Goal: Task Accomplishment & Management: Use online tool/utility

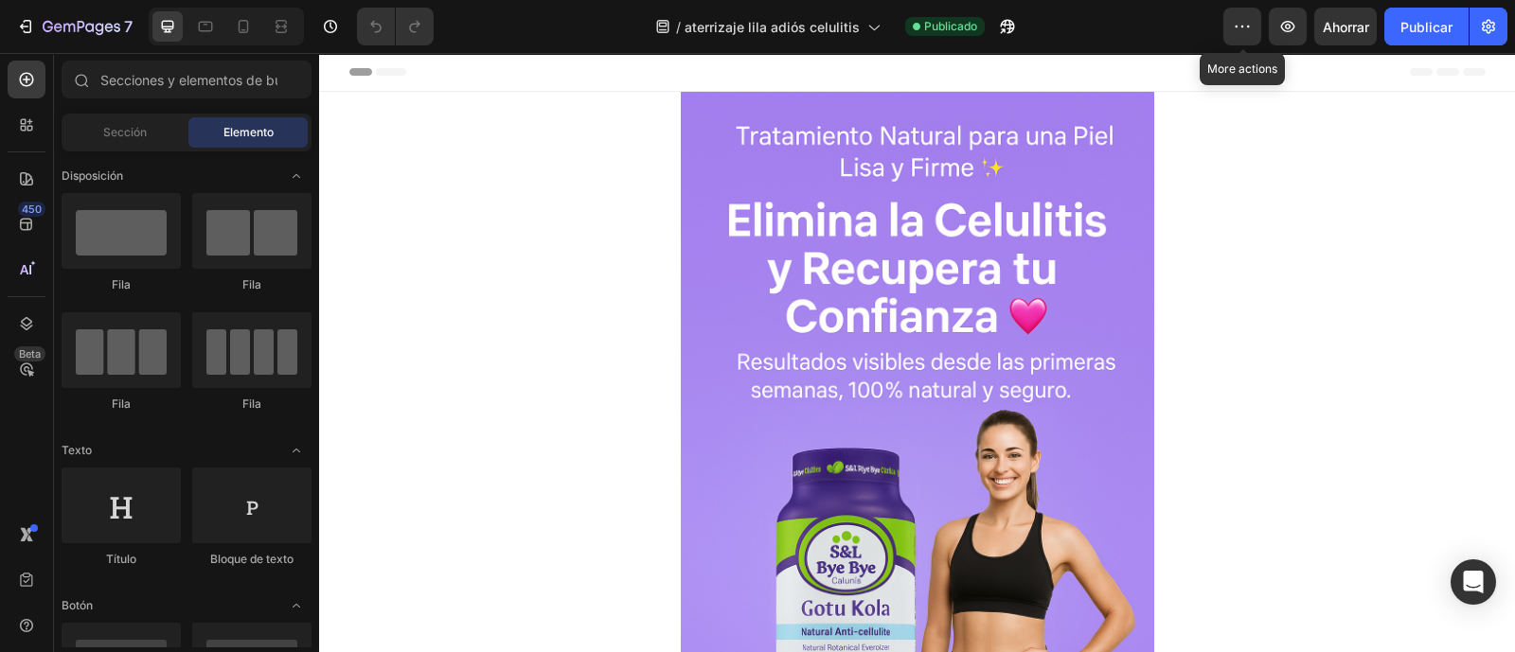
drag, startPoint x: 1234, startPoint y: 30, endPoint x: 1242, endPoint y: 58, distance: 28.7
click at [1234, 31] on icon "button" at bounding box center [1242, 26] width 19 height 19
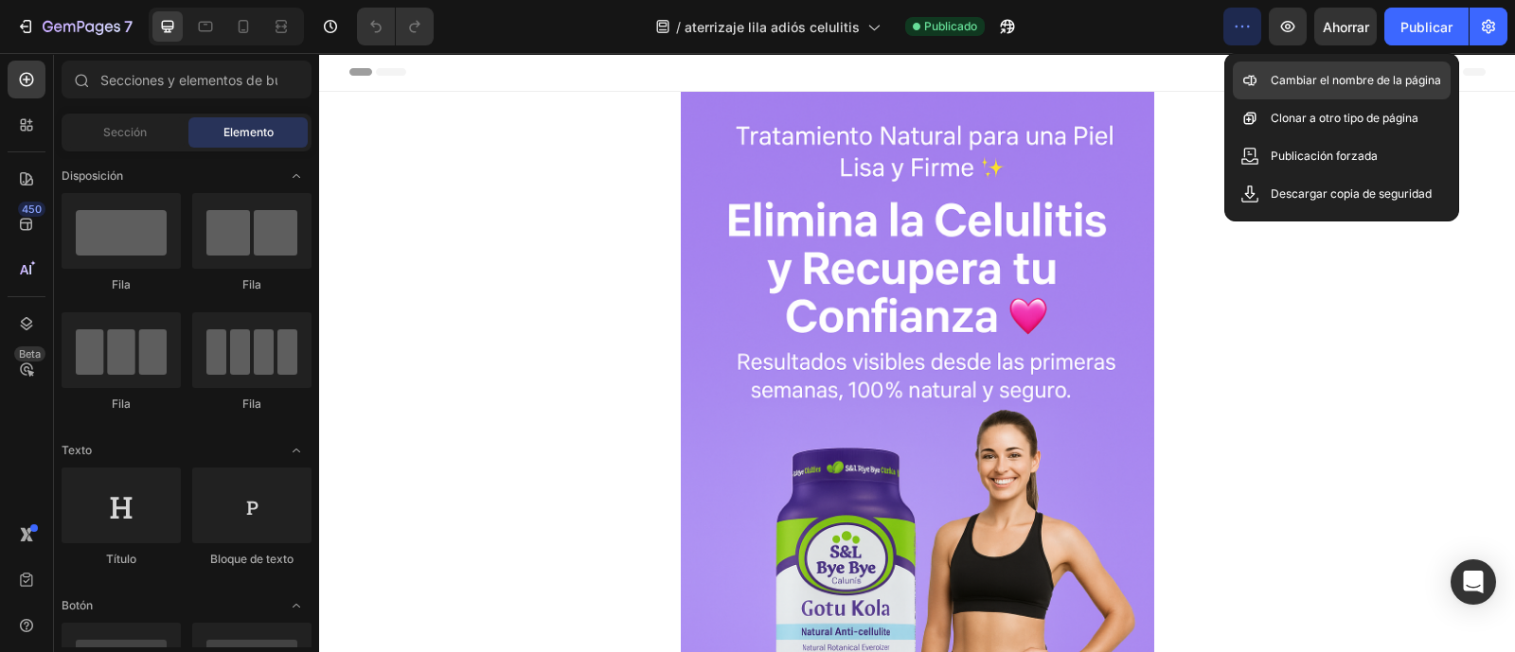
click at [1250, 85] on icon at bounding box center [1249, 80] width 19 height 19
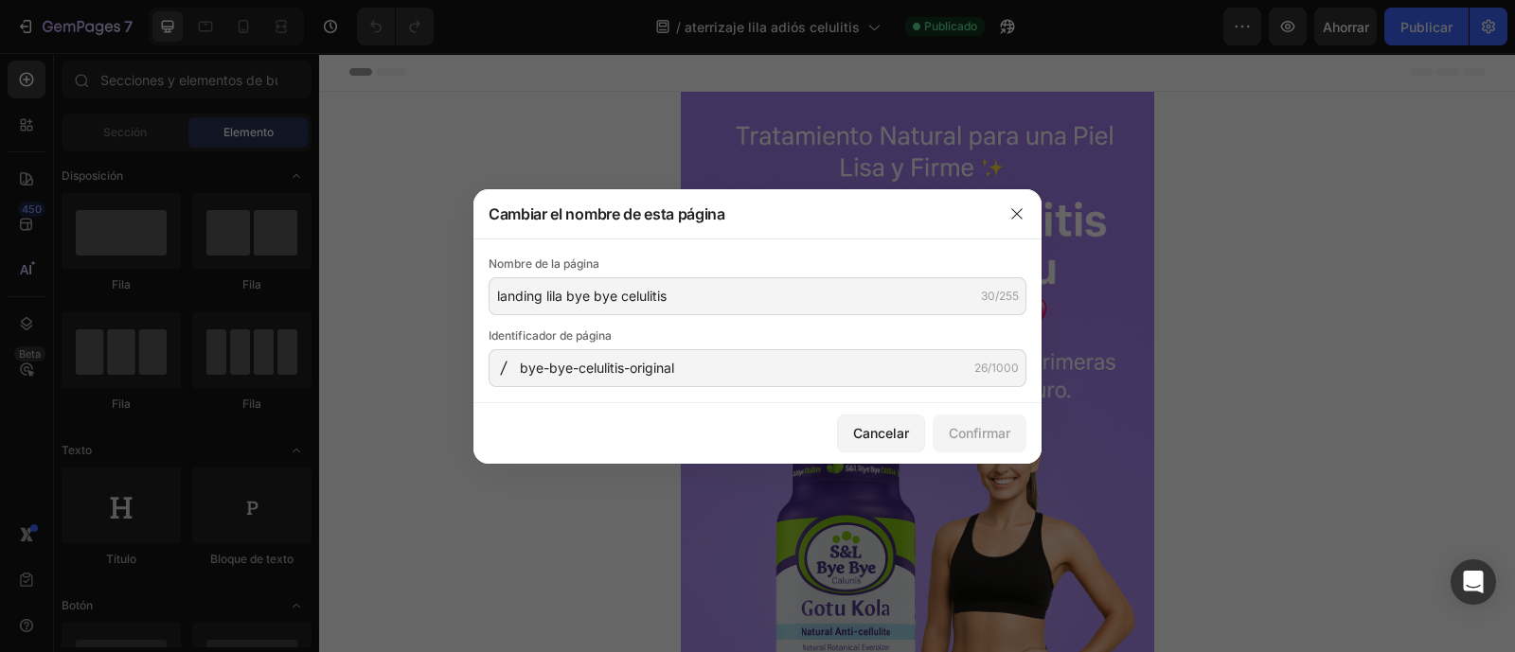
click at [1050, 149] on div at bounding box center [757, 326] width 1515 height 652
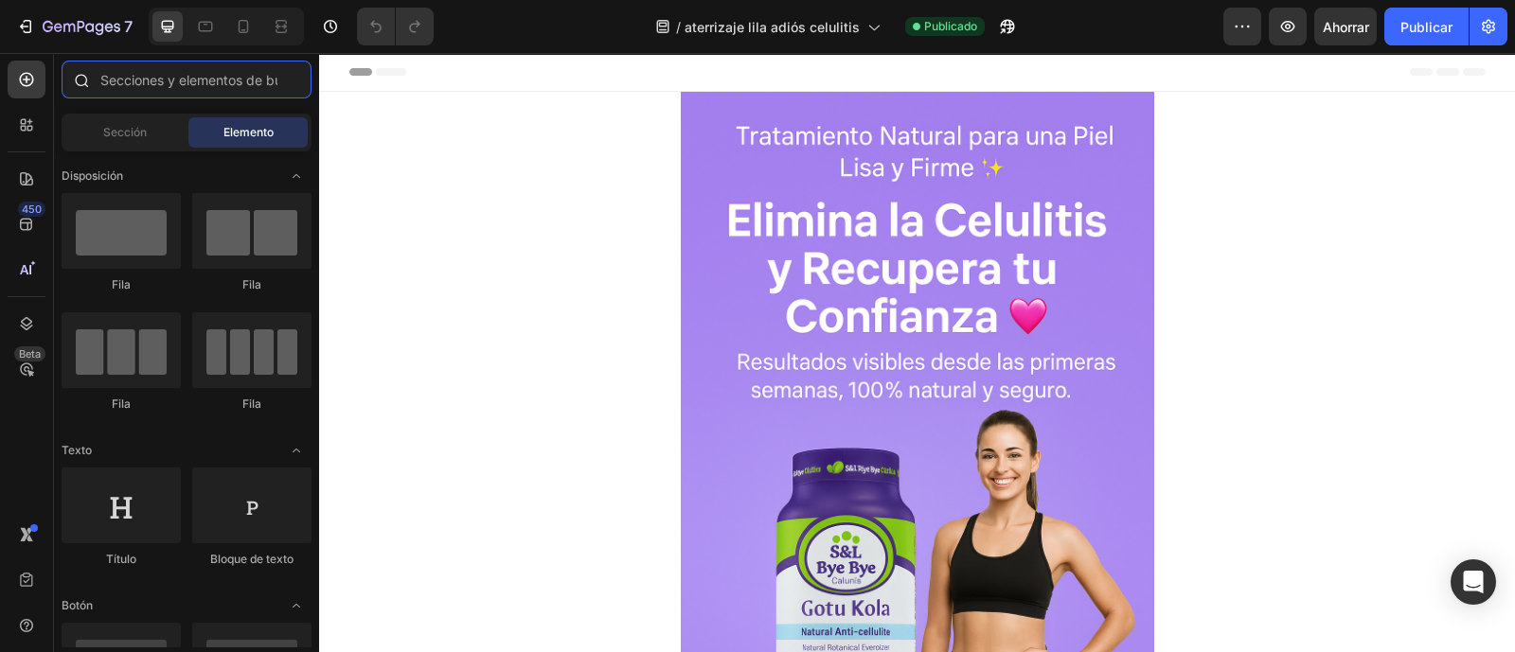
click at [170, 78] on input "text" at bounding box center [187, 80] width 250 height 38
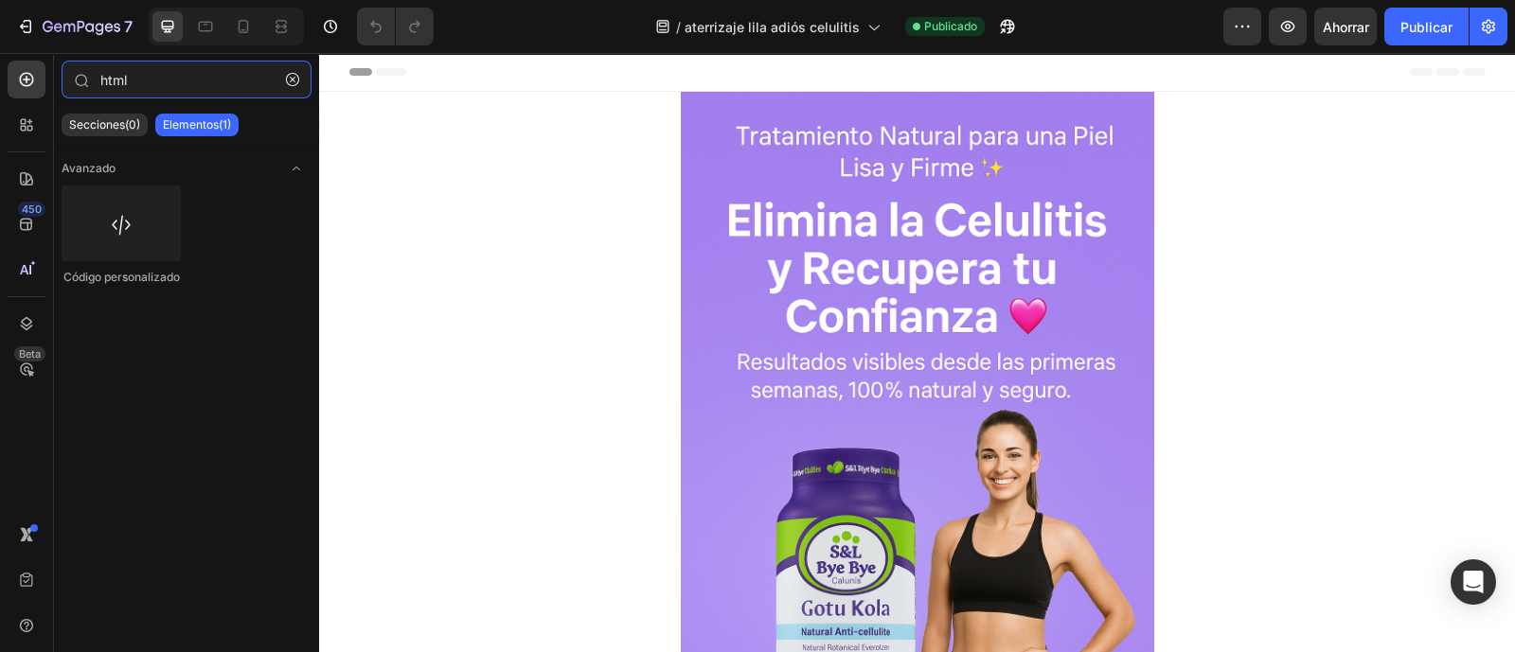
type input "html"
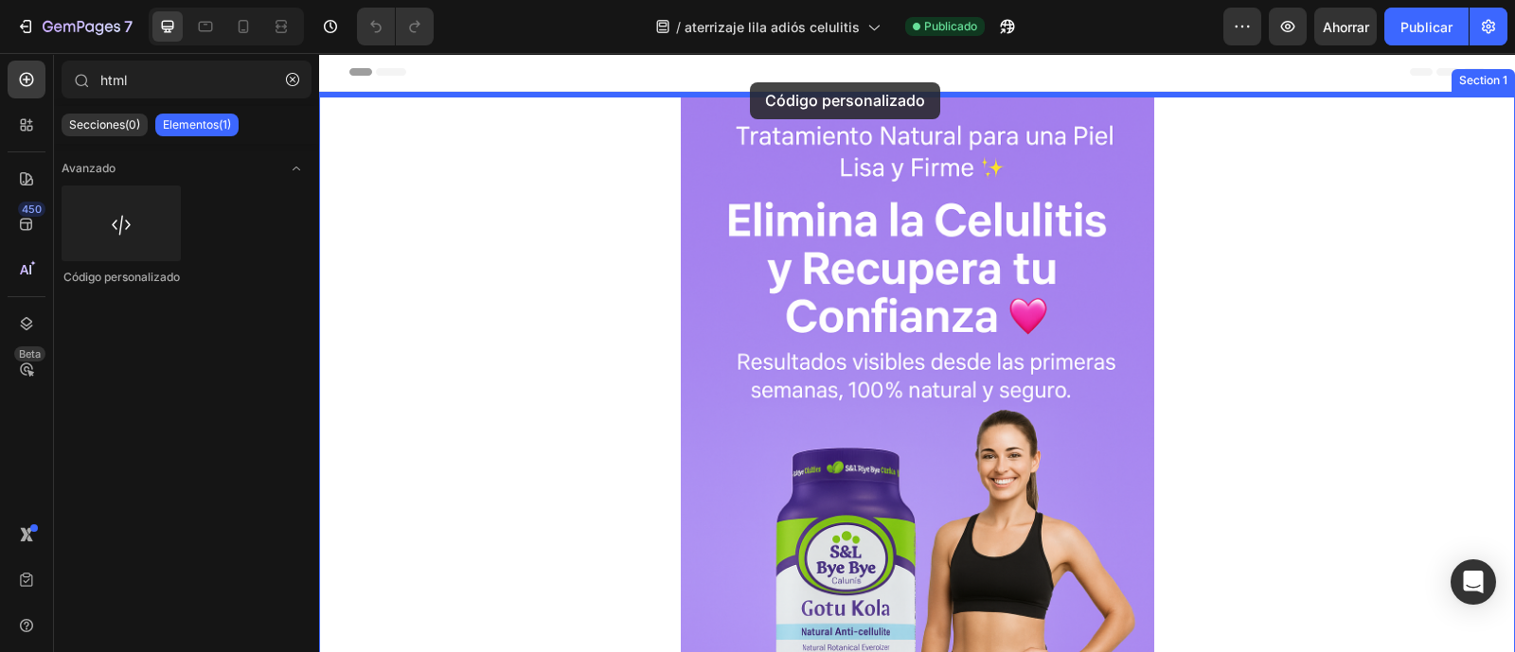
drag, startPoint x: 417, startPoint y: 315, endPoint x: 750, endPoint y: 82, distance: 405.8
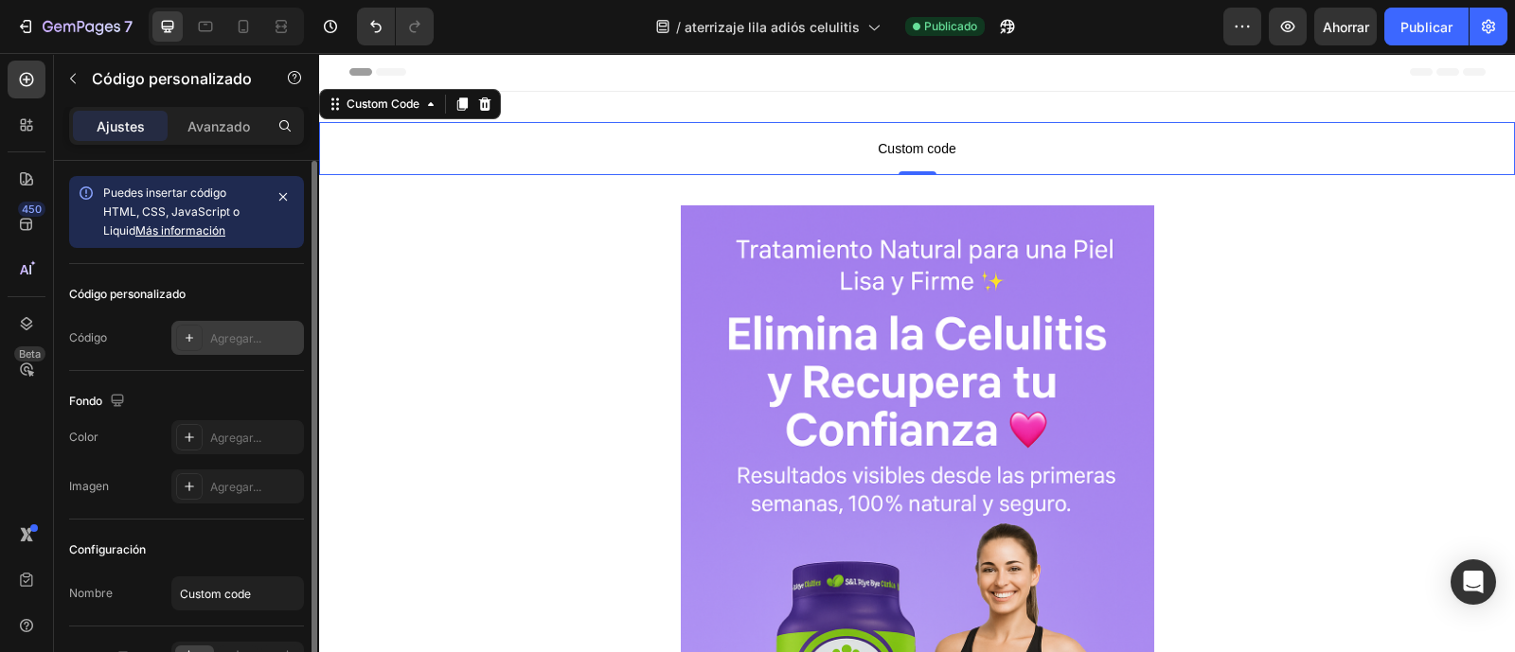
click at [219, 343] on font "Agregar..." at bounding box center [235, 338] width 51 height 14
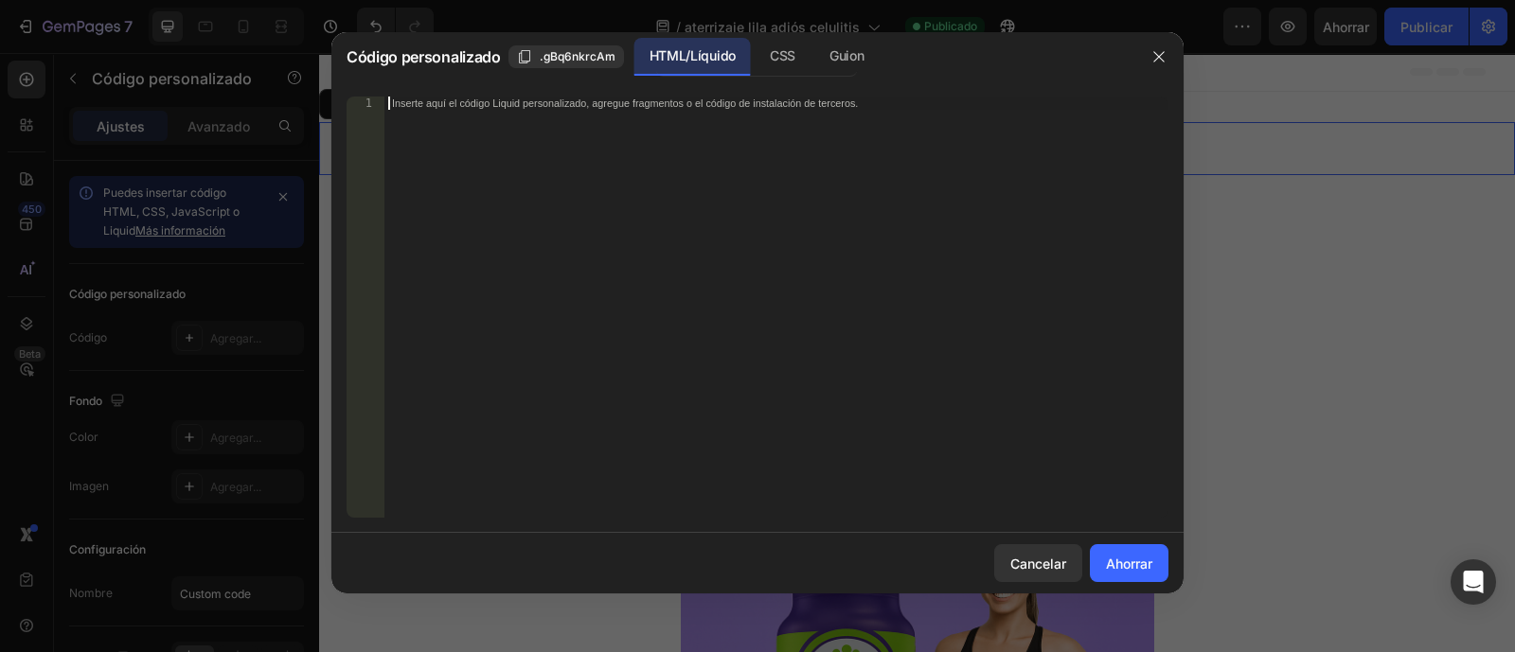
paste textarea "setInterval(actualizarContador, 2000); actualizarContador(); </script>"
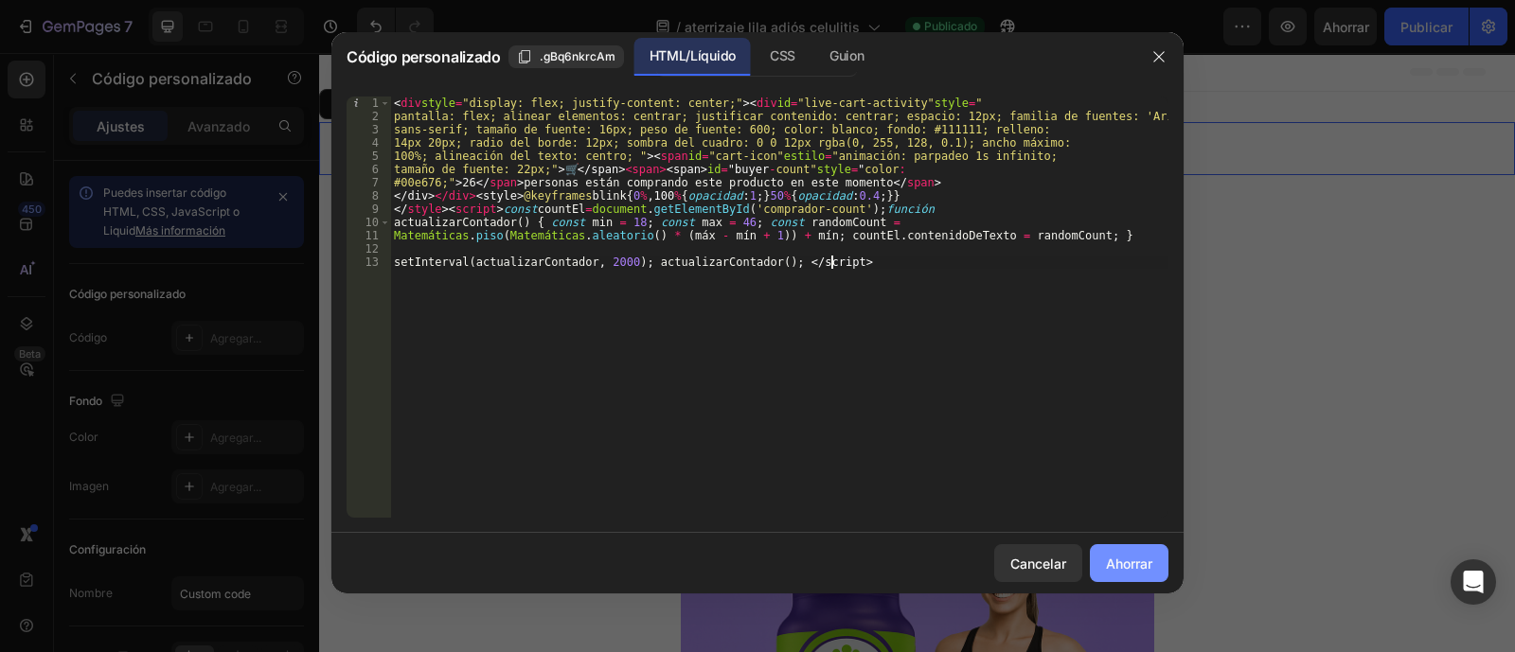
click at [1140, 565] on font "Ahorrar" at bounding box center [1129, 564] width 46 height 16
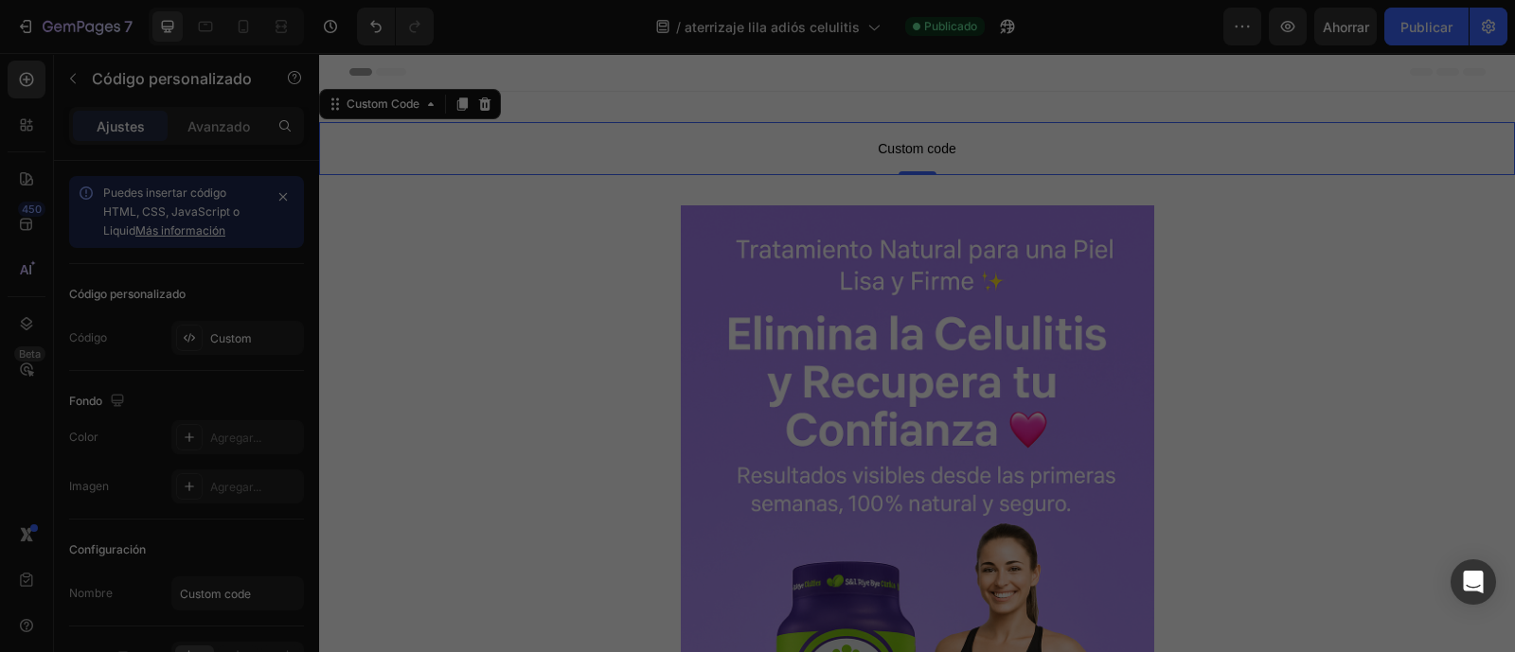
type textarea "setInterval(actualizarContador, 2000); actualizarContador(); </script>"
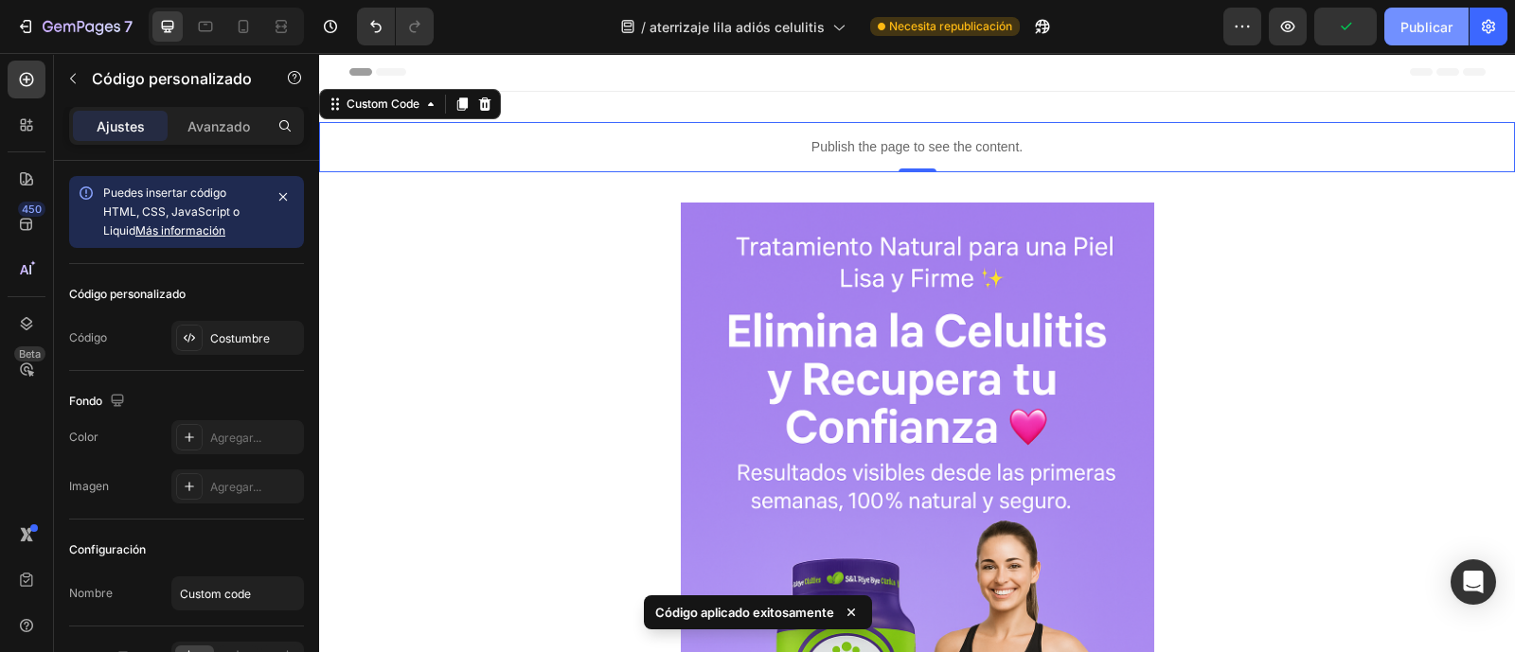
click at [1429, 38] on button "Publicar" at bounding box center [1426, 27] width 84 height 38
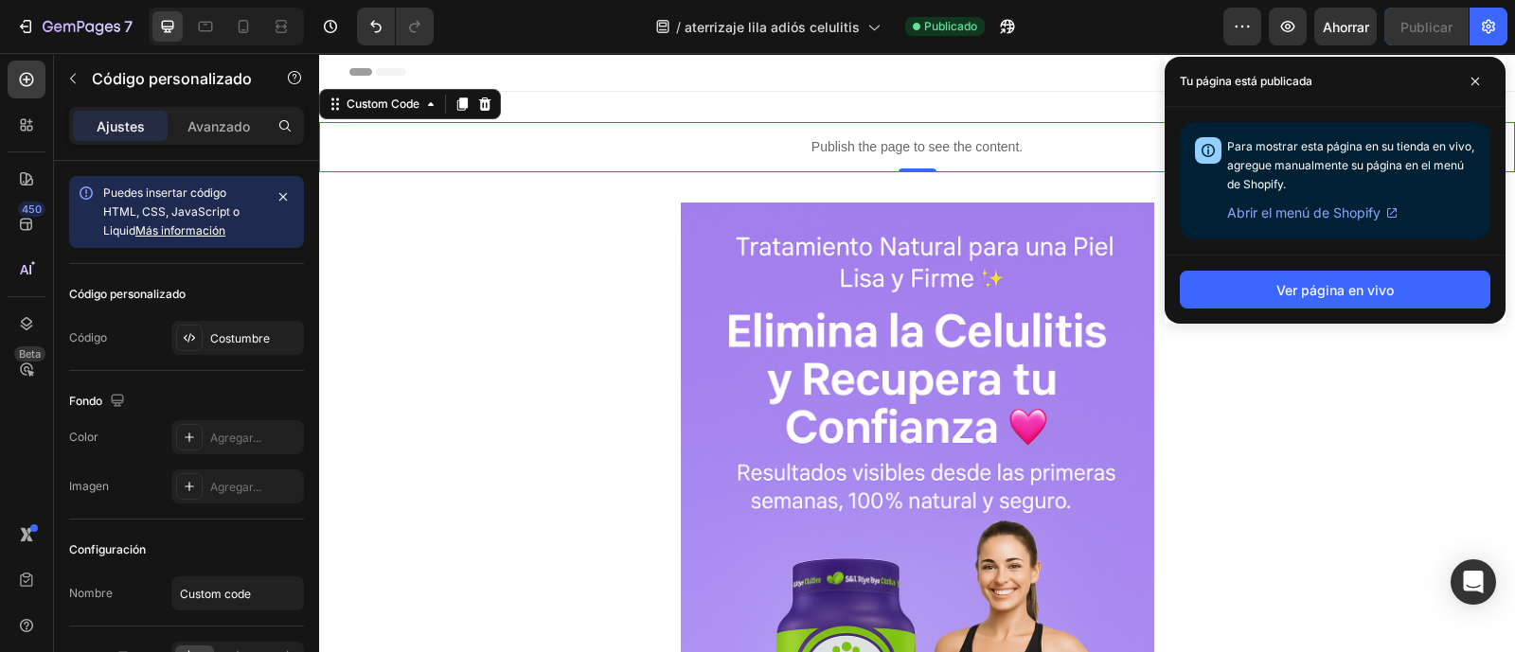
click at [1469, 90] on span at bounding box center [1475, 81] width 30 height 30
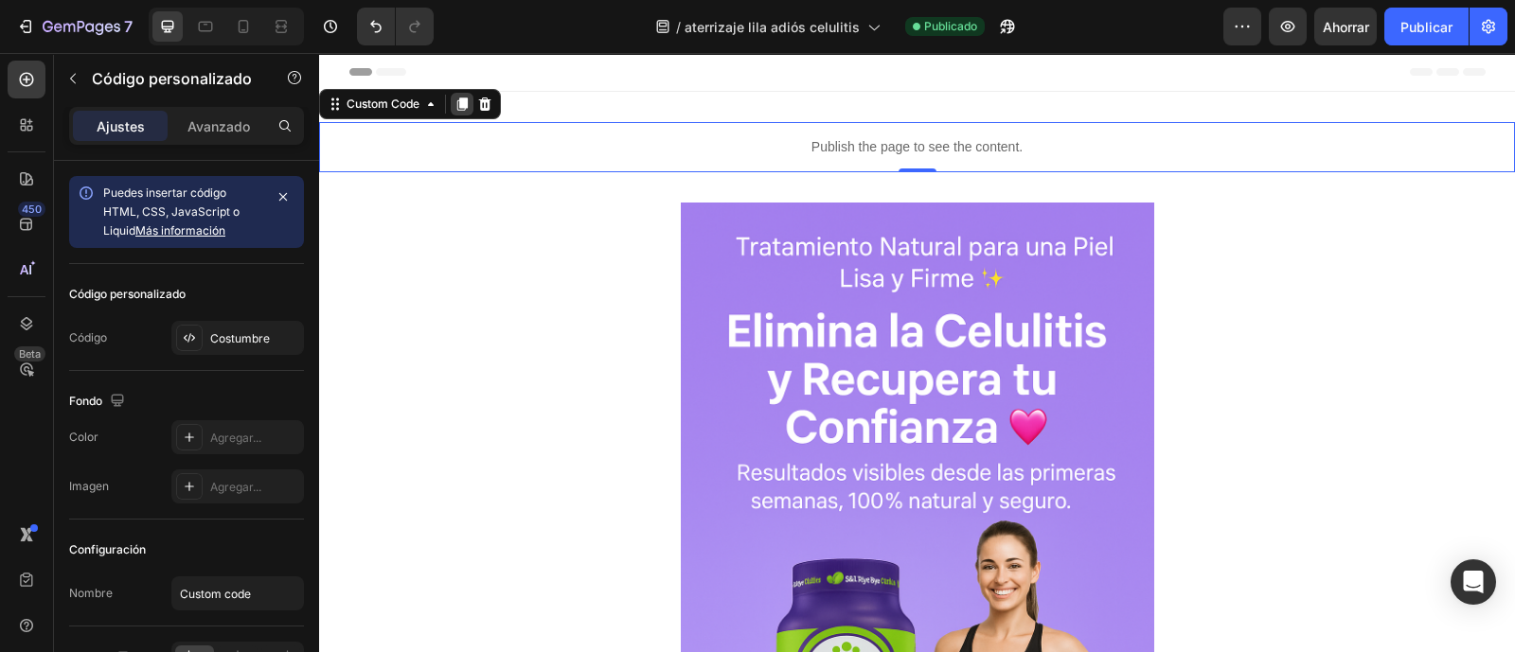
click at [463, 102] on icon at bounding box center [462, 104] width 10 height 13
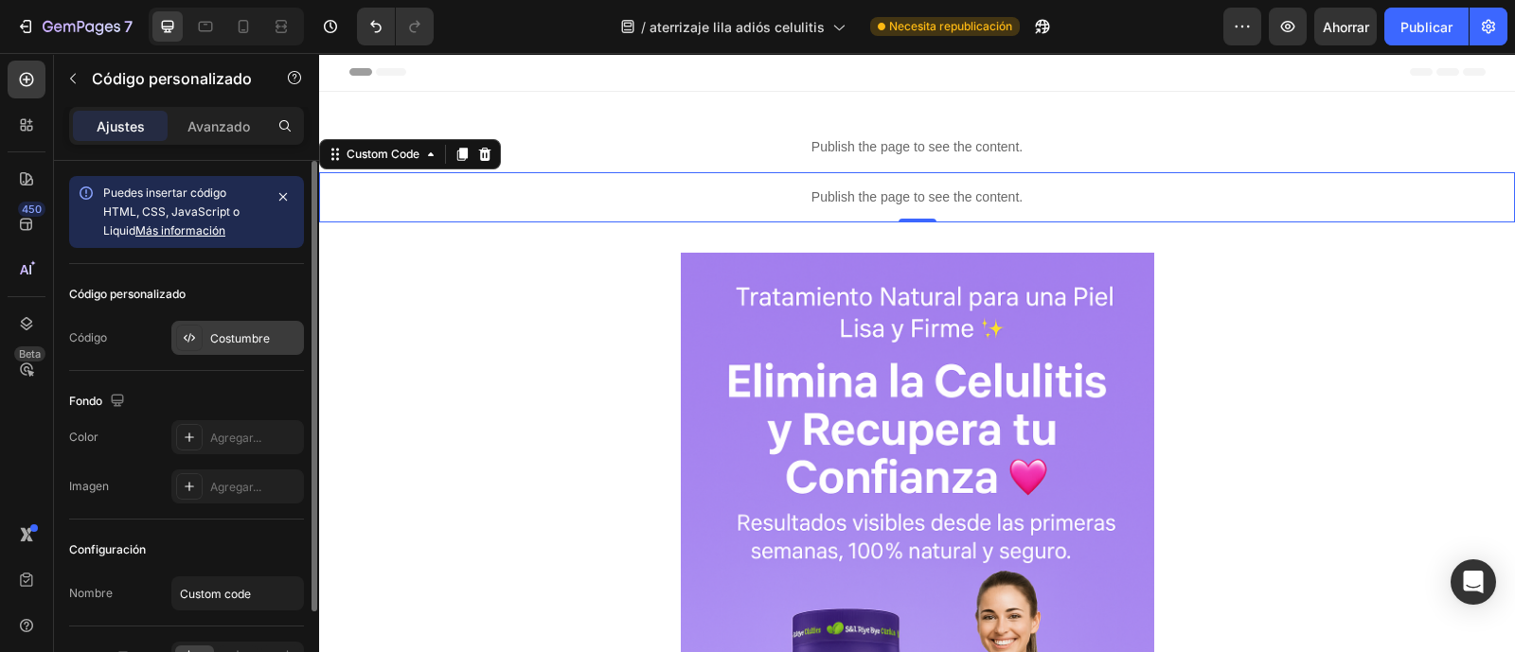
click at [227, 333] on font "Costumbre" at bounding box center [240, 338] width 60 height 14
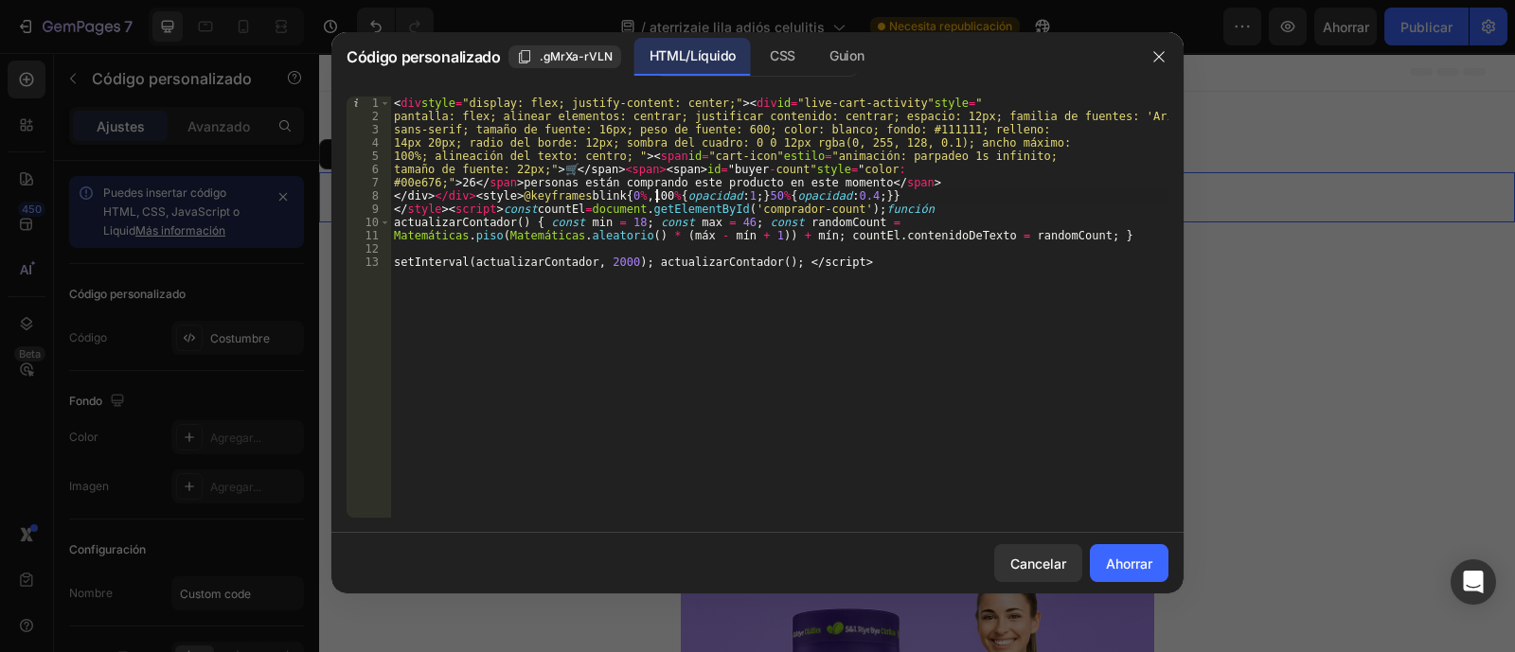
click at [657, 197] on div "< div style = "display: flex; justify-content: center;" > < div id = "live-cart…" at bounding box center [779, 321] width 778 height 448
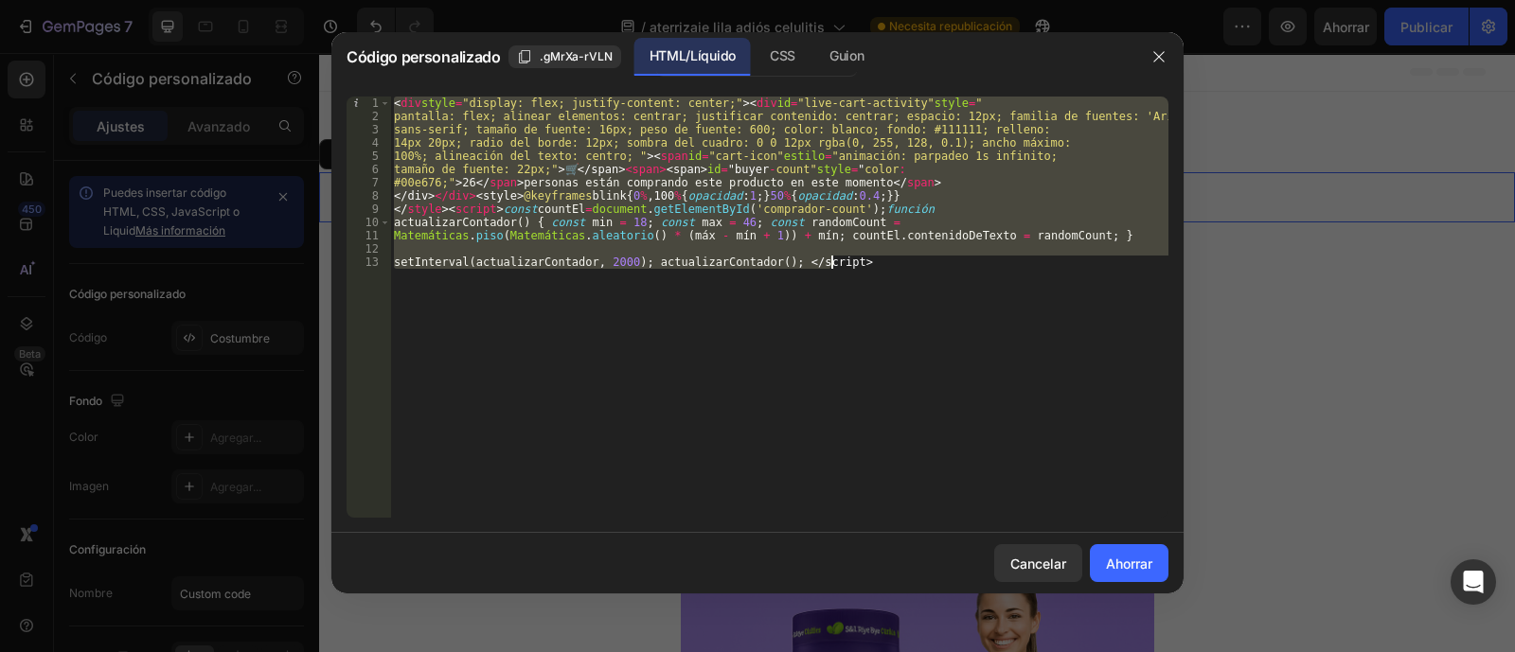
paste textarea "{ font-size: 12px; color: #aaa; } </style"
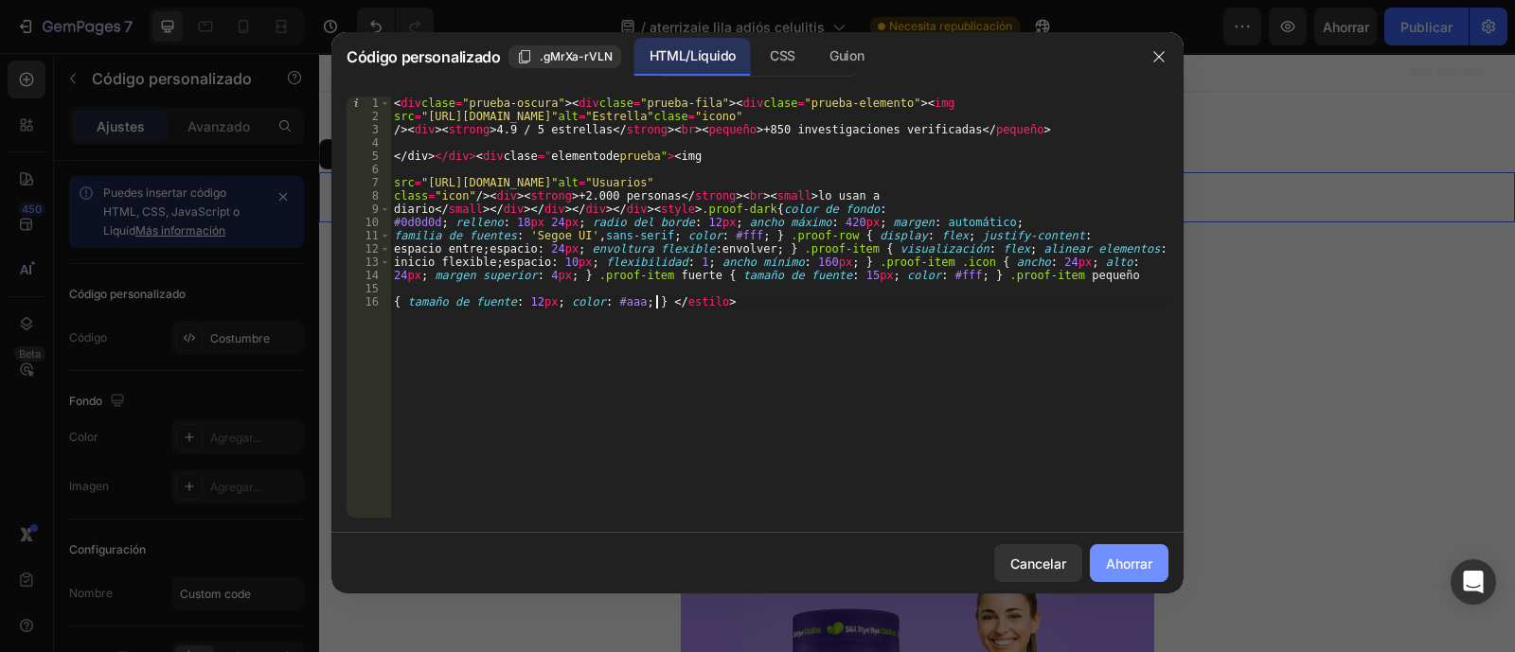
click at [1124, 561] on font "Ahorrar" at bounding box center [1129, 564] width 46 height 16
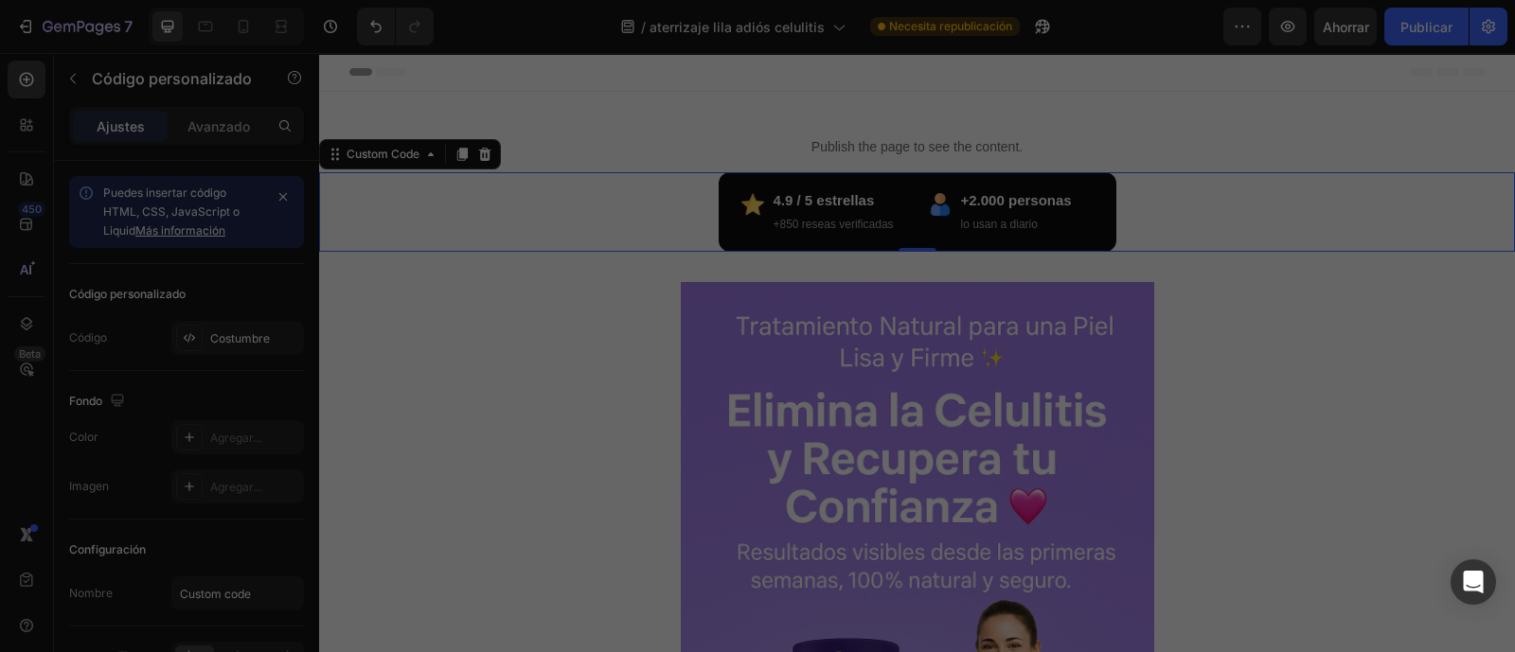
type textarea "{ font-size: 12px; color: #aaa; } </style>"
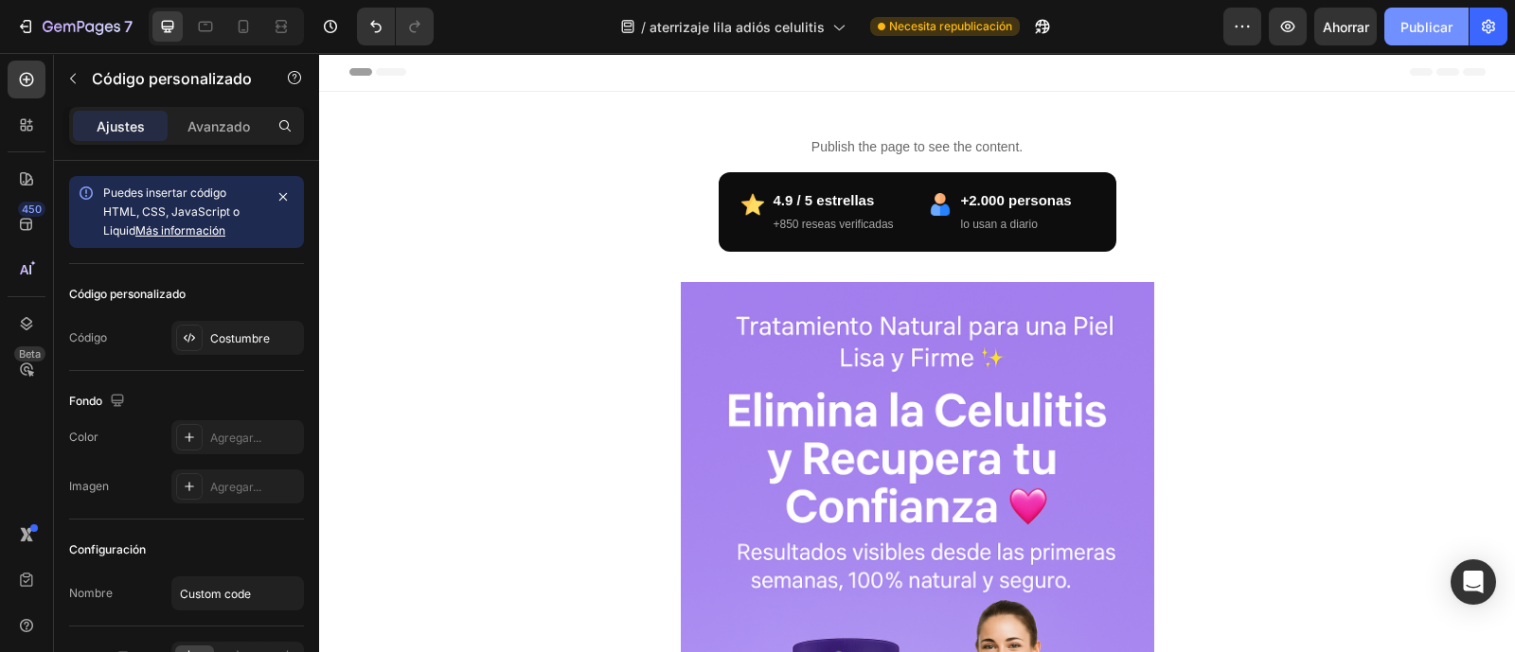
click at [1432, 17] on font "Publicar" at bounding box center [1426, 27] width 52 height 20
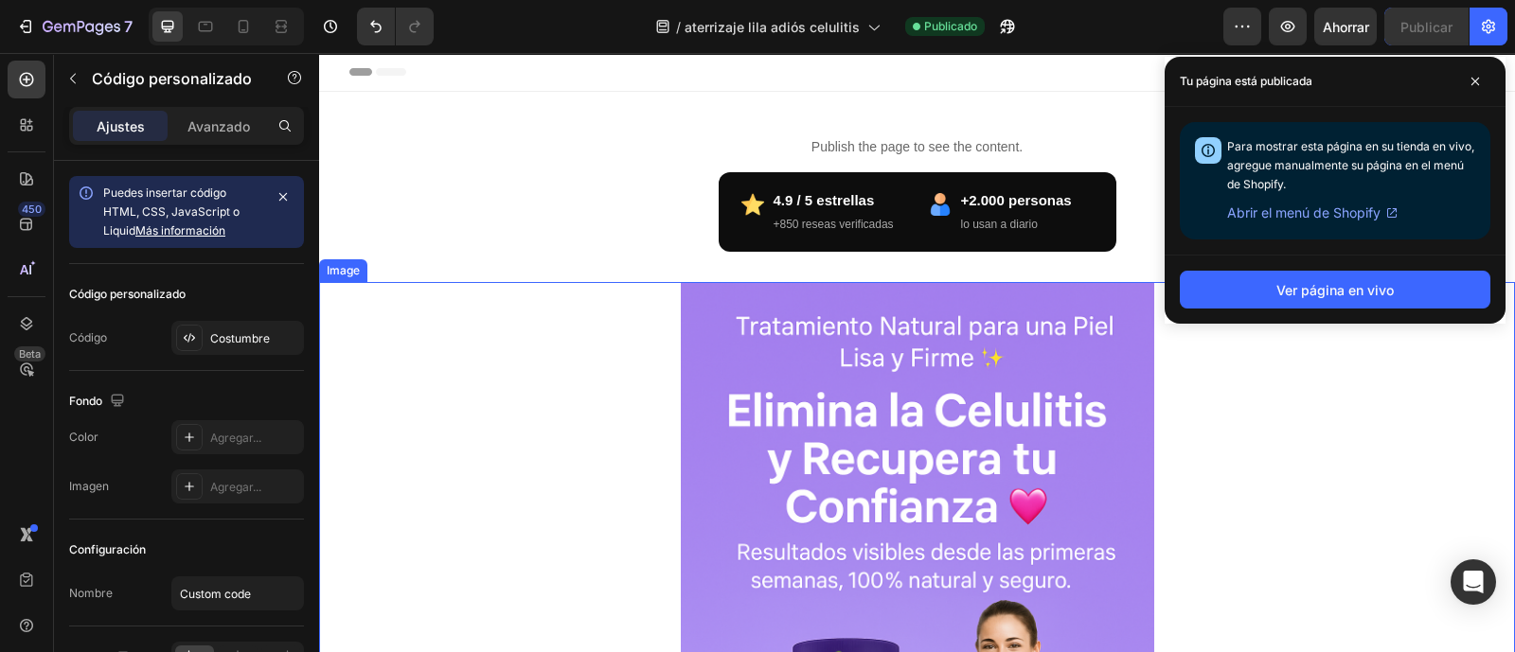
click at [1258, 385] on div at bounding box center [917, 637] width 1196 height 710
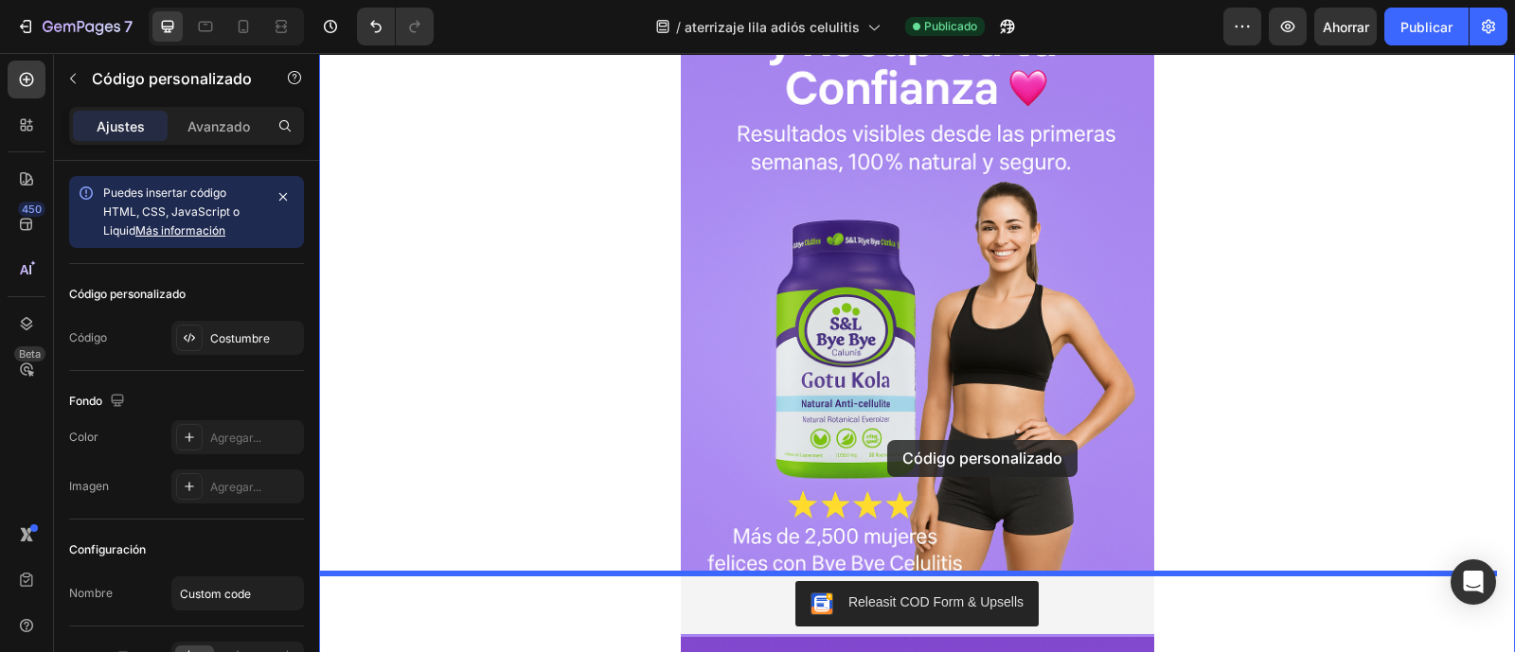
scroll to position [472, 0]
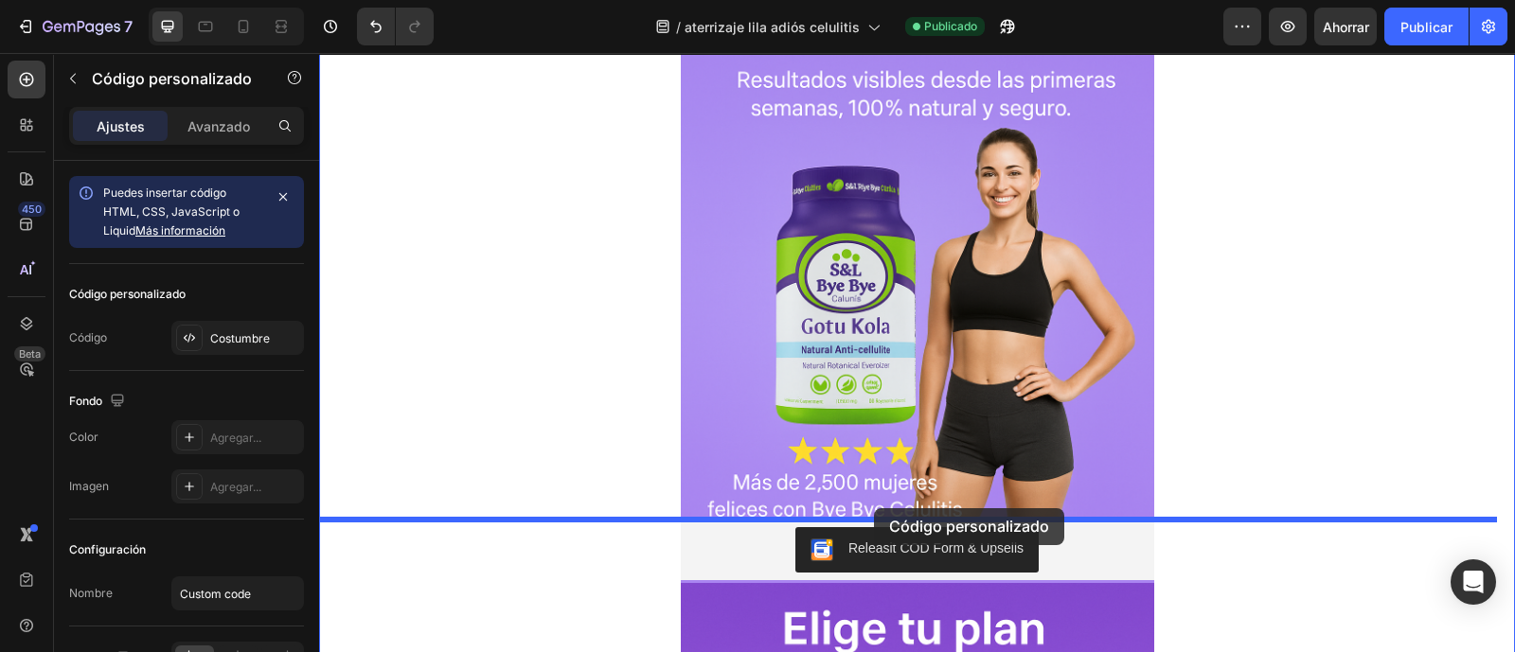
drag, startPoint x: 884, startPoint y: 190, endPoint x: 874, endPoint y: 508, distance: 318.3
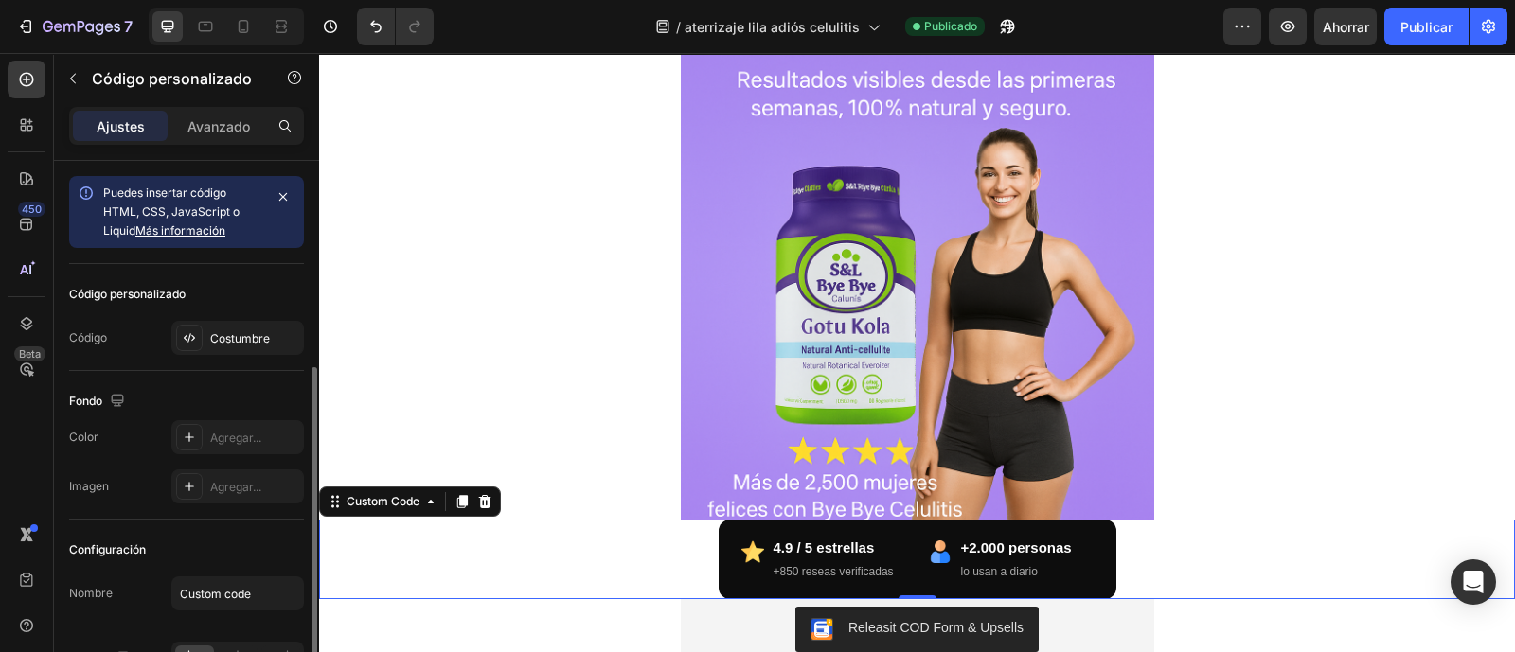
scroll to position [113, 0]
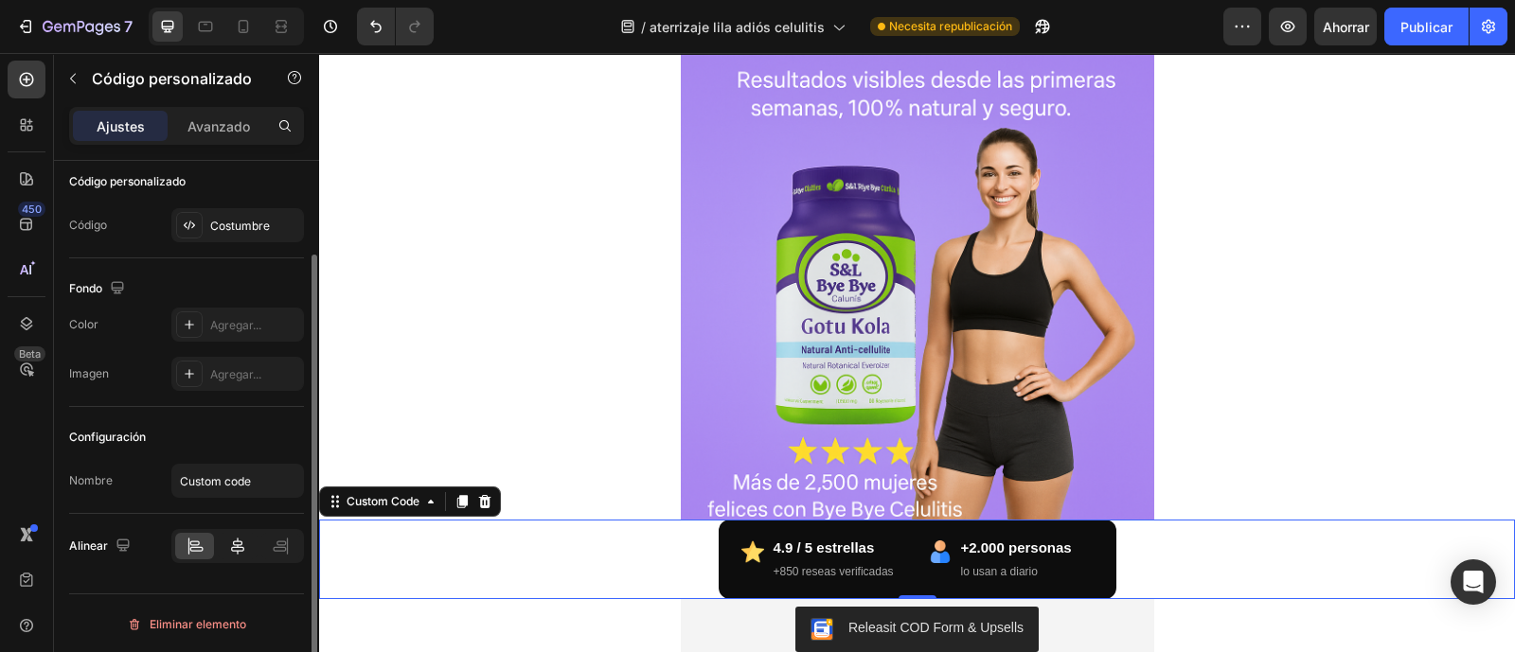
click at [238, 550] on icon at bounding box center [237, 546] width 19 height 19
click at [204, 533] on div at bounding box center [194, 546] width 39 height 27
click at [236, 537] on icon at bounding box center [237, 546] width 19 height 19
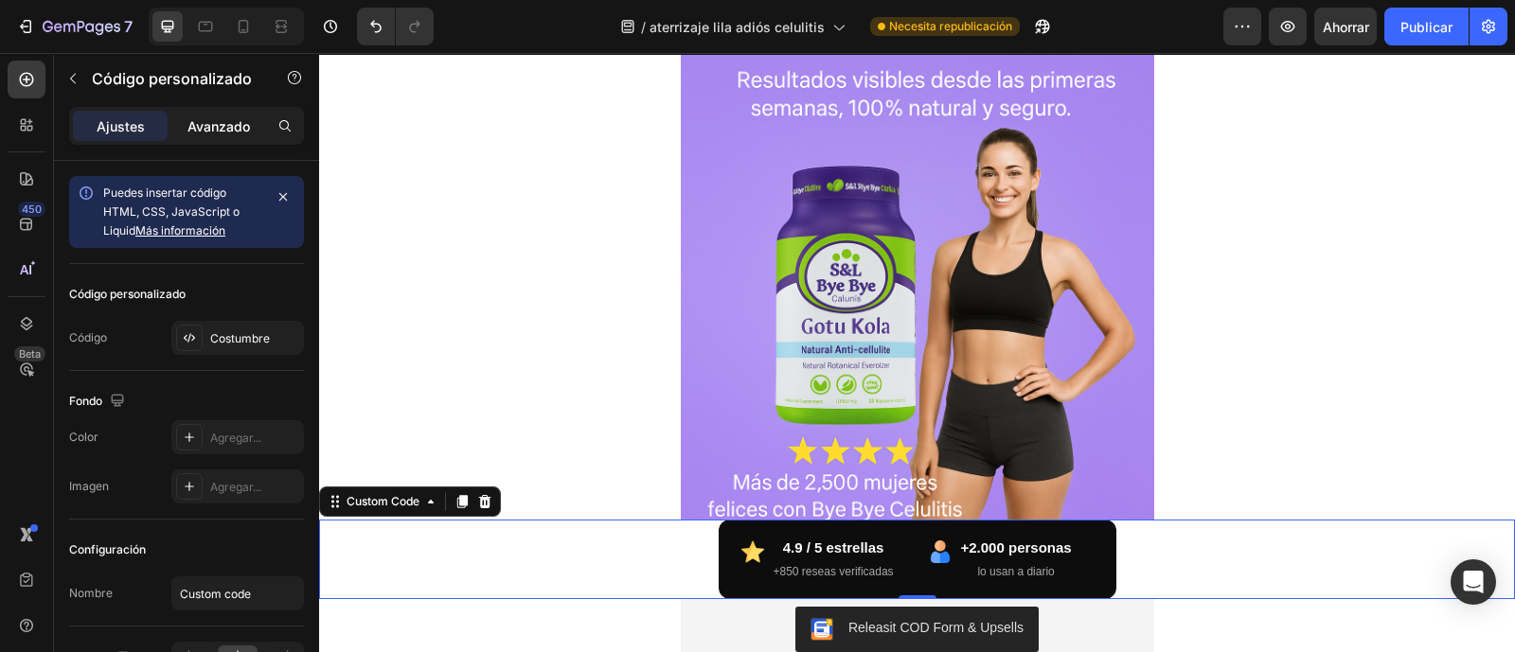
click at [222, 111] on div "Avanzado" at bounding box center [218, 126] width 95 height 30
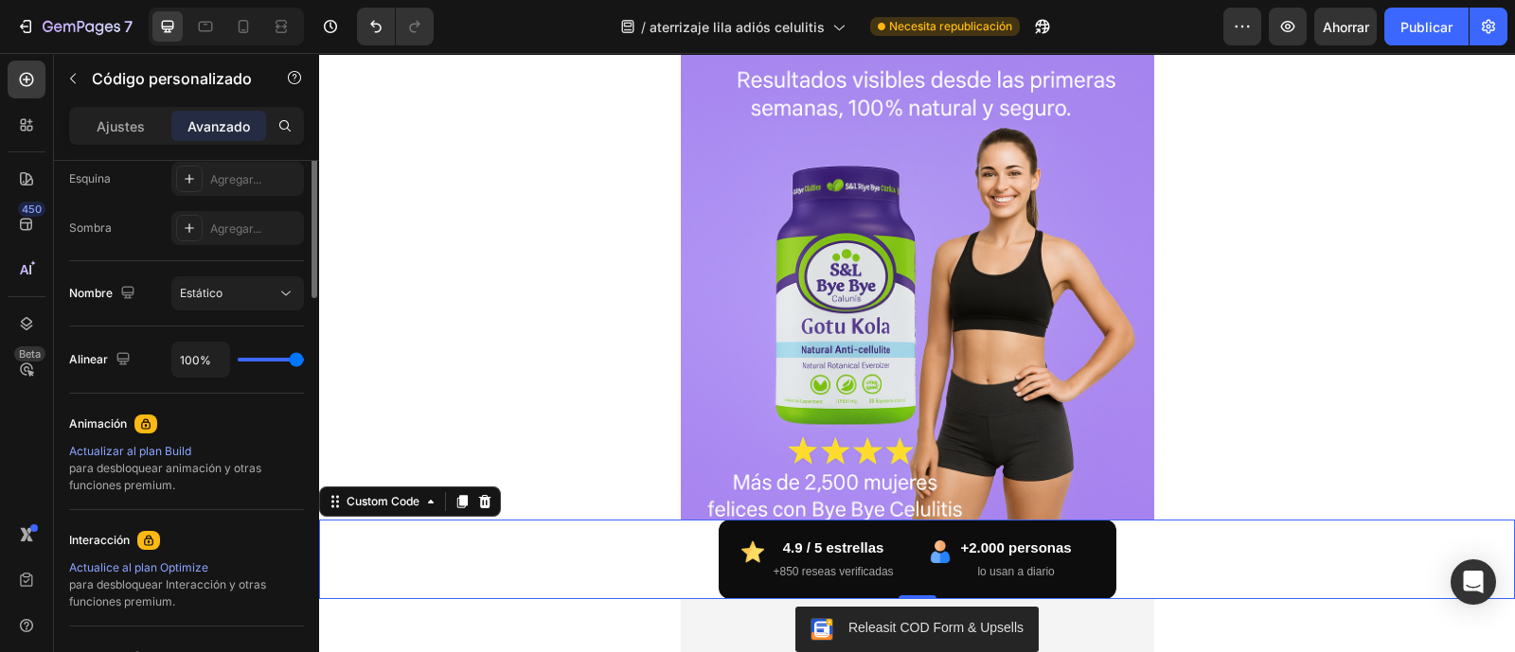
scroll to position [355, 0]
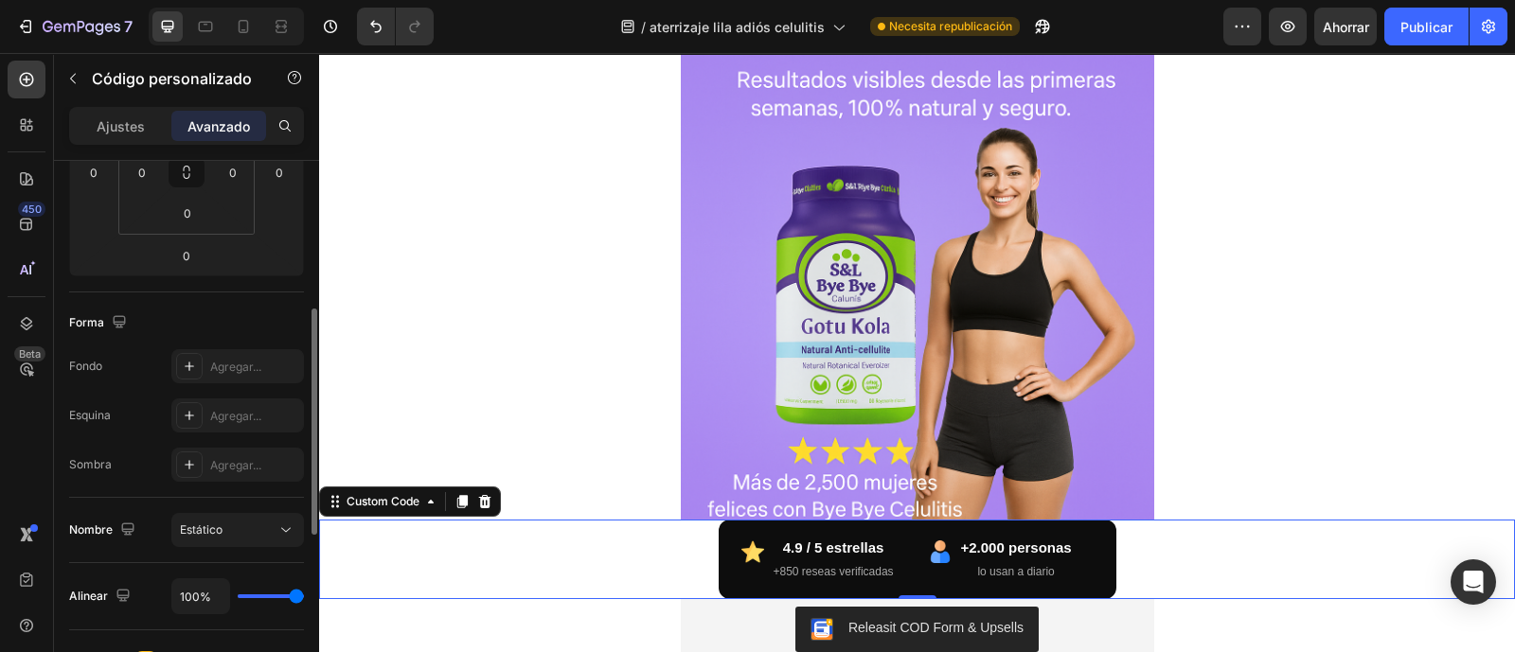
type input "0%"
type input "0"
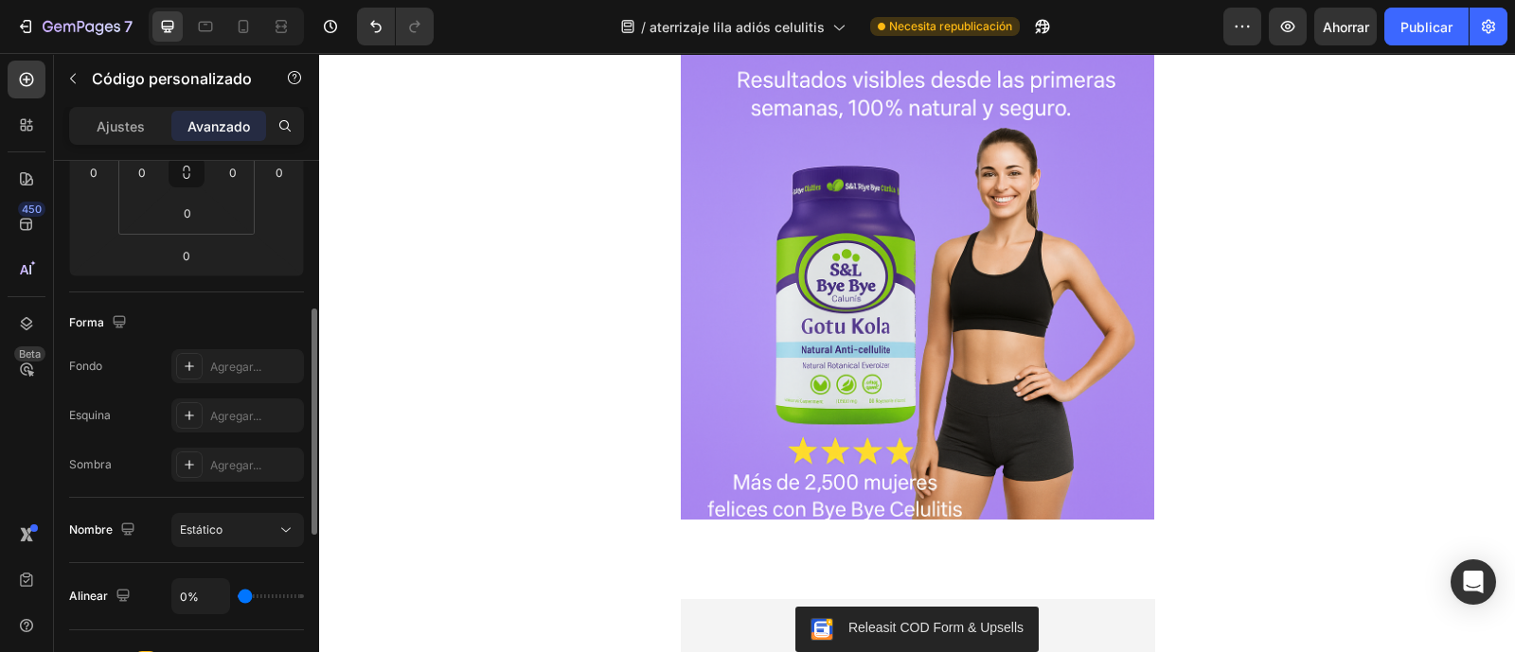
type input "14%"
type input "14"
type input "28%"
type input "28"
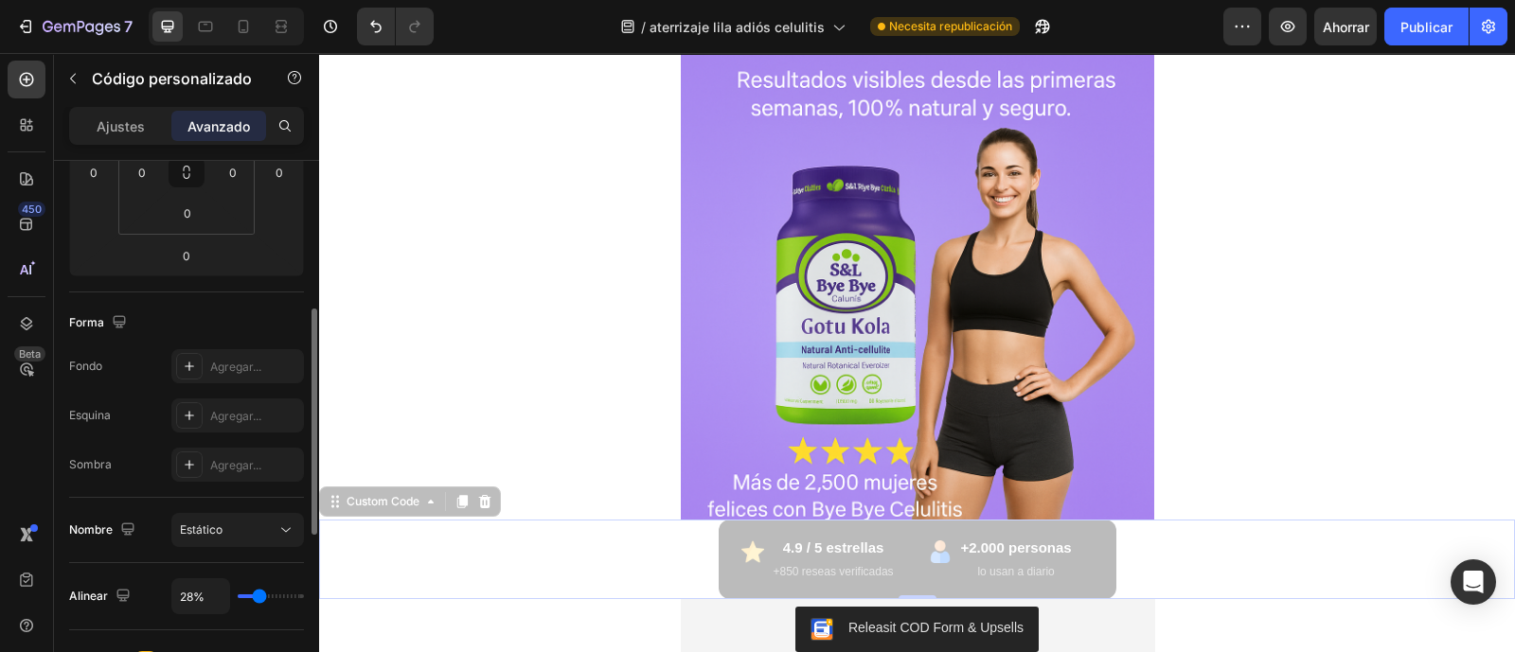
type input "30%"
type input "30"
type input "44%"
type input "44"
type input "45%"
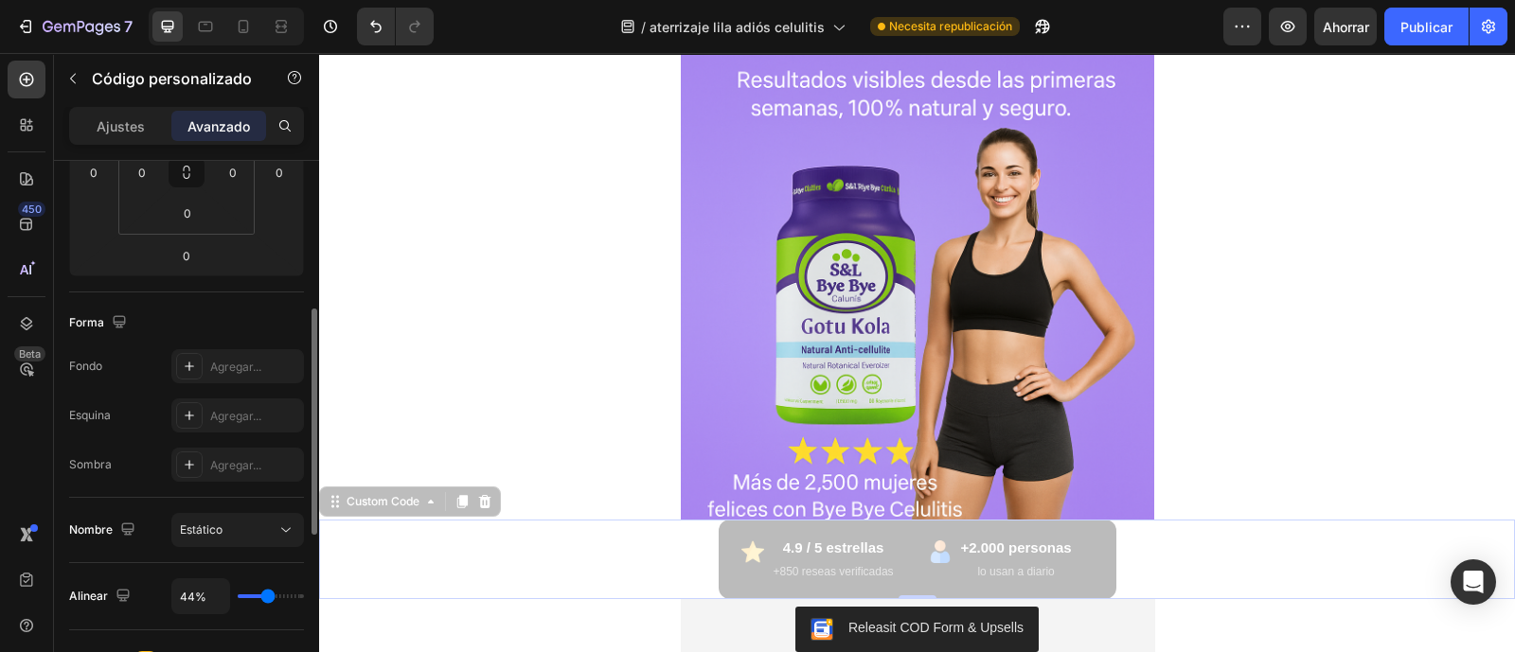
type input "45"
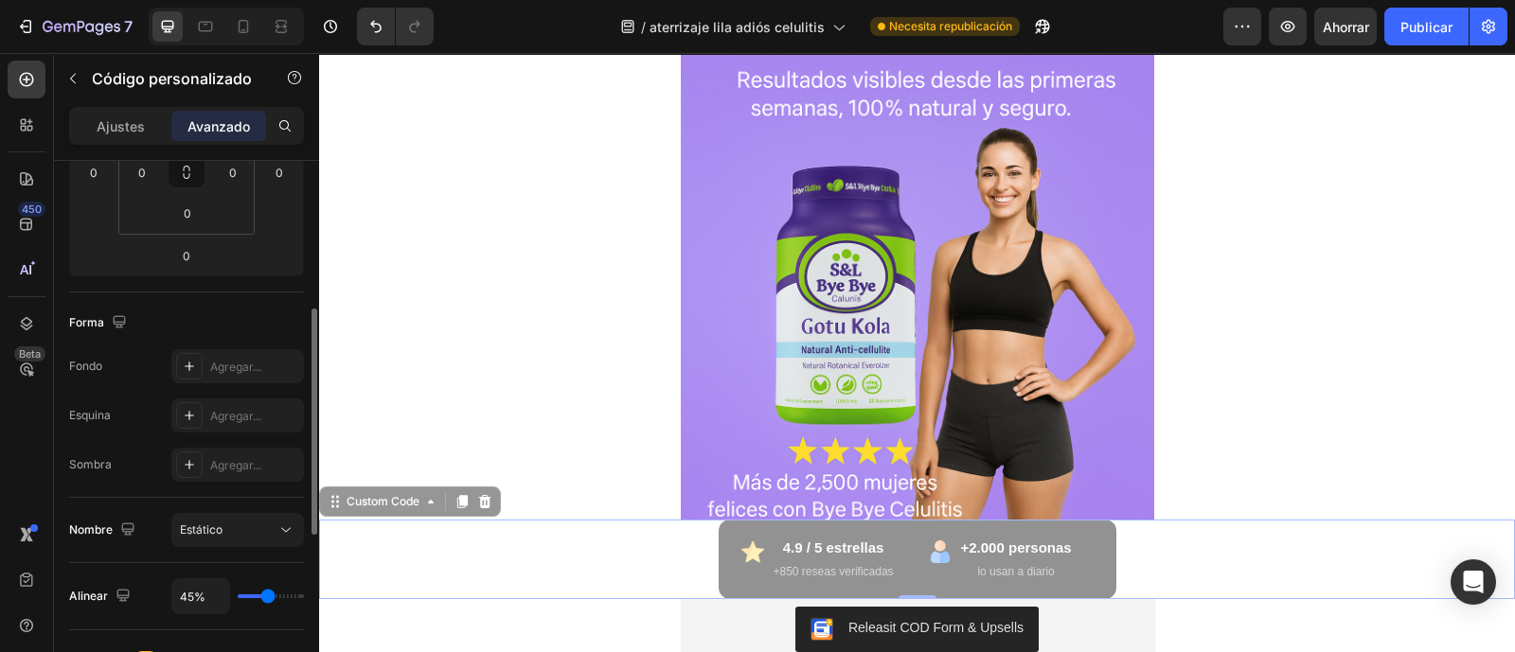
type input "51%"
type input "51"
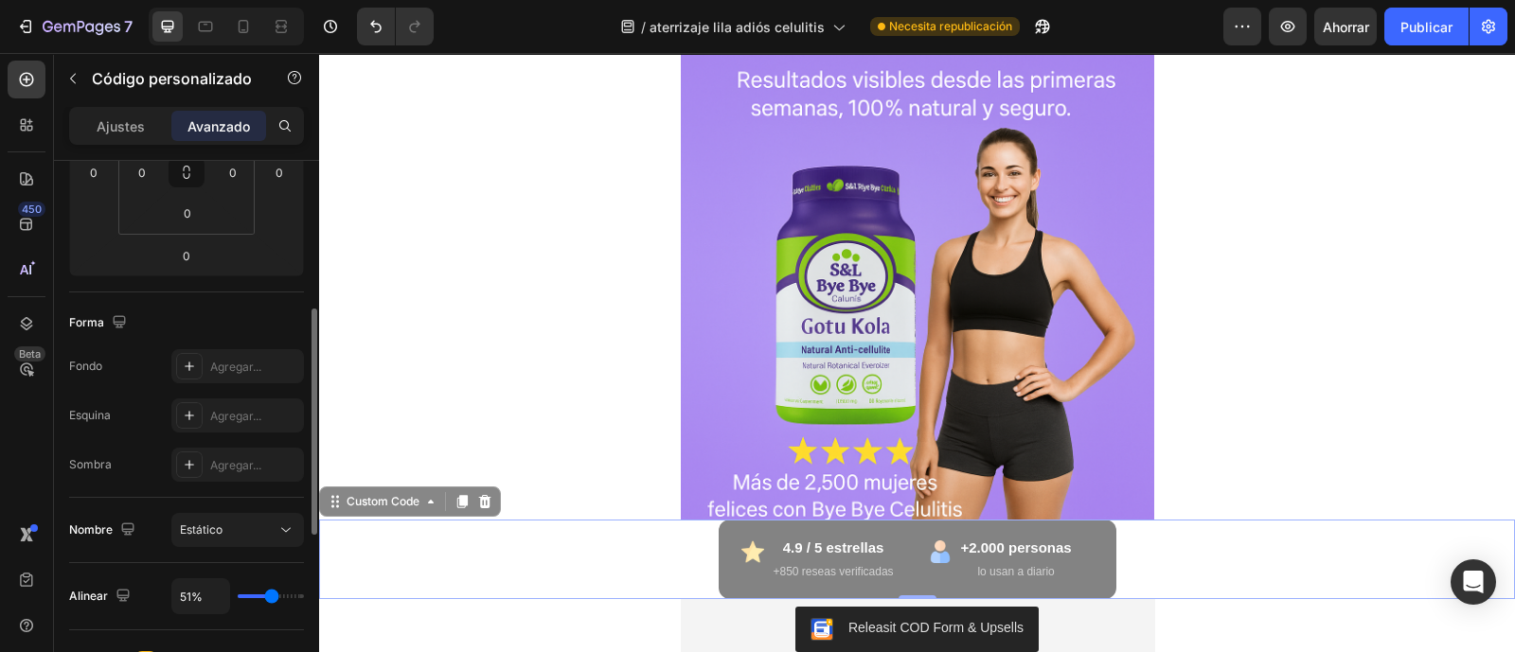
type input "84%"
type input "84"
type input "93%"
type input "93"
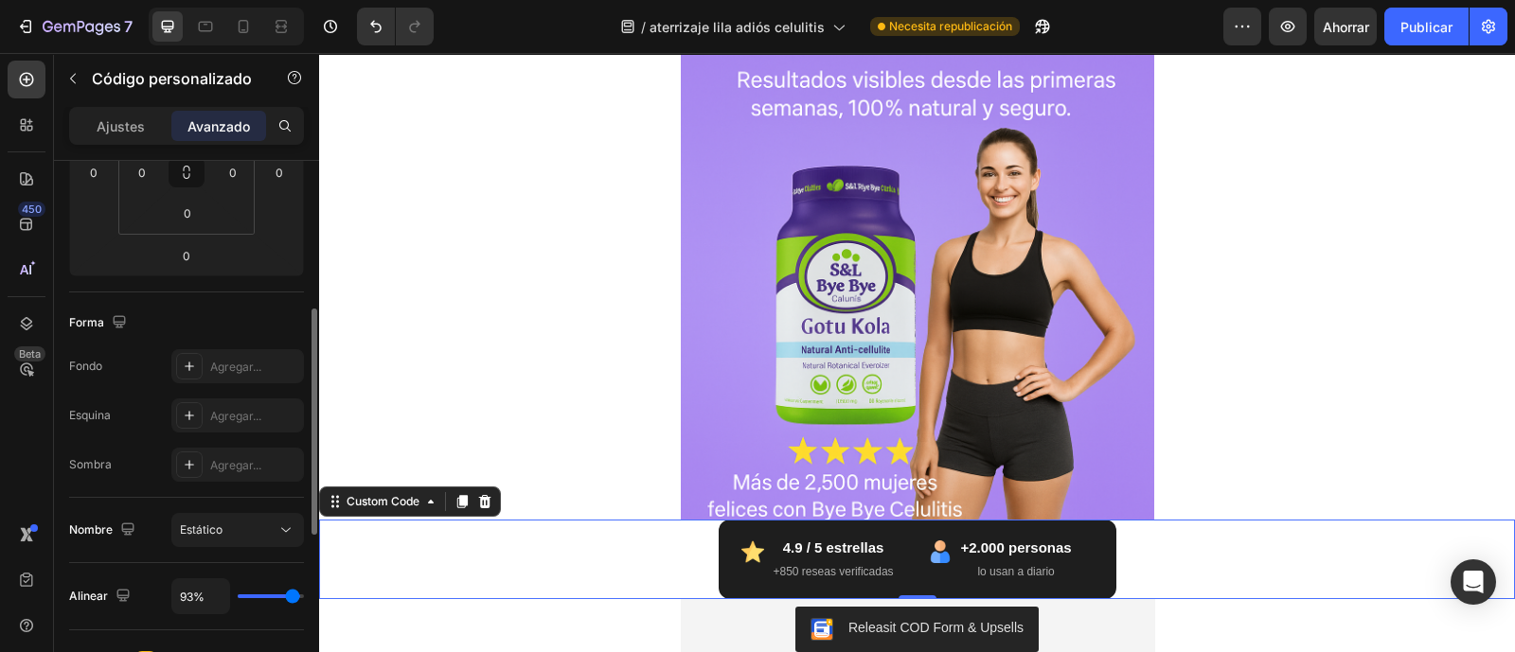
type input "96%"
type input "96"
type input "99%"
type input "99"
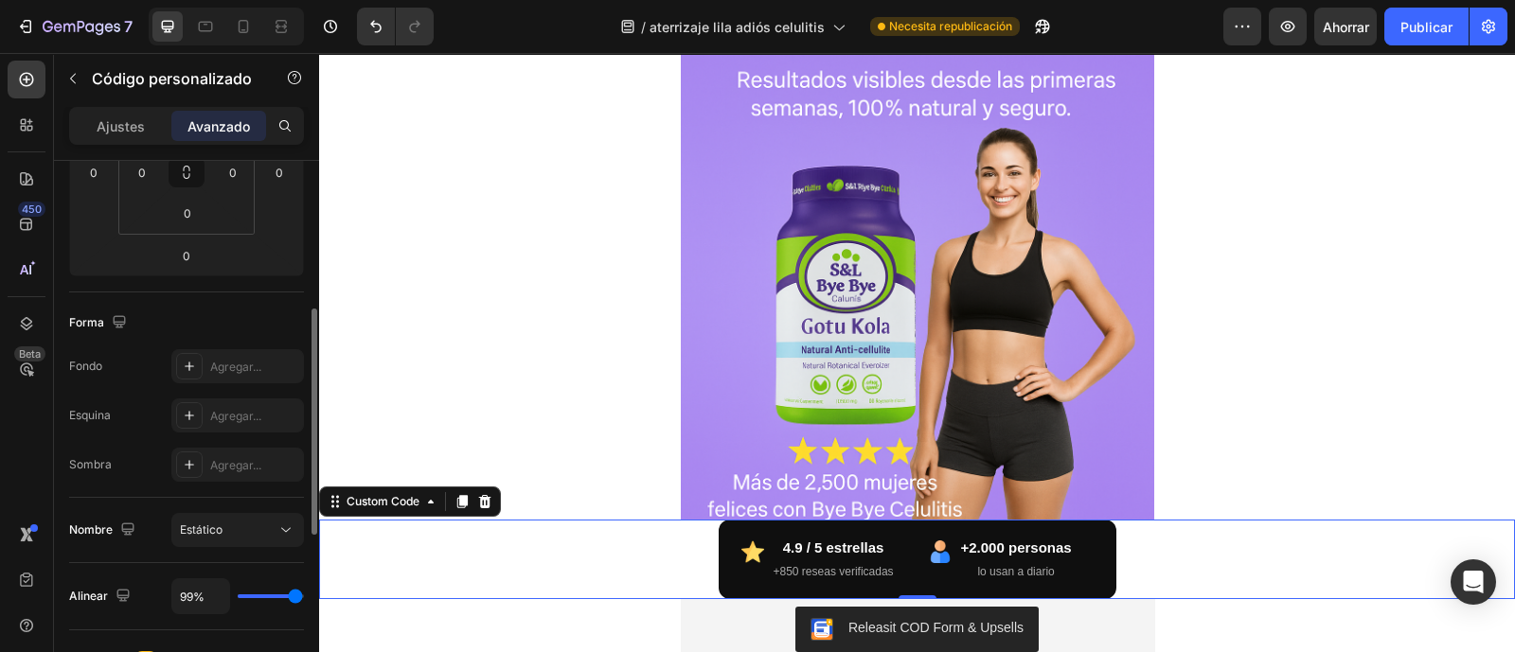
type input "100%"
type input "100"
click at [298, 598] on input "range" at bounding box center [271, 597] width 66 height 4
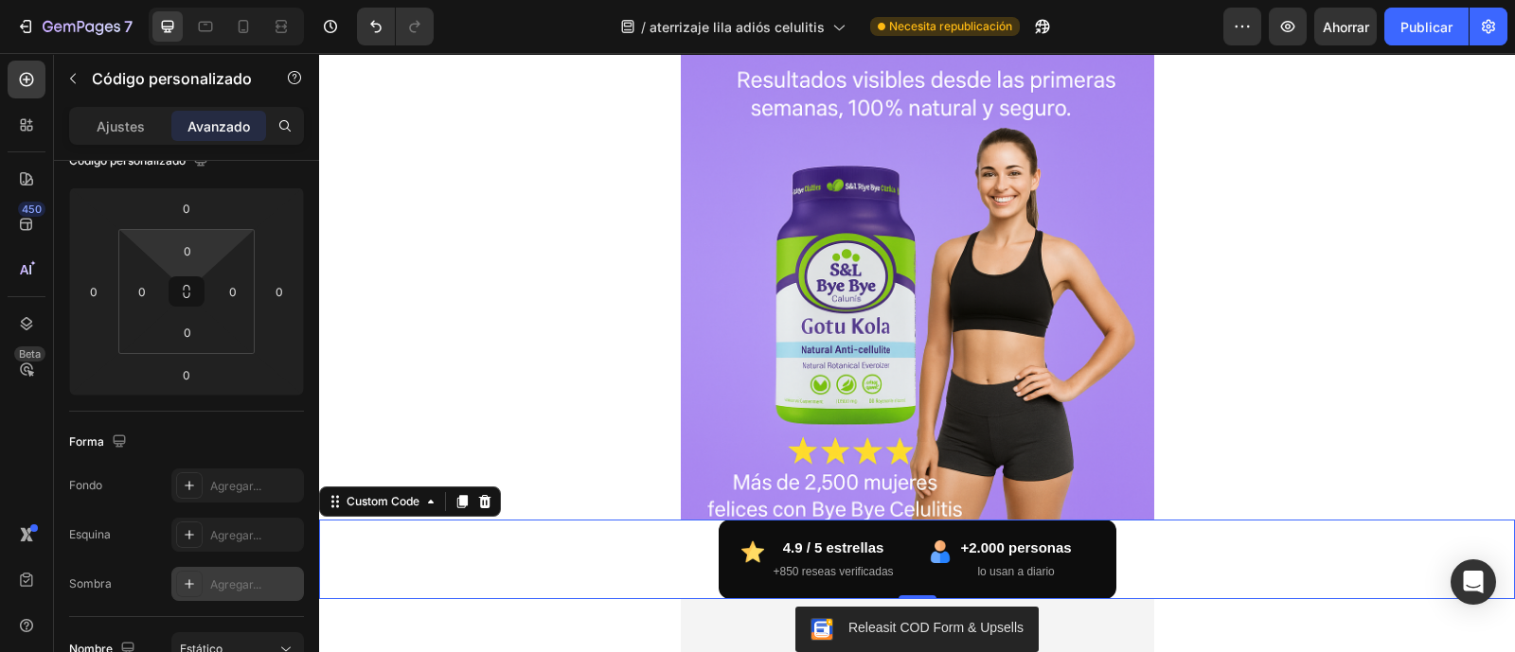
scroll to position [0, 0]
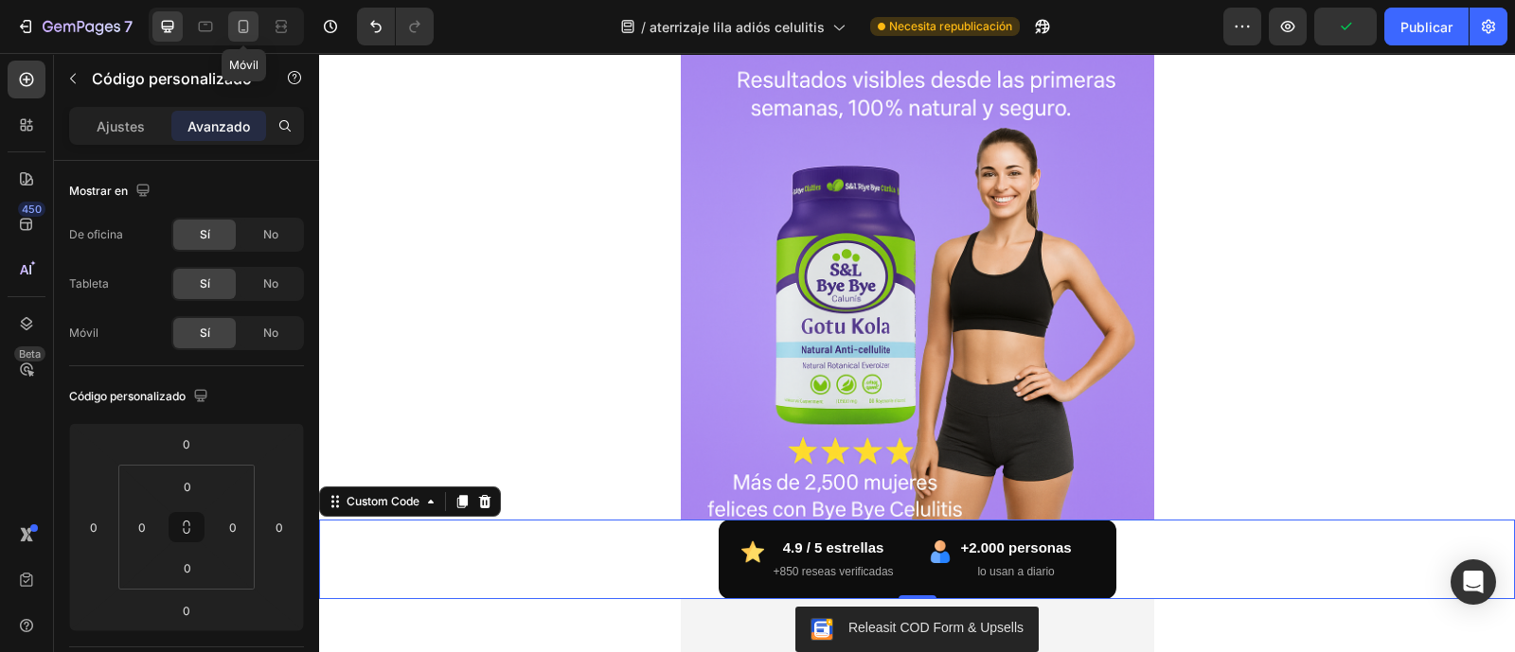
click at [237, 21] on icon at bounding box center [243, 26] width 19 height 19
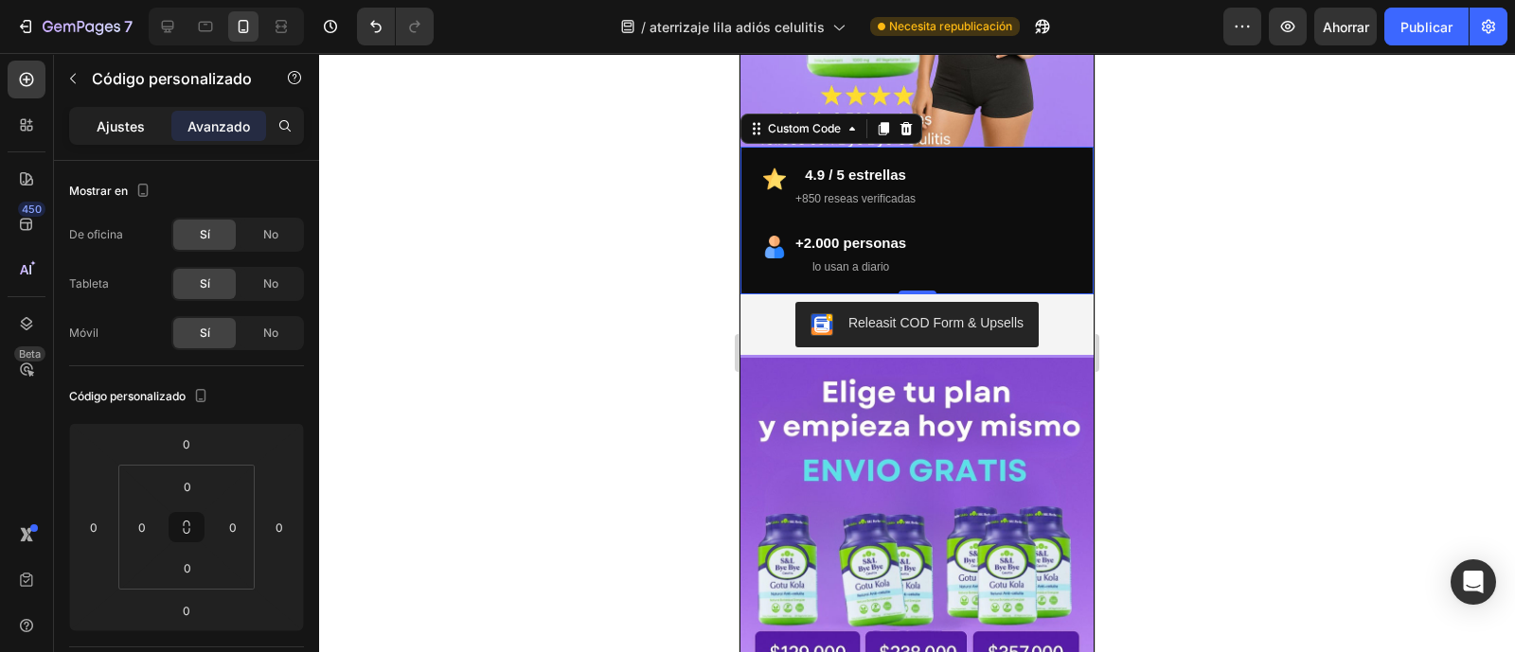
click at [110, 125] on font "Ajustes" at bounding box center [121, 126] width 48 height 16
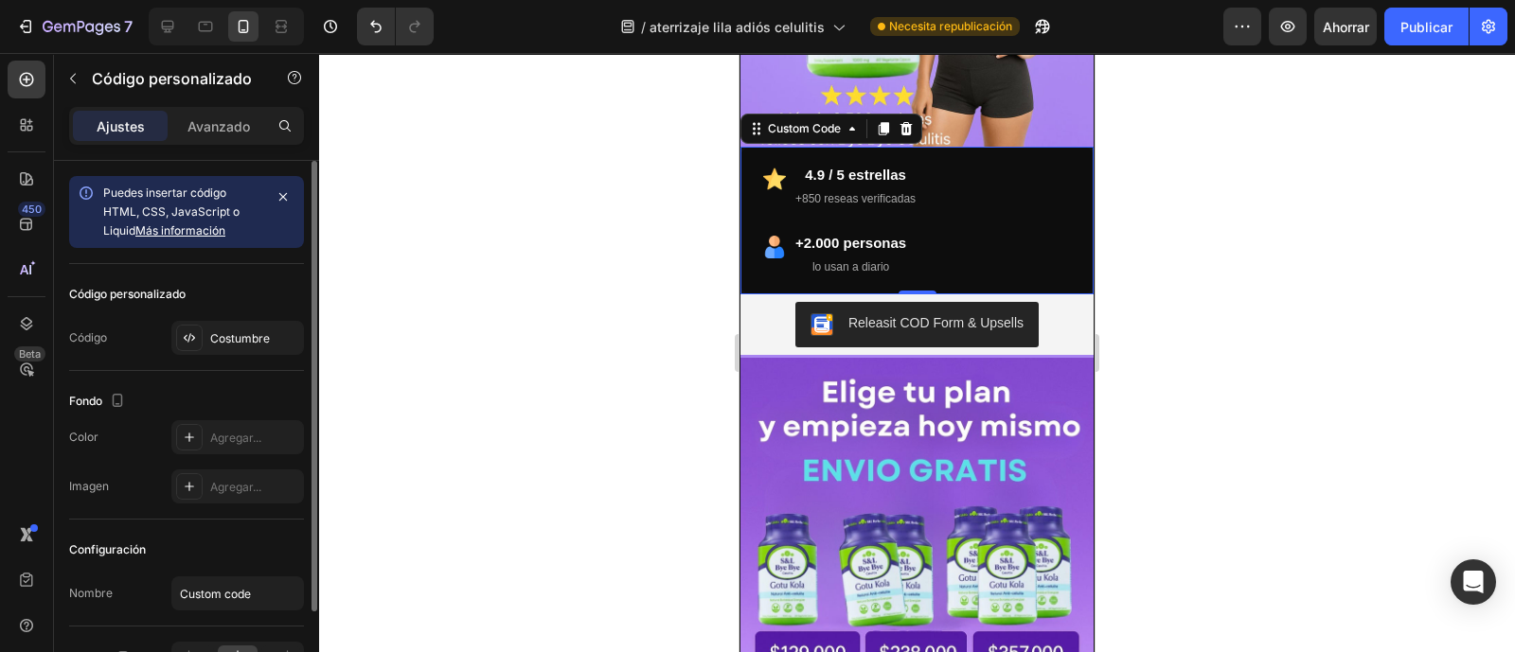
scroll to position [113, 0]
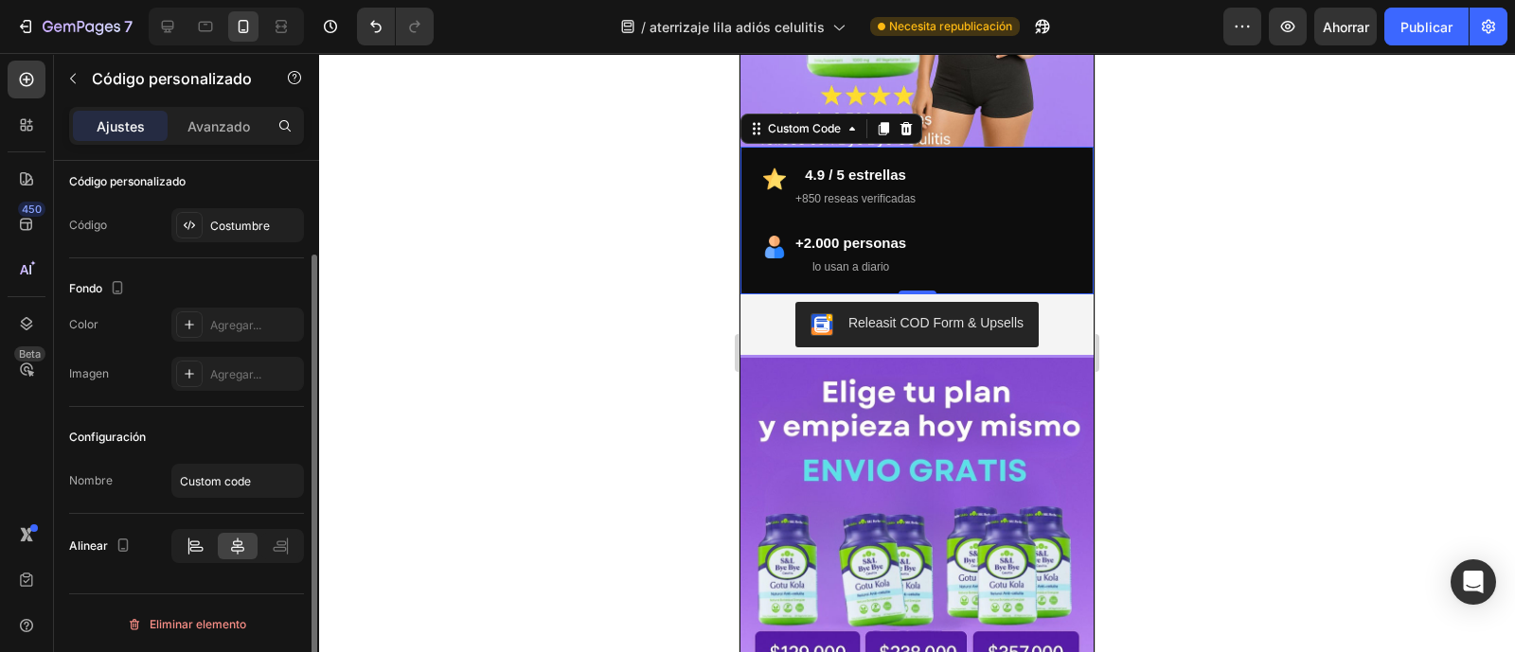
click at [196, 546] on icon at bounding box center [195, 546] width 19 height 19
click at [275, 546] on icon at bounding box center [280, 546] width 19 height 19
click at [235, 548] on icon at bounding box center [237, 546] width 19 height 19
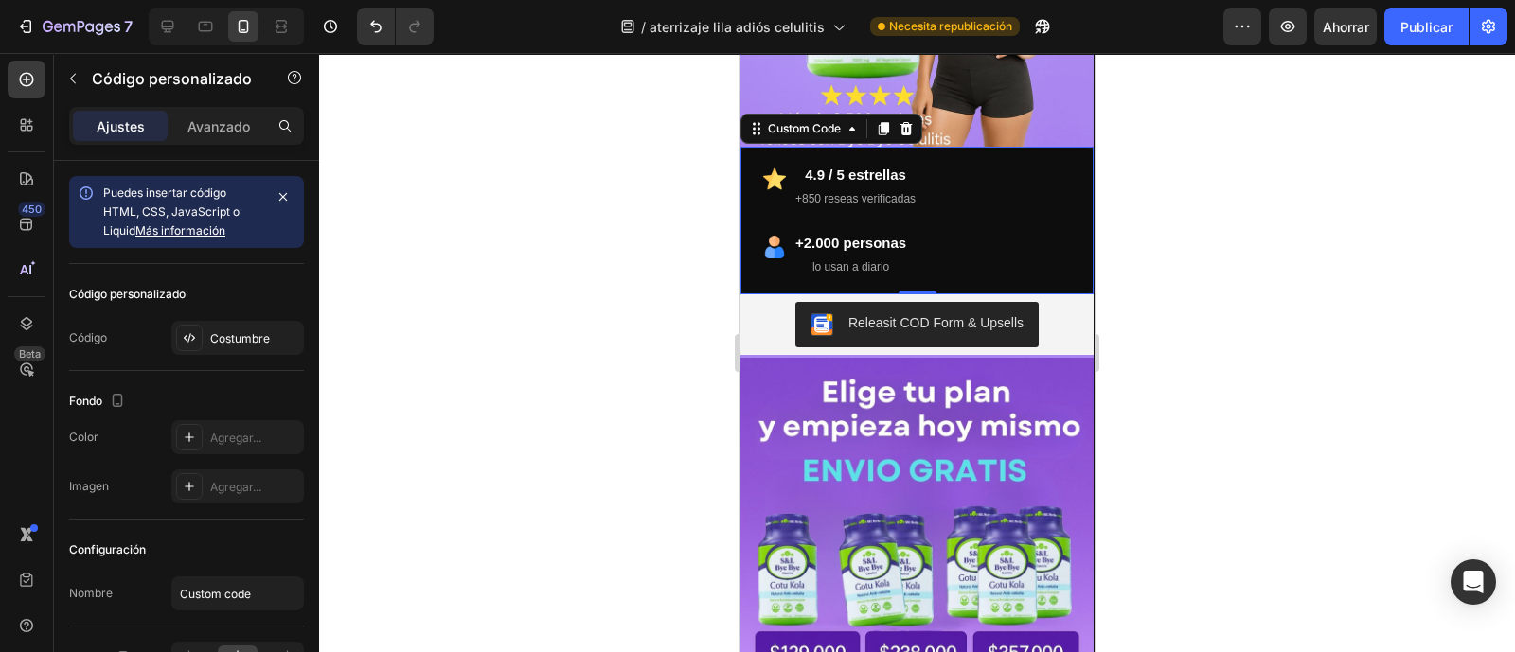
click at [462, 399] on div at bounding box center [917, 352] width 1196 height 599
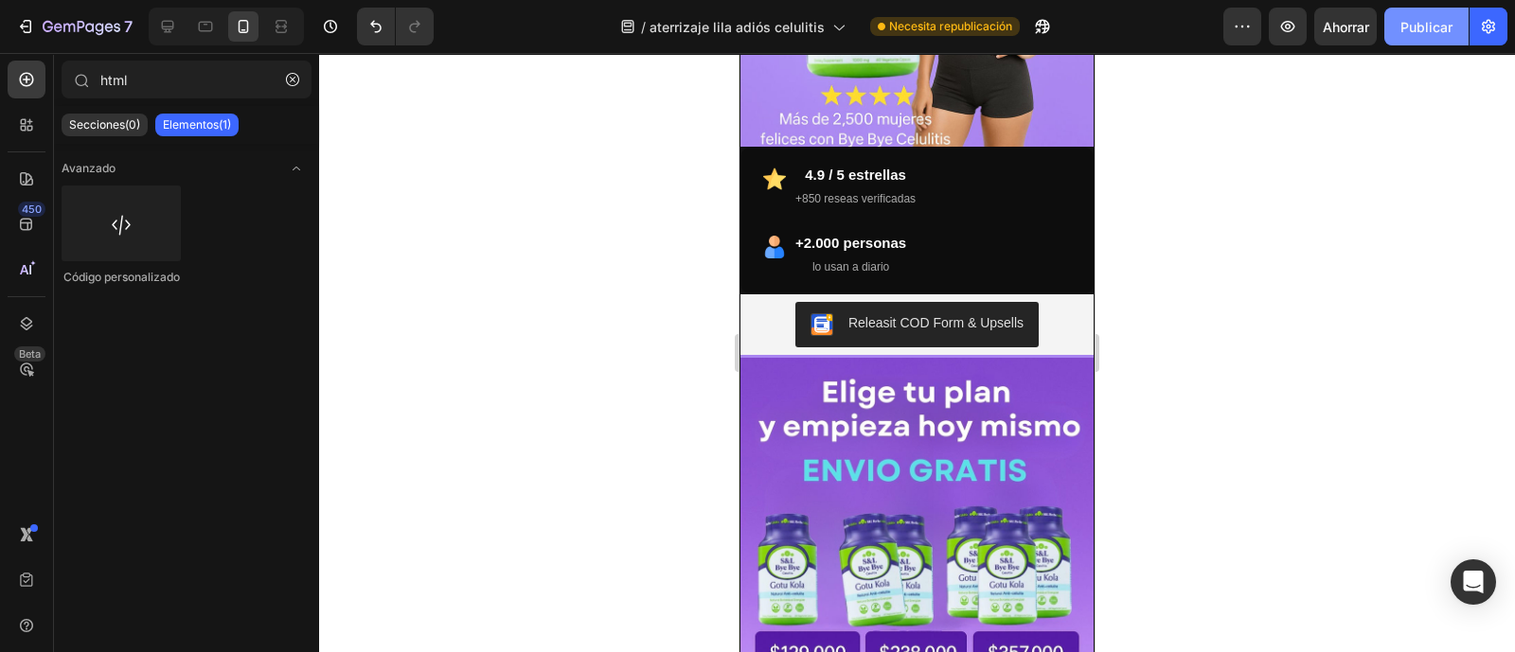
click at [1443, 19] on font "Publicar" at bounding box center [1426, 27] width 52 height 16
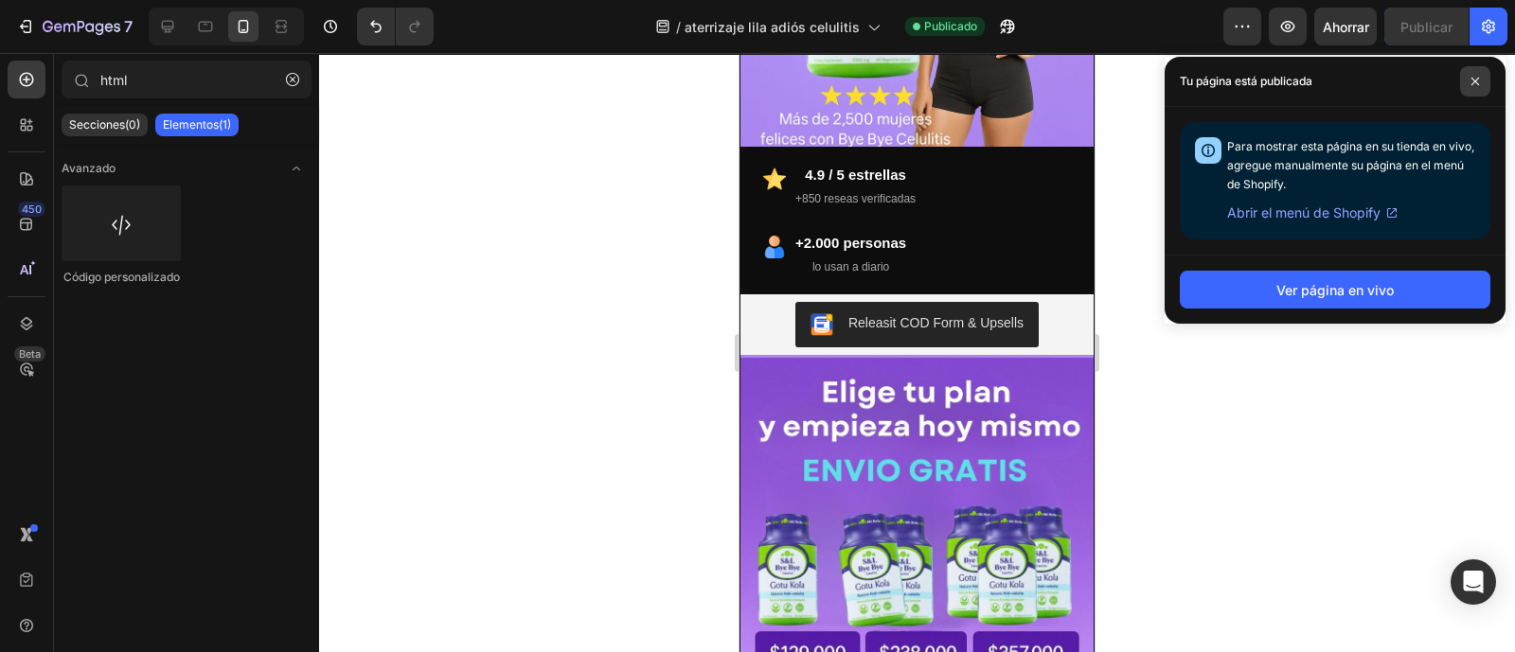
click at [1476, 81] on icon at bounding box center [1474, 81] width 9 height 9
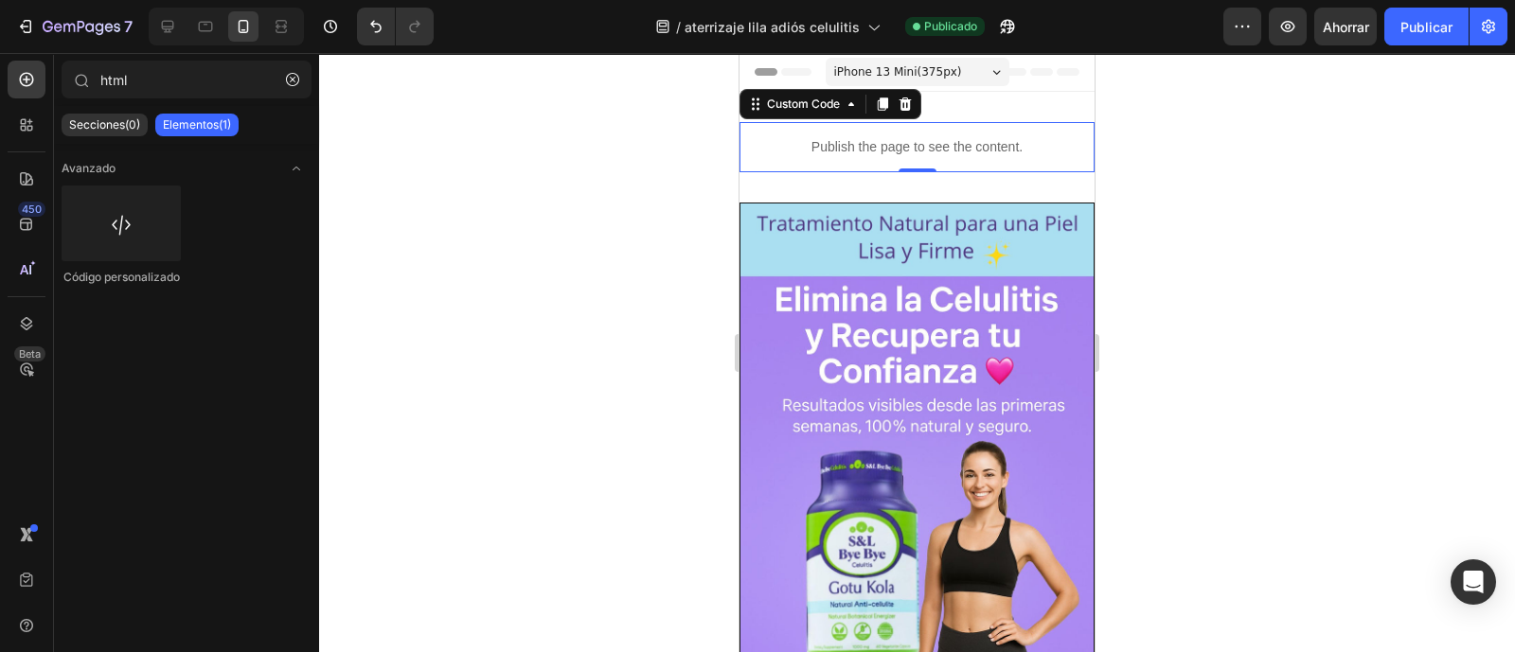
click at [835, 166] on div "Publish the page to see the content." at bounding box center [916, 147] width 355 height 50
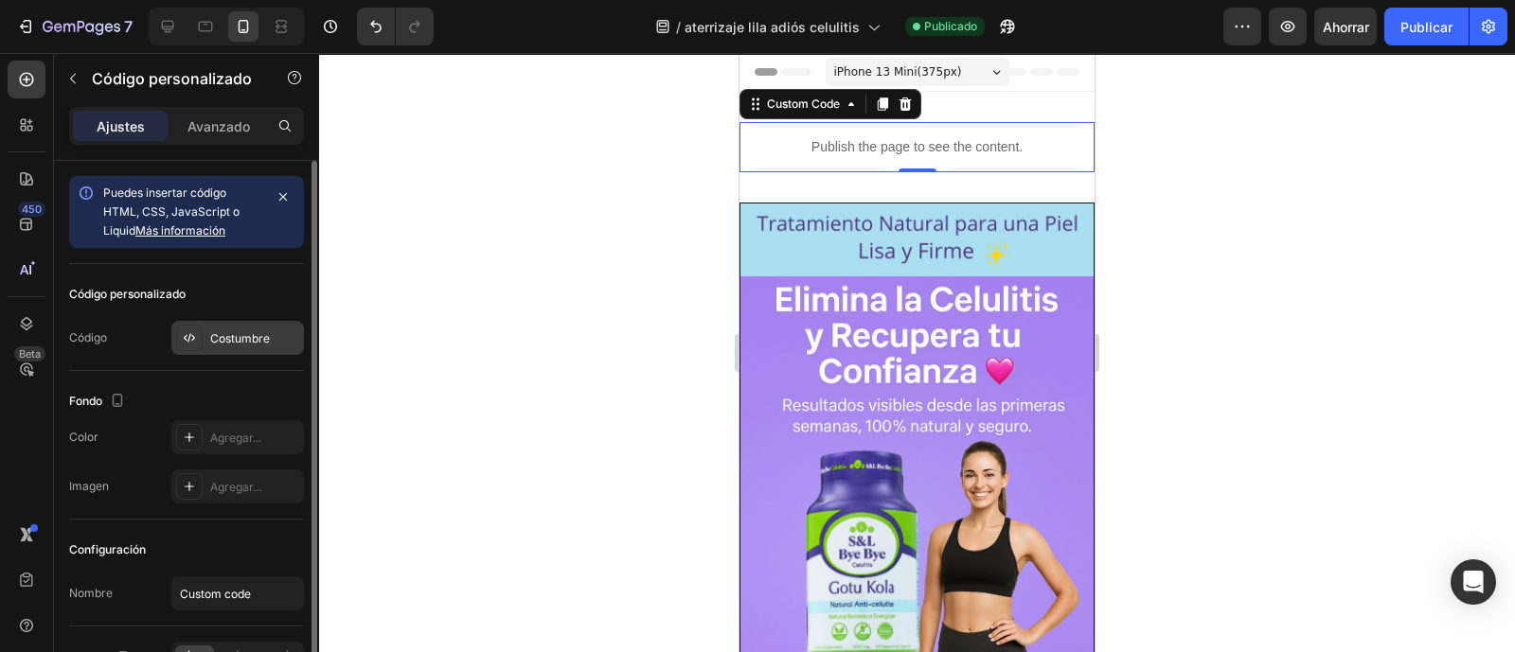
click at [235, 338] on font "Costumbre" at bounding box center [240, 338] width 60 height 14
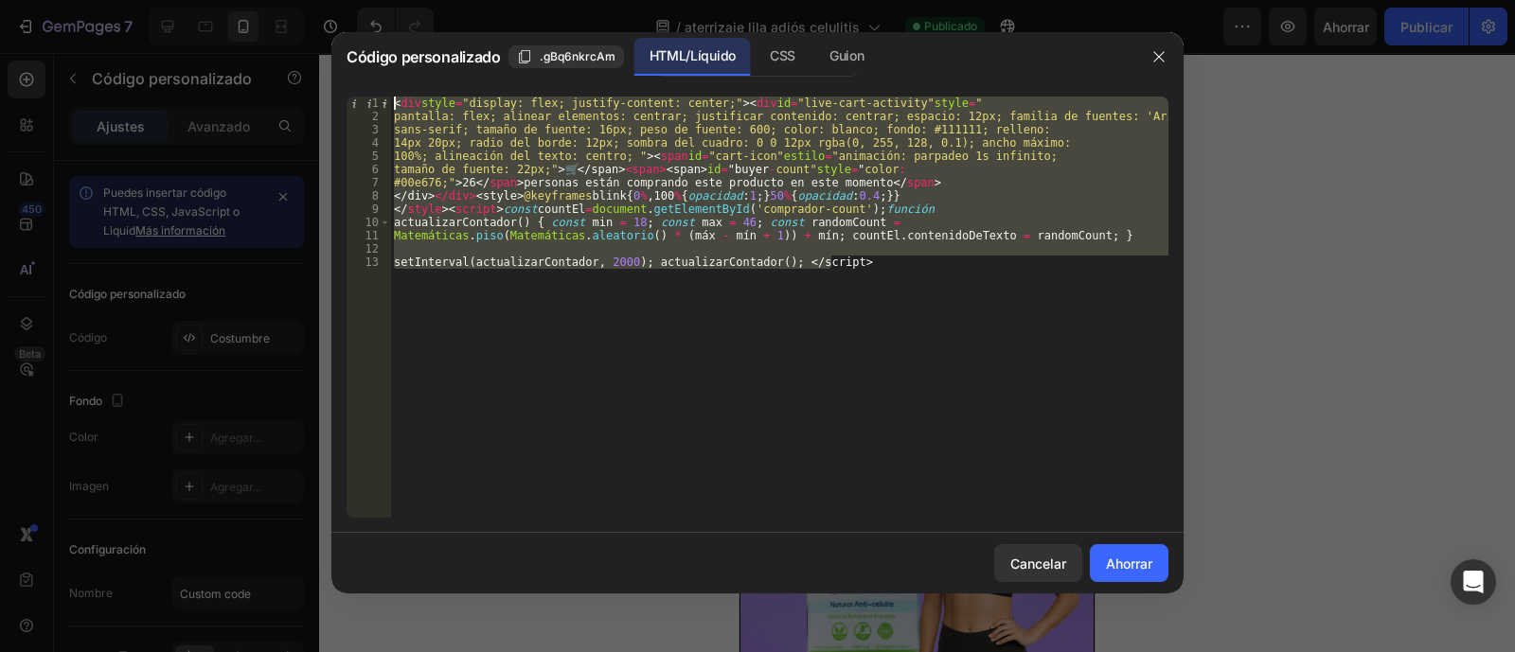
drag, startPoint x: 940, startPoint y: 274, endPoint x: 311, endPoint y: 95, distance: 654.5
click at [311, 95] on div "Código personalizado .gBq6nkrcAm HTML/Líquido CSS Guion setInterval(actualizarC…" at bounding box center [757, 326] width 1515 height 652
click at [582, 209] on div "< div style = "display: flex; justify-content: center;" > < div id = "live-cart…" at bounding box center [779, 307] width 778 height 421
paste textarea "mostrarNotificacion(); setInterval(mostrarNotificacion, 6000); </script> </body…"
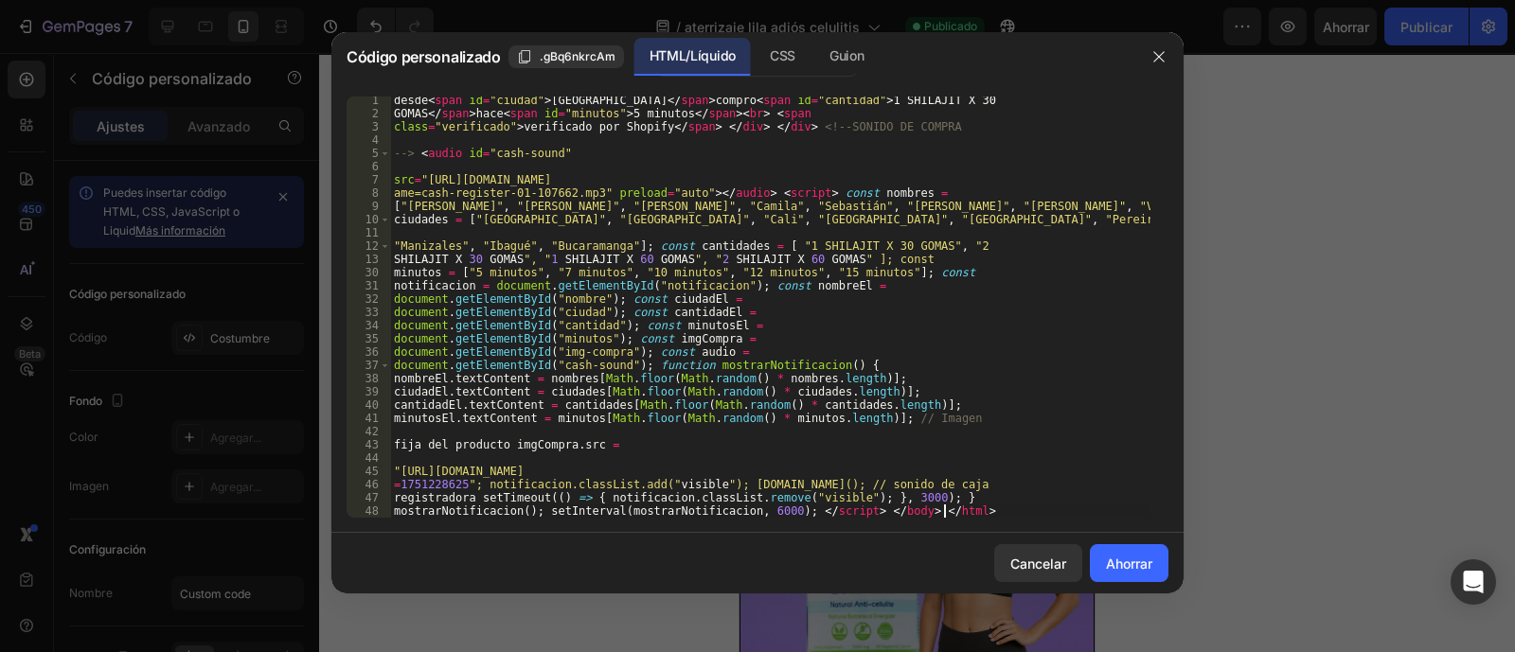
scroll to position [214, 0]
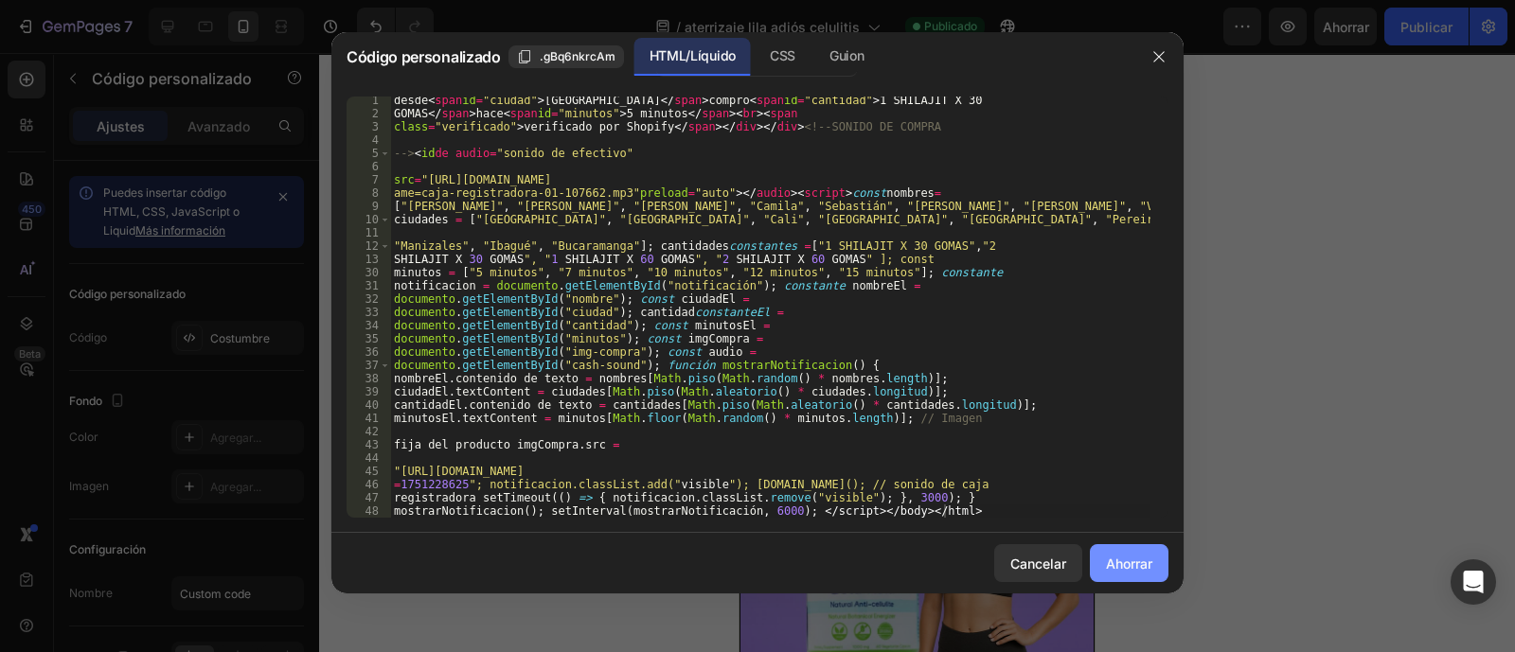
click at [1127, 570] on font "Ahorrar" at bounding box center [1129, 564] width 46 height 16
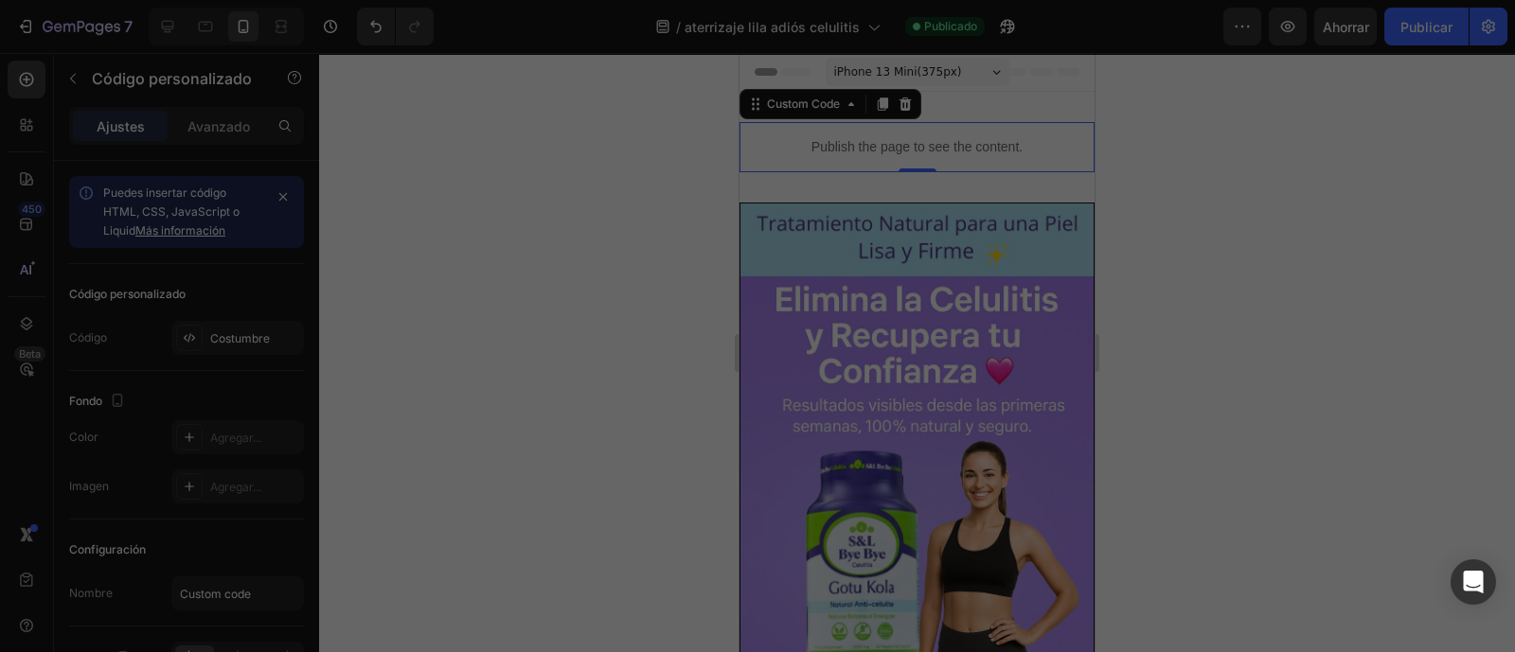
type textarea "registradora setTimeout(() => { notificacion.classList.remove("visible"); }, 30…"
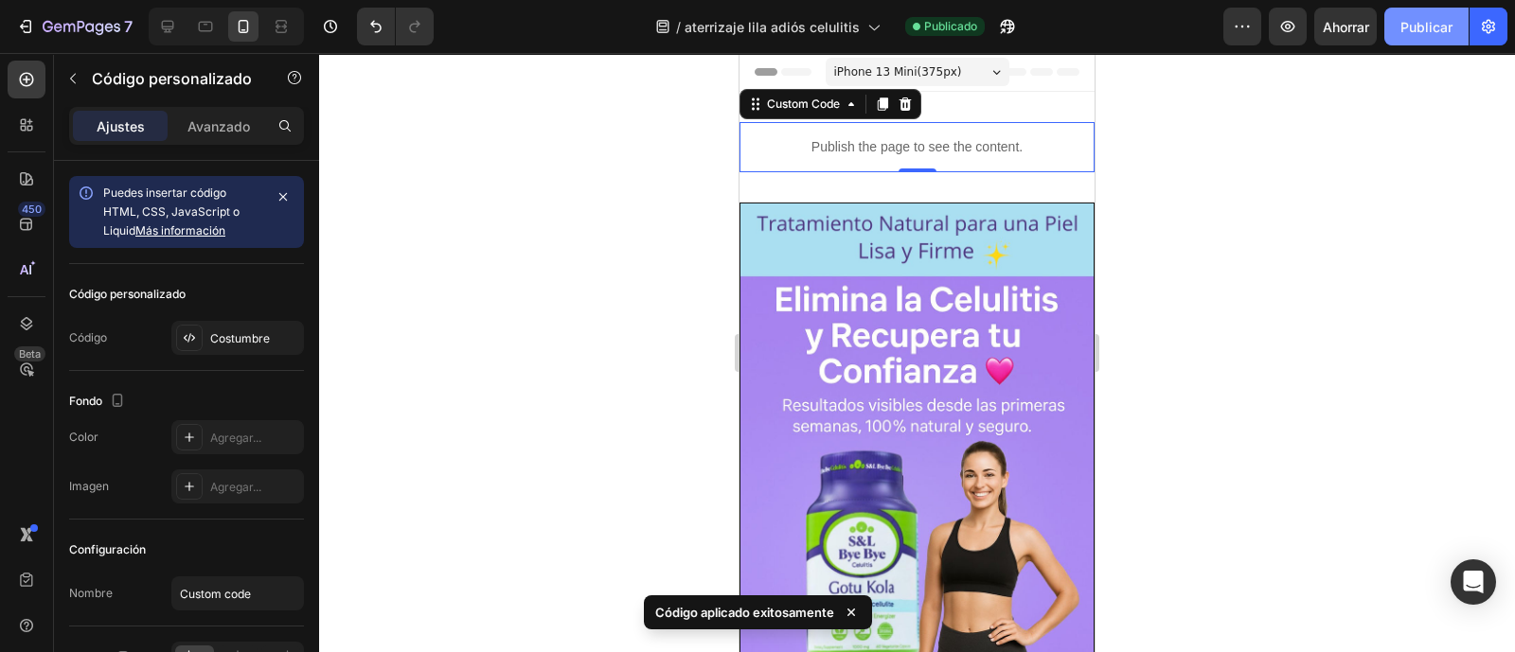
click at [1415, 40] on button "Publicar" at bounding box center [1426, 27] width 84 height 38
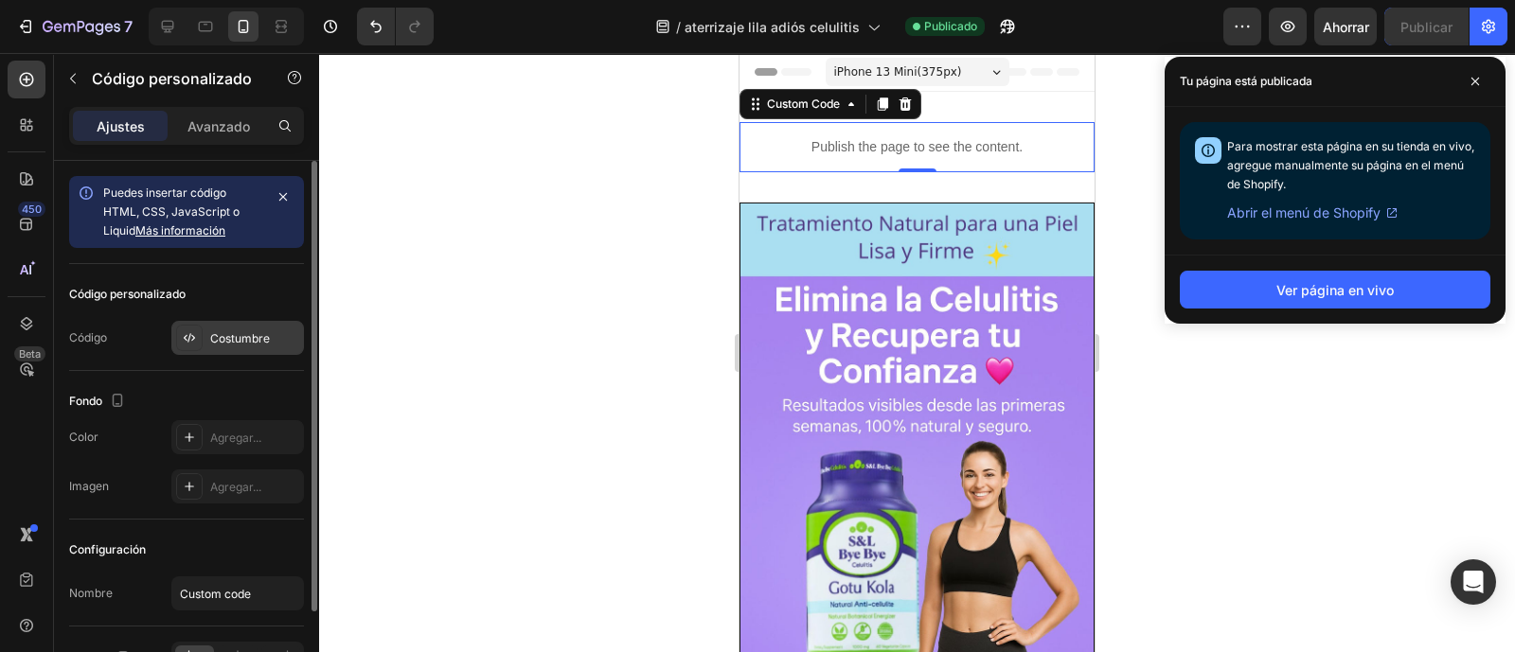
click at [227, 332] on font "Costumbre" at bounding box center [240, 338] width 60 height 14
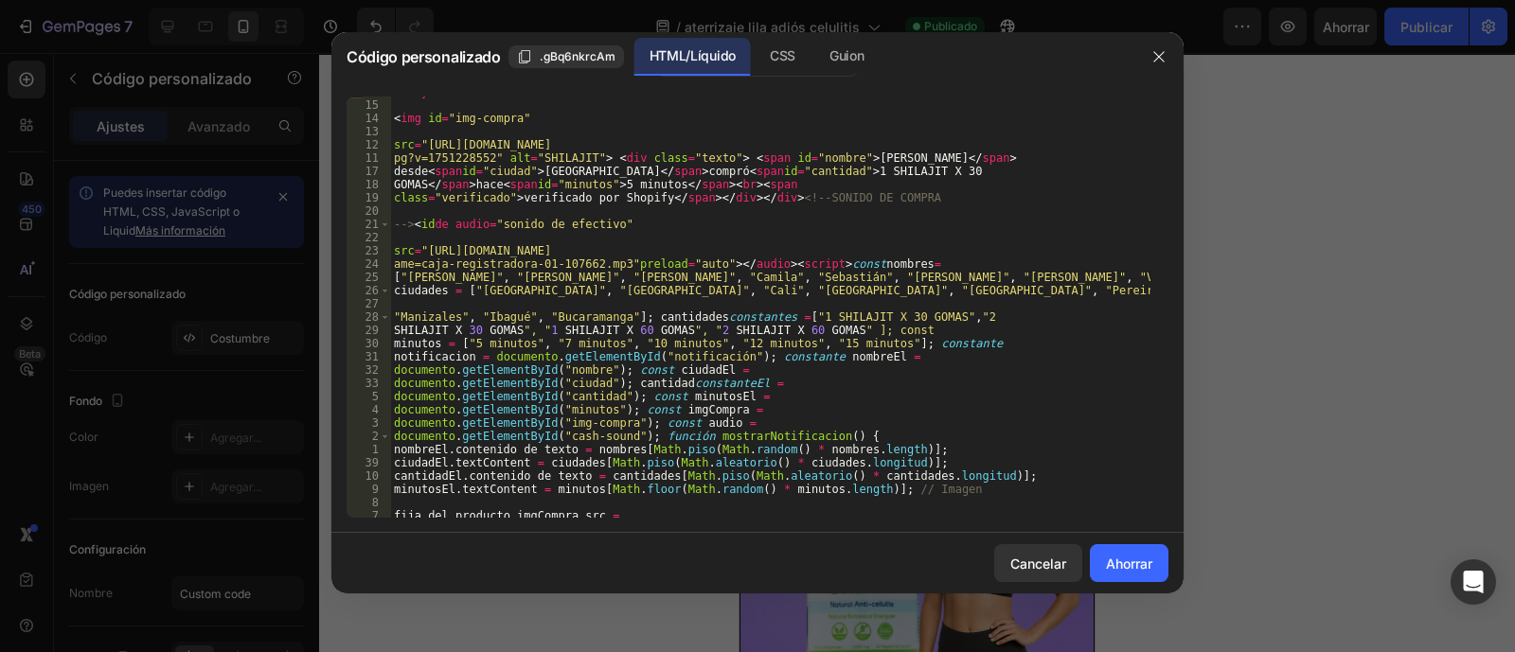
scroll to position [72, 0]
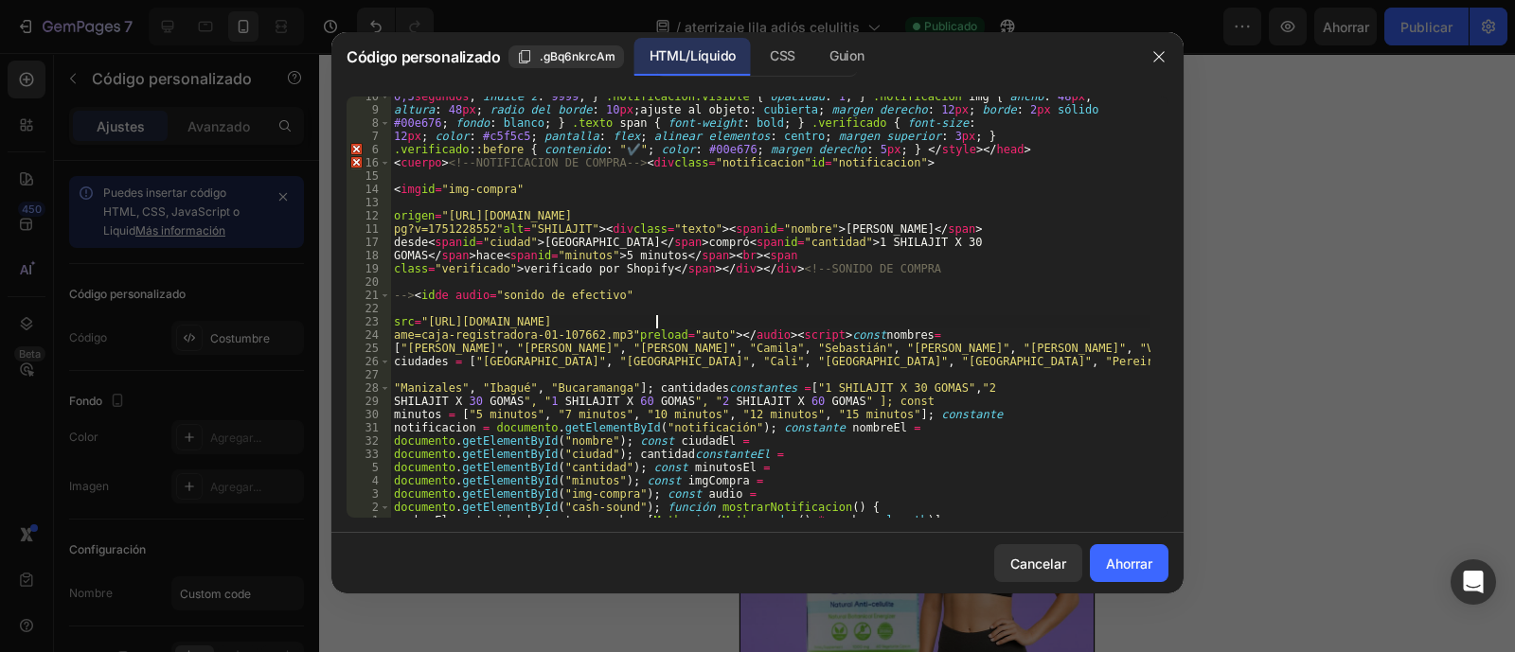
type textarea "registradora setTimeout(() => { notificacion.classList.remove("visible"); }, 30…"
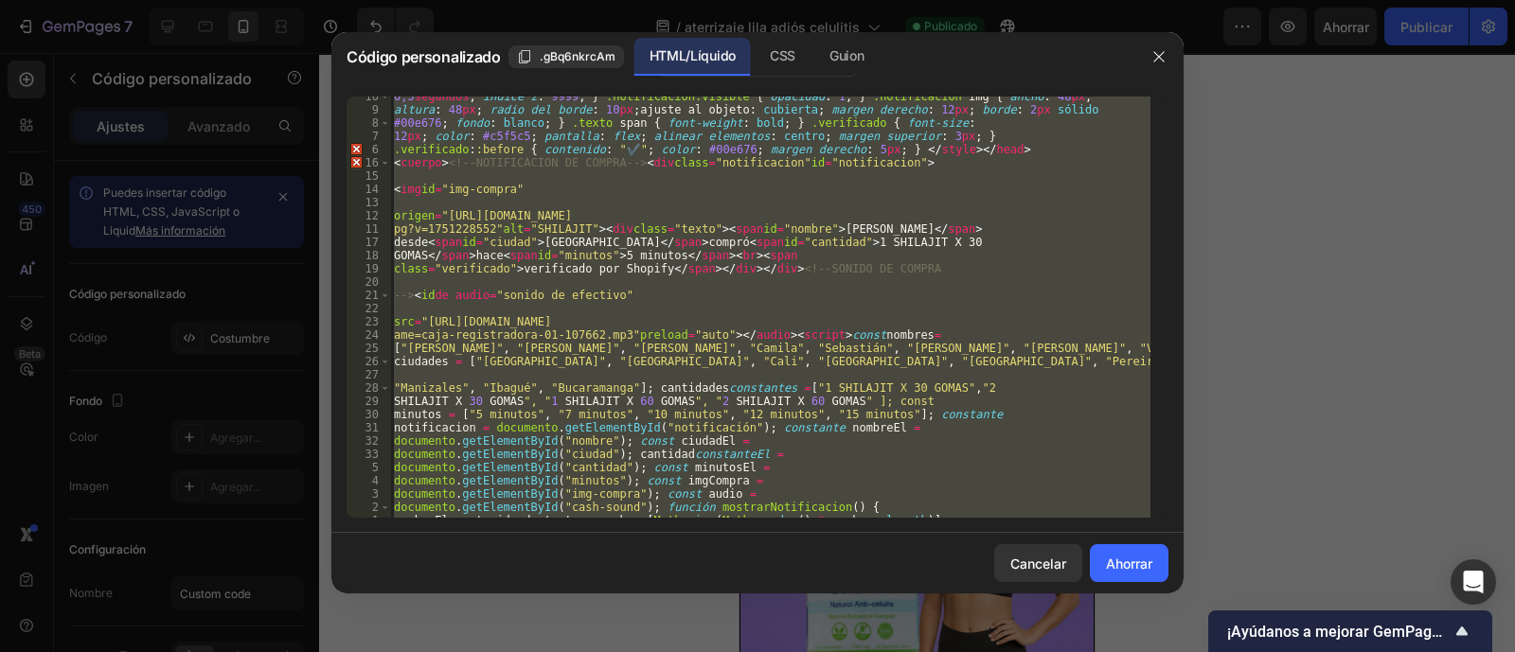
paste textarea
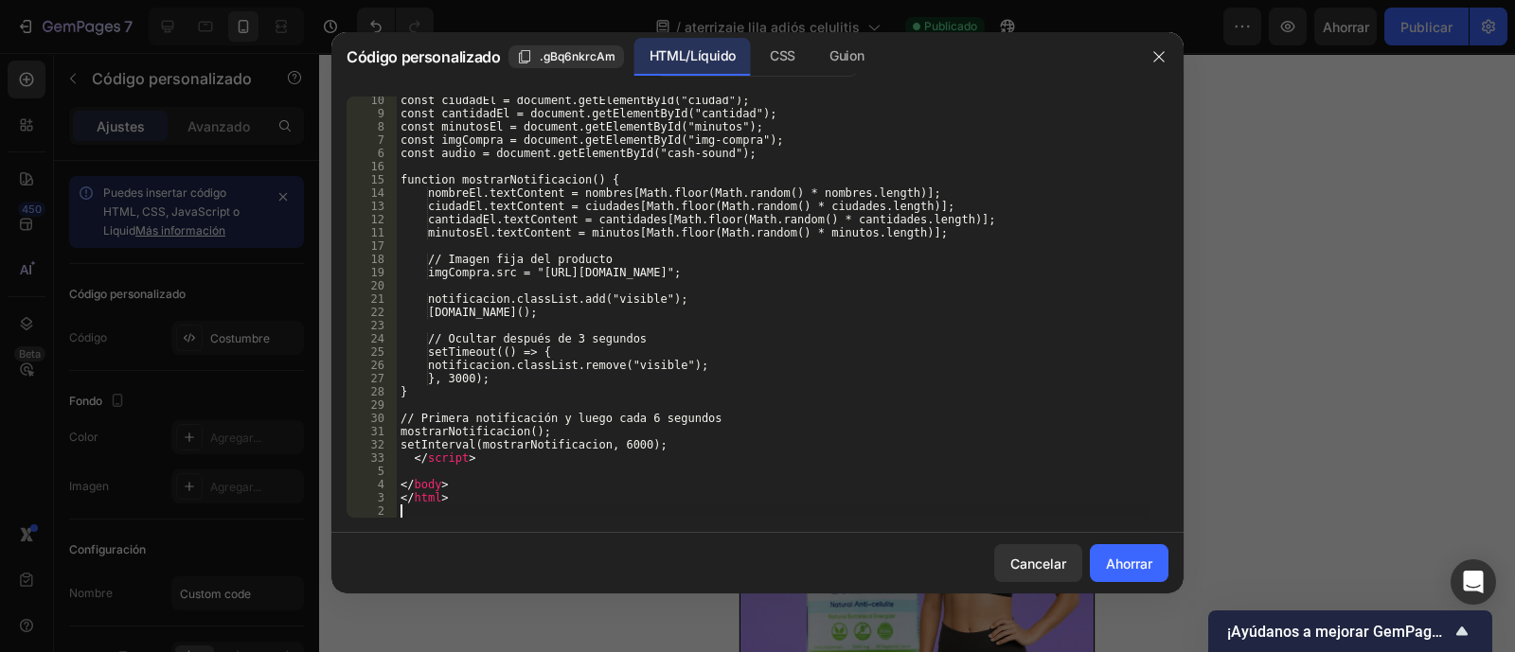
scroll to position [1142, 0]
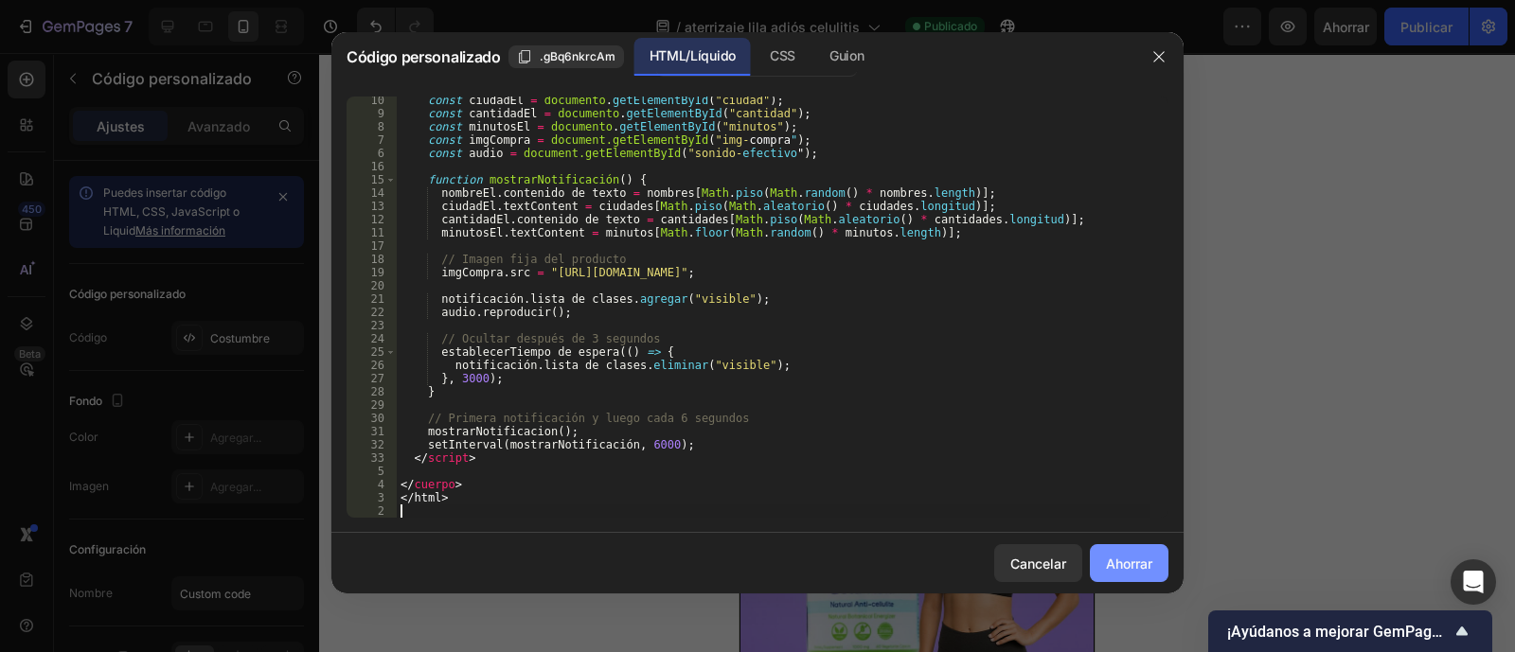
click at [1145, 570] on font "Ahorrar" at bounding box center [1129, 564] width 46 height 16
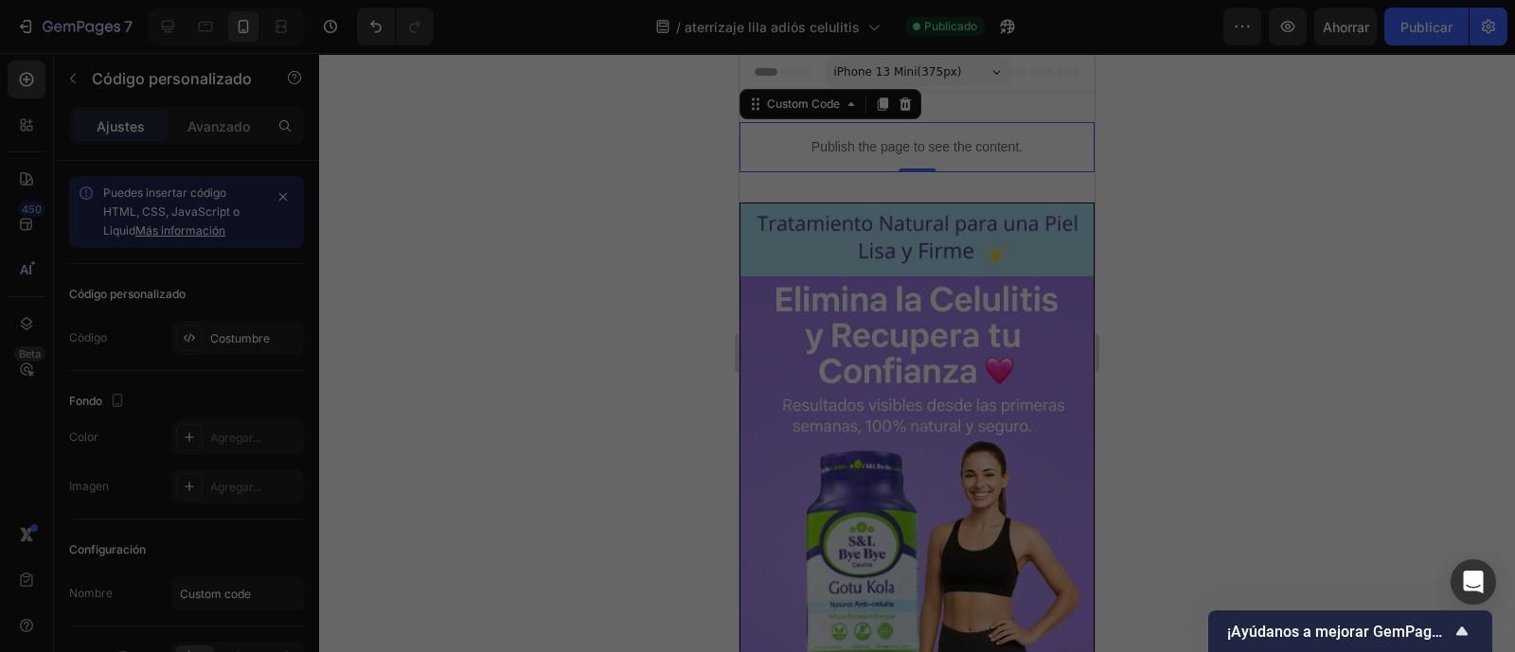
type textarea "</html>"
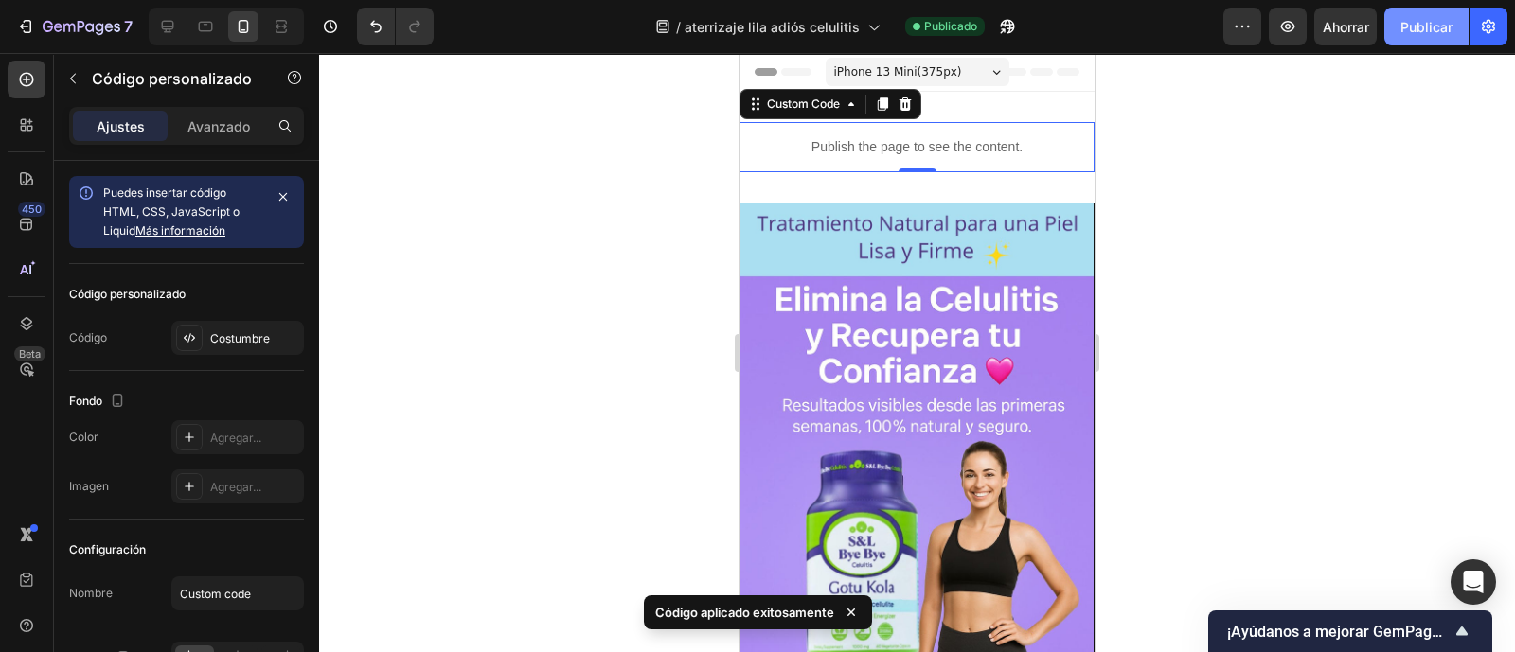
click at [1426, 29] on font "Publicar" at bounding box center [1426, 27] width 52 height 16
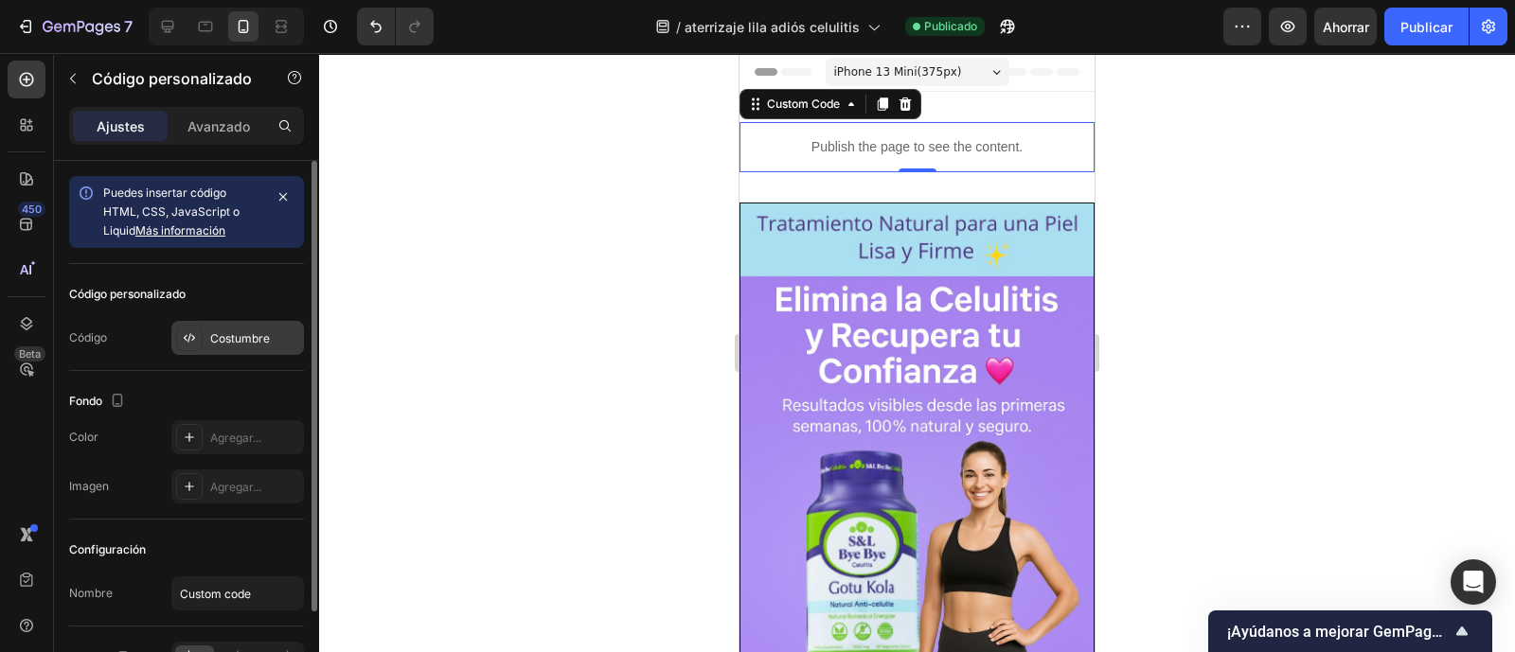
click at [222, 331] on font "Costumbre" at bounding box center [240, 338] width 60 height 14
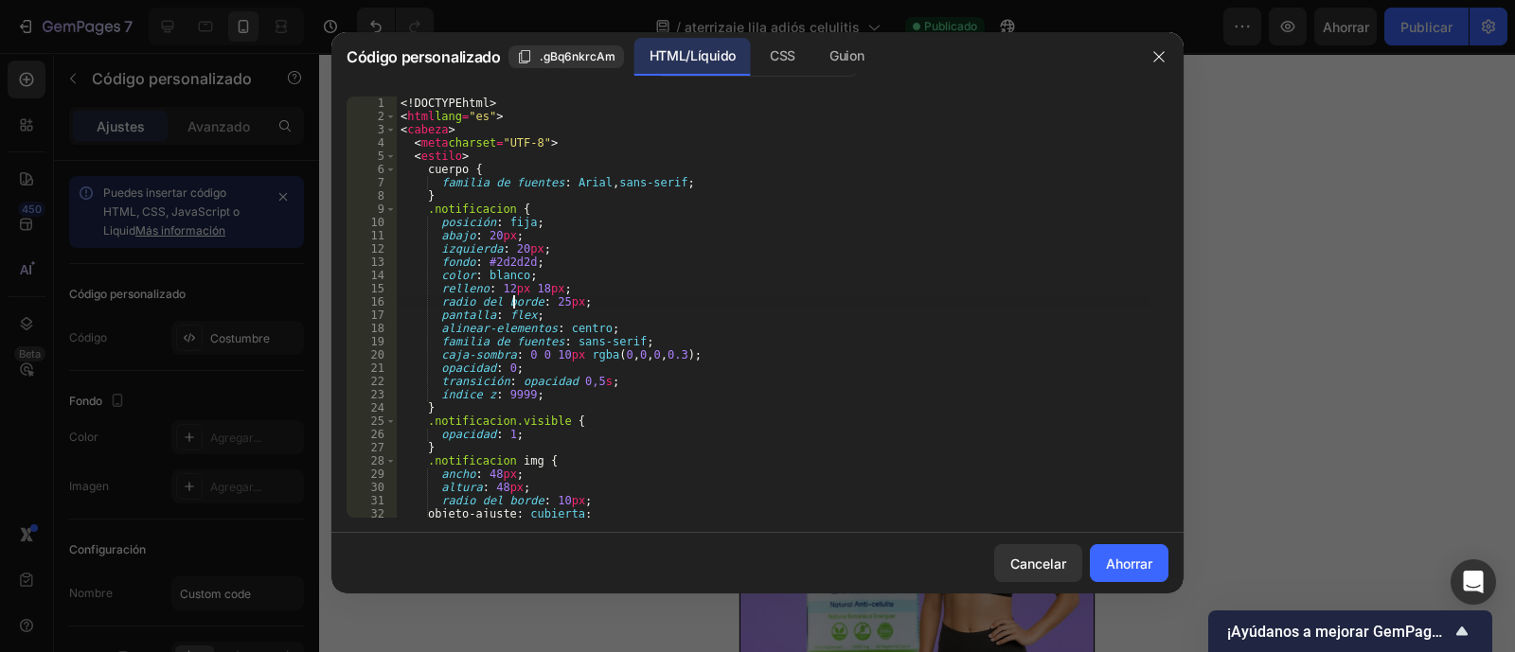
type textarea "</html>"
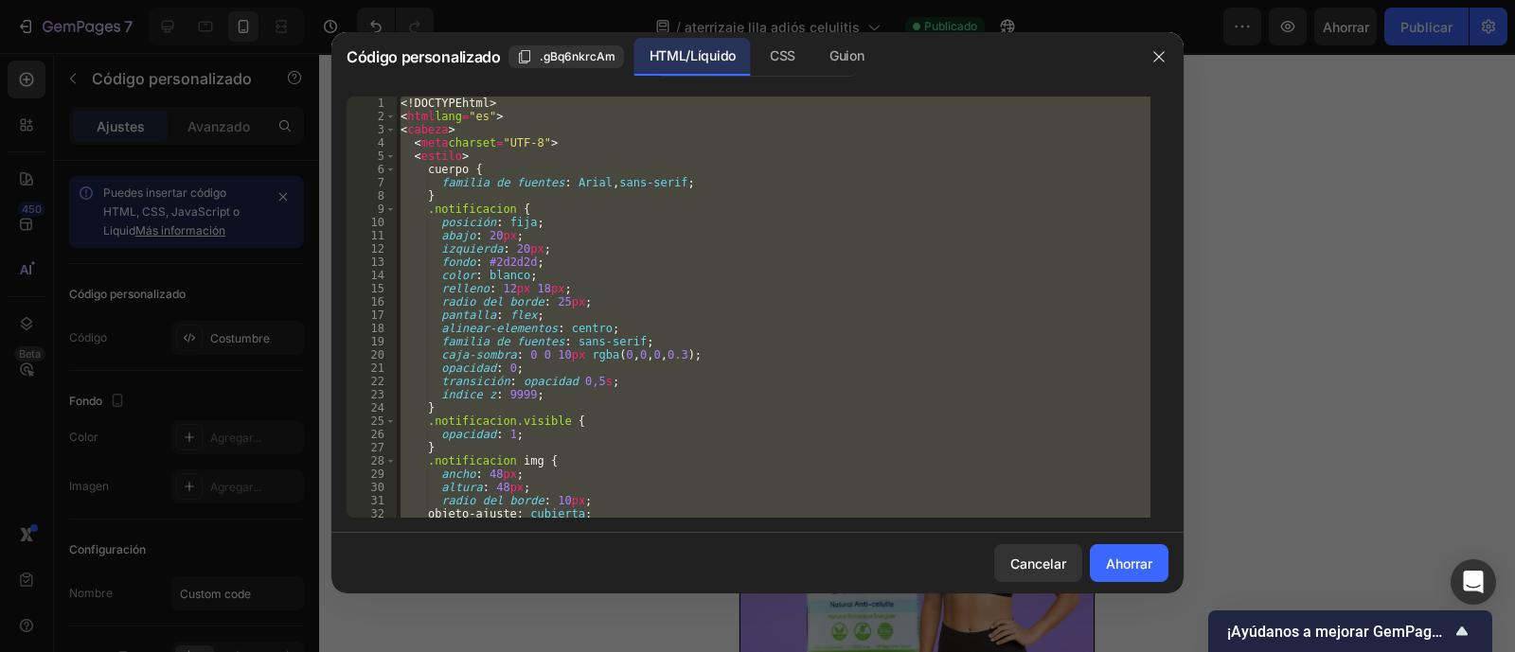
paste textarea
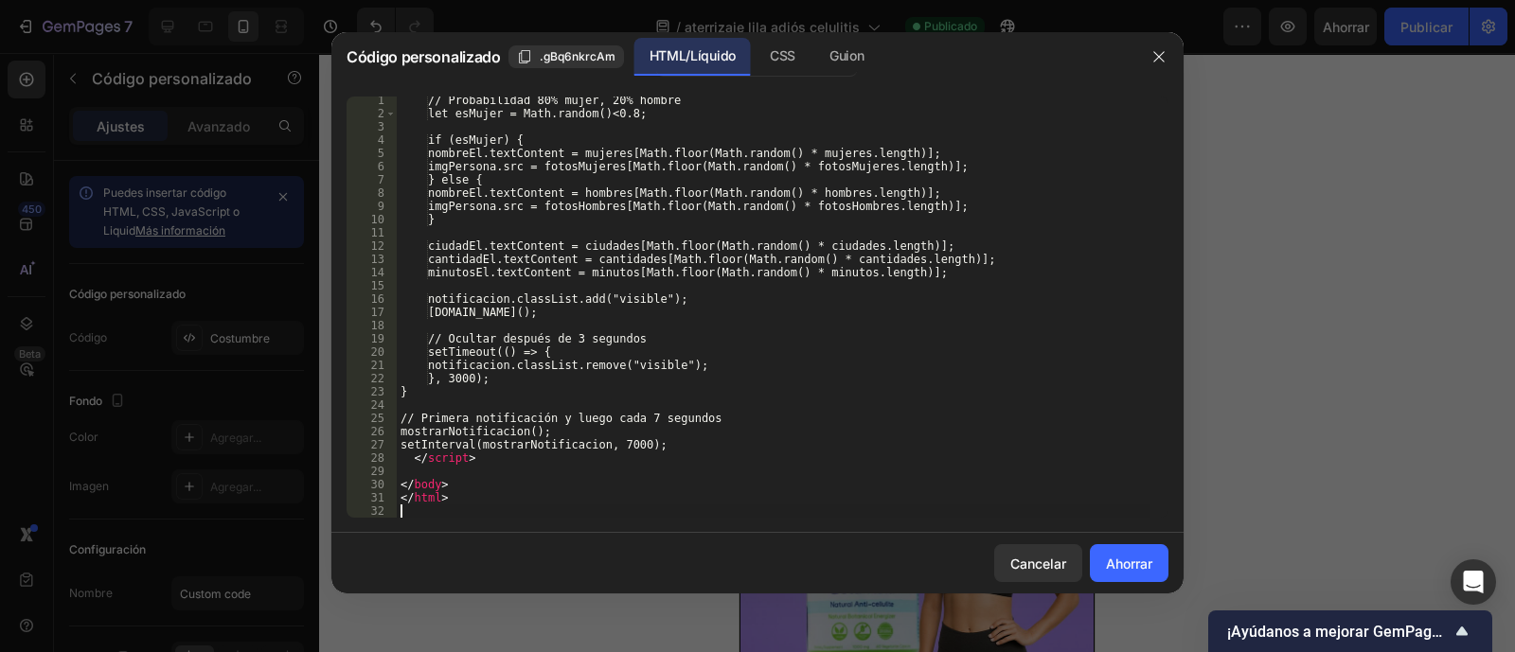
scroll to position [1420, 0]
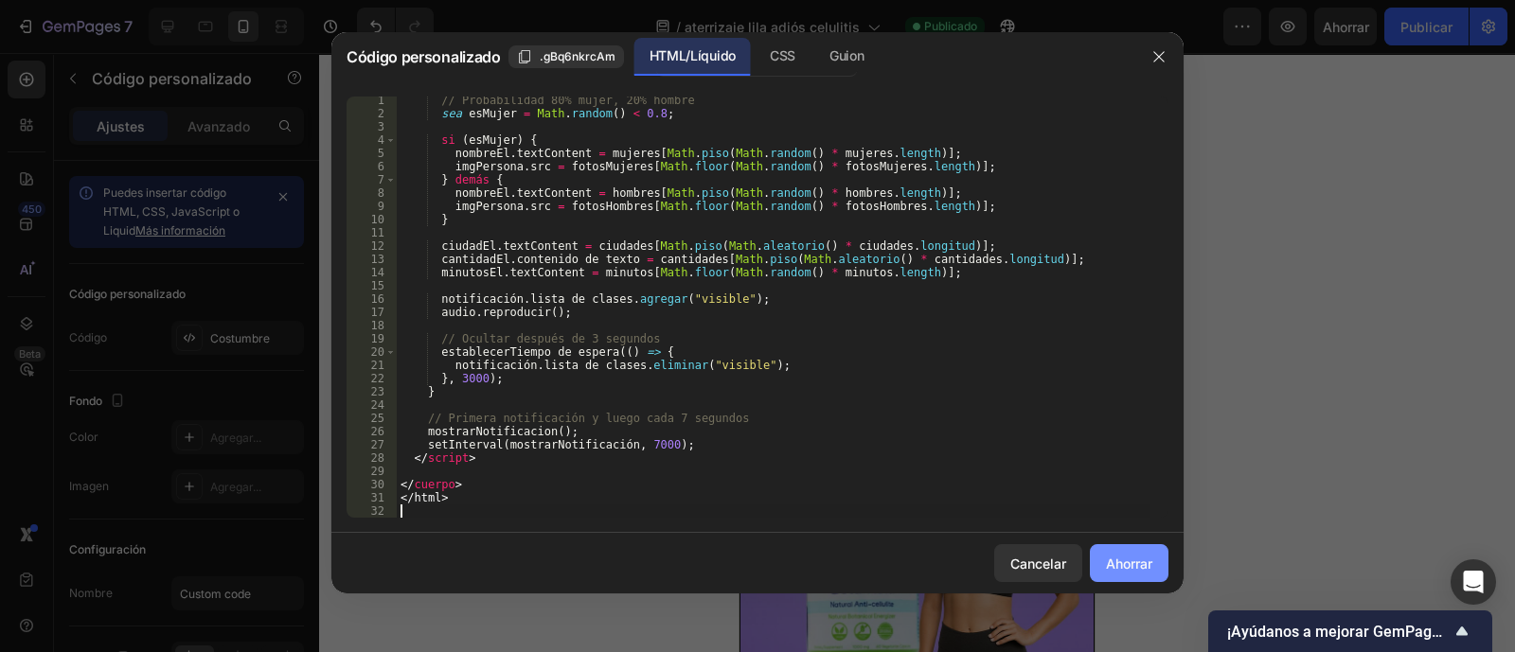
click at [1129, 567] on font "Ahorrar" at bounding box center [1129, 564] width 46 height 16
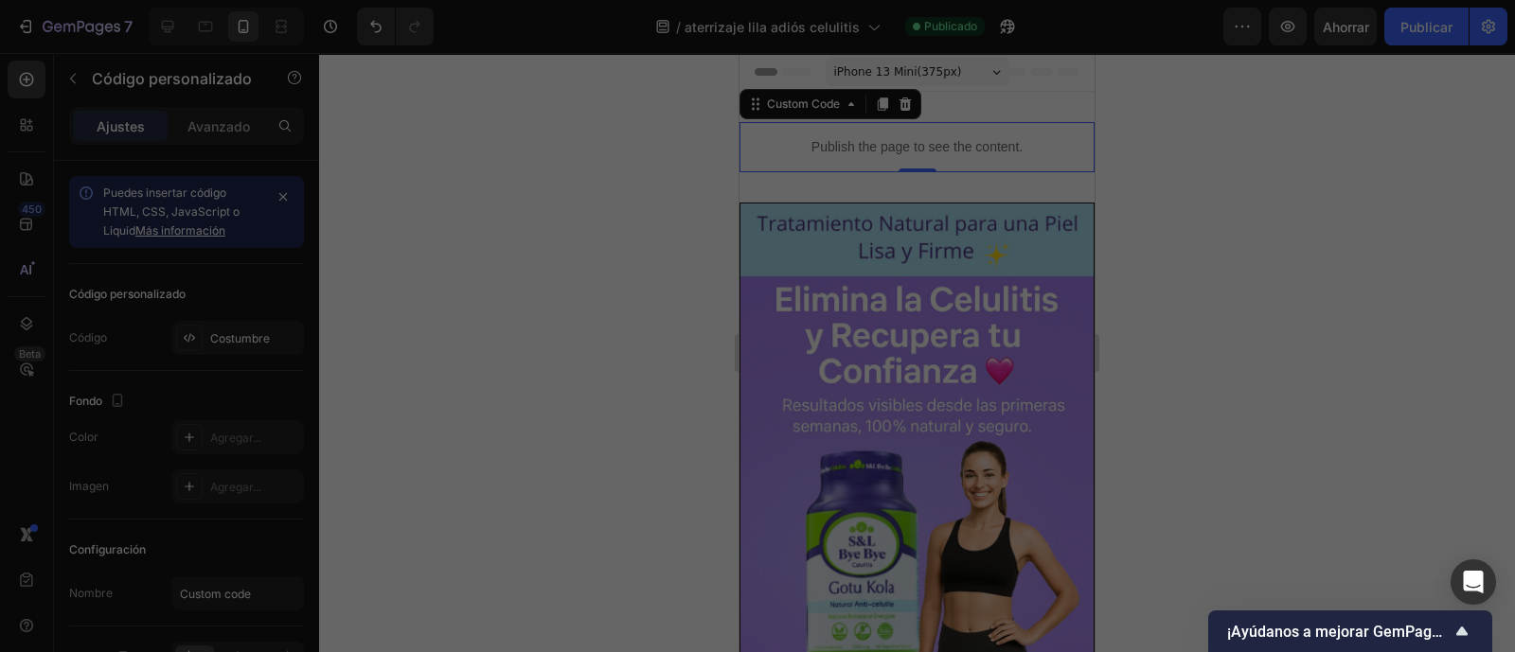
type textarea "</html>"
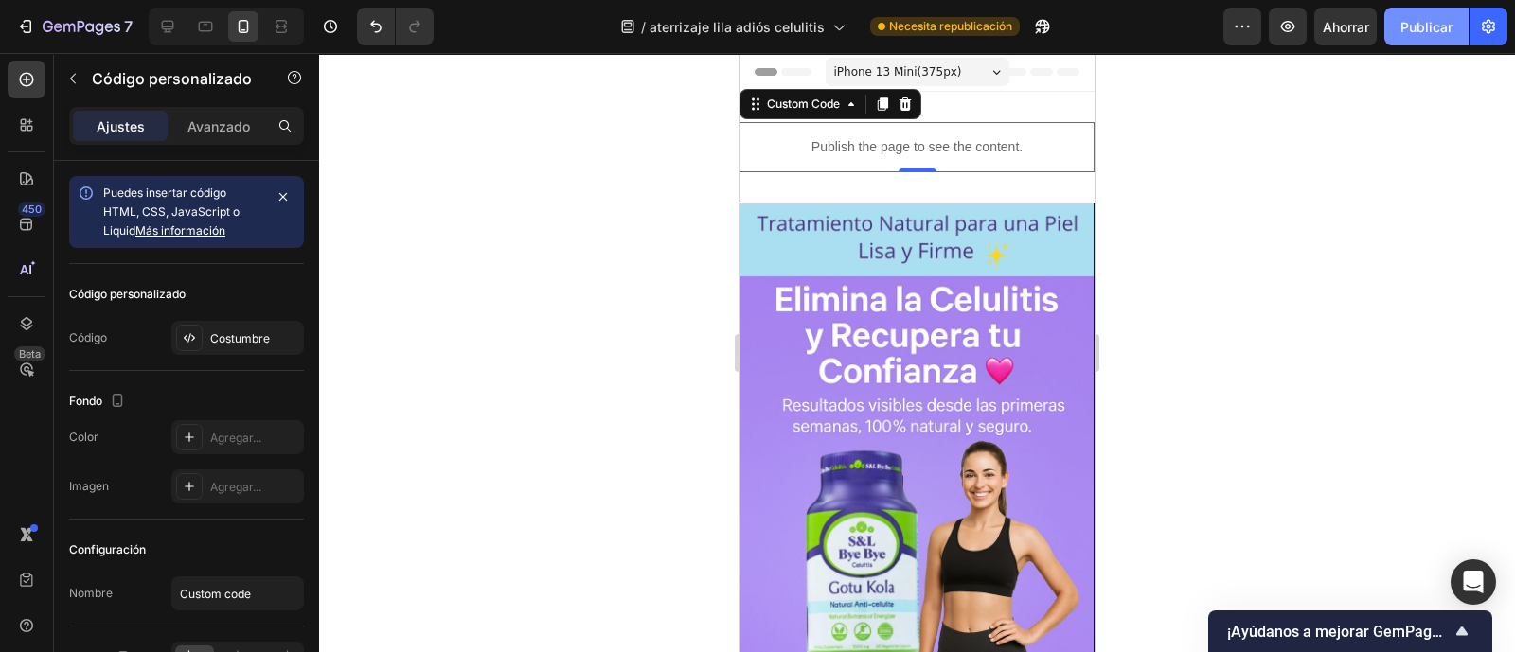
click at [1410, 20] on font "Publicar" at bounding box center [1426, 27] width 52 height 16
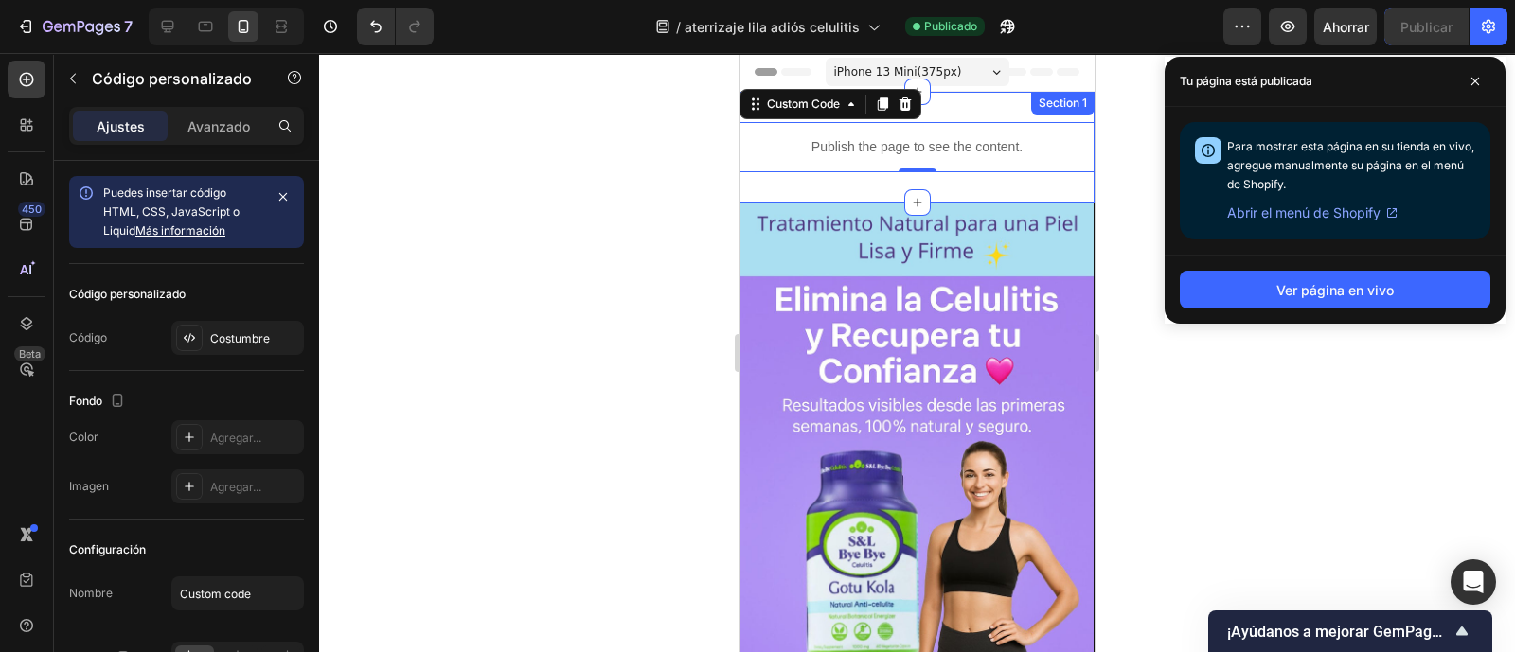
click at [819, 186] on div "Publish the page to see the content. Custom Code 0 Section 1" at bounding box center [916, 147] width 355 height 111
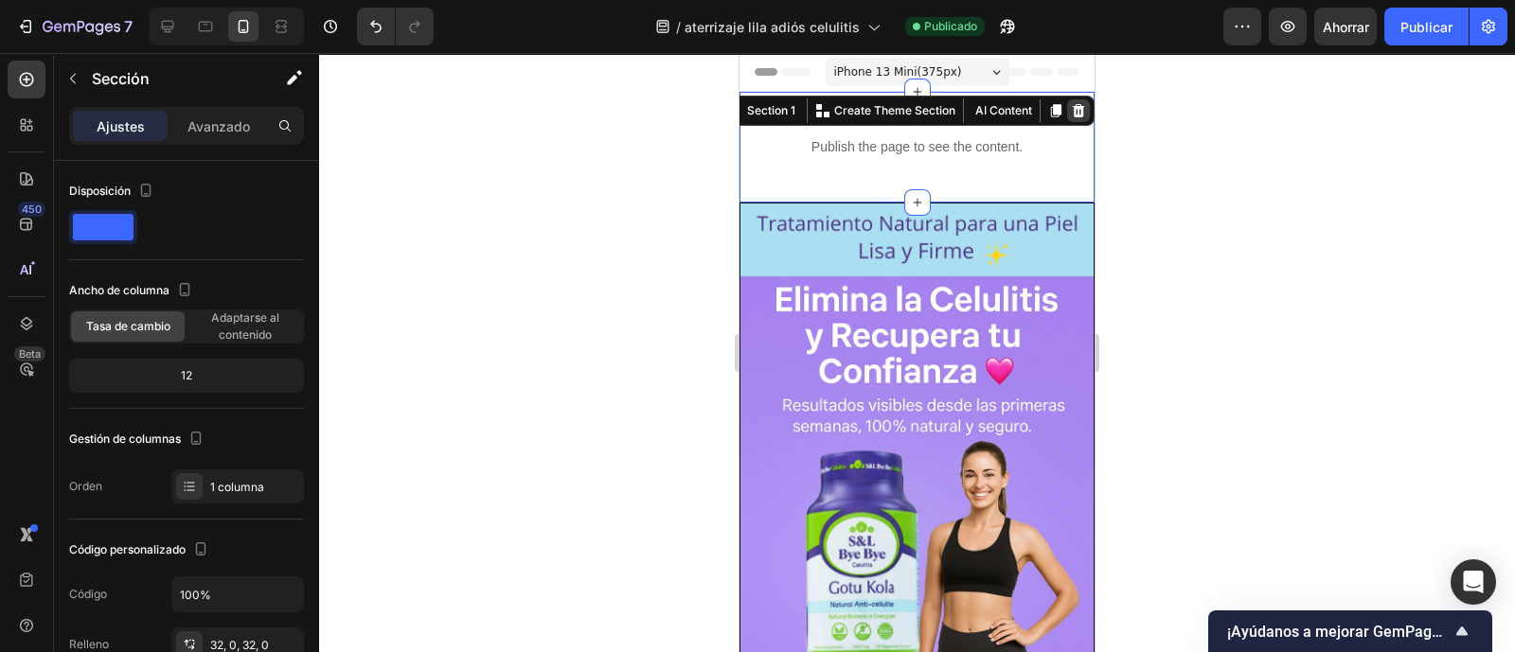
click at [1071, 117] on icon at bounding box center [1078, 110] width 15 height 15
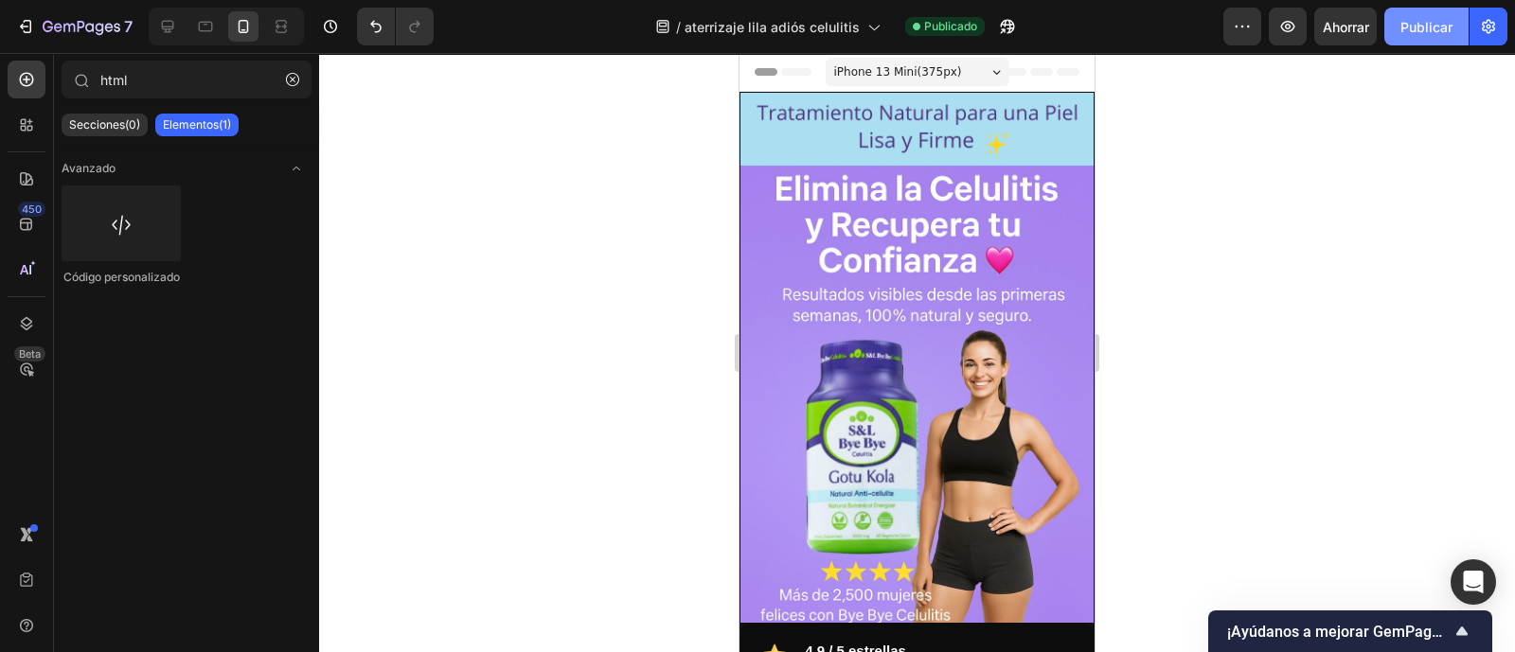
click at [1429, 26] on font "Publicar" at bounding box center [1426, 27] width 52 height 16
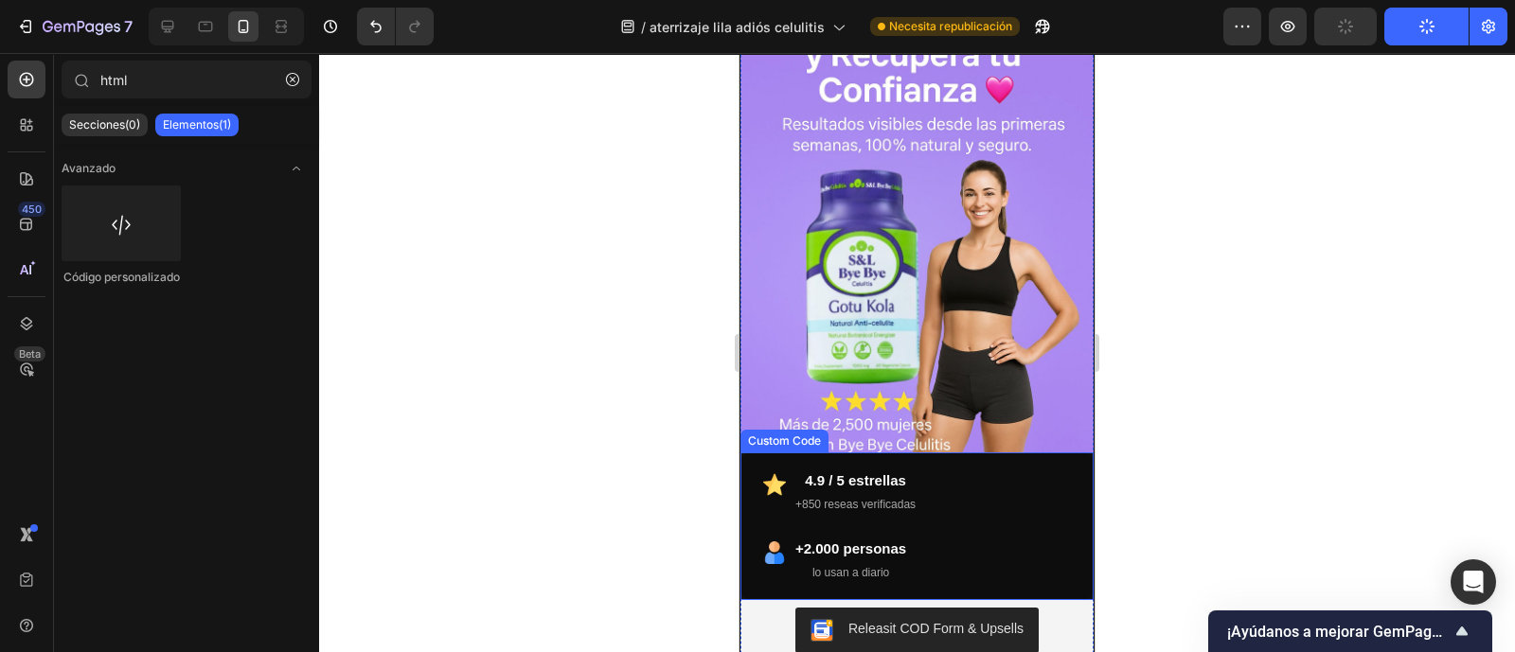
scroll to position [236, 0]
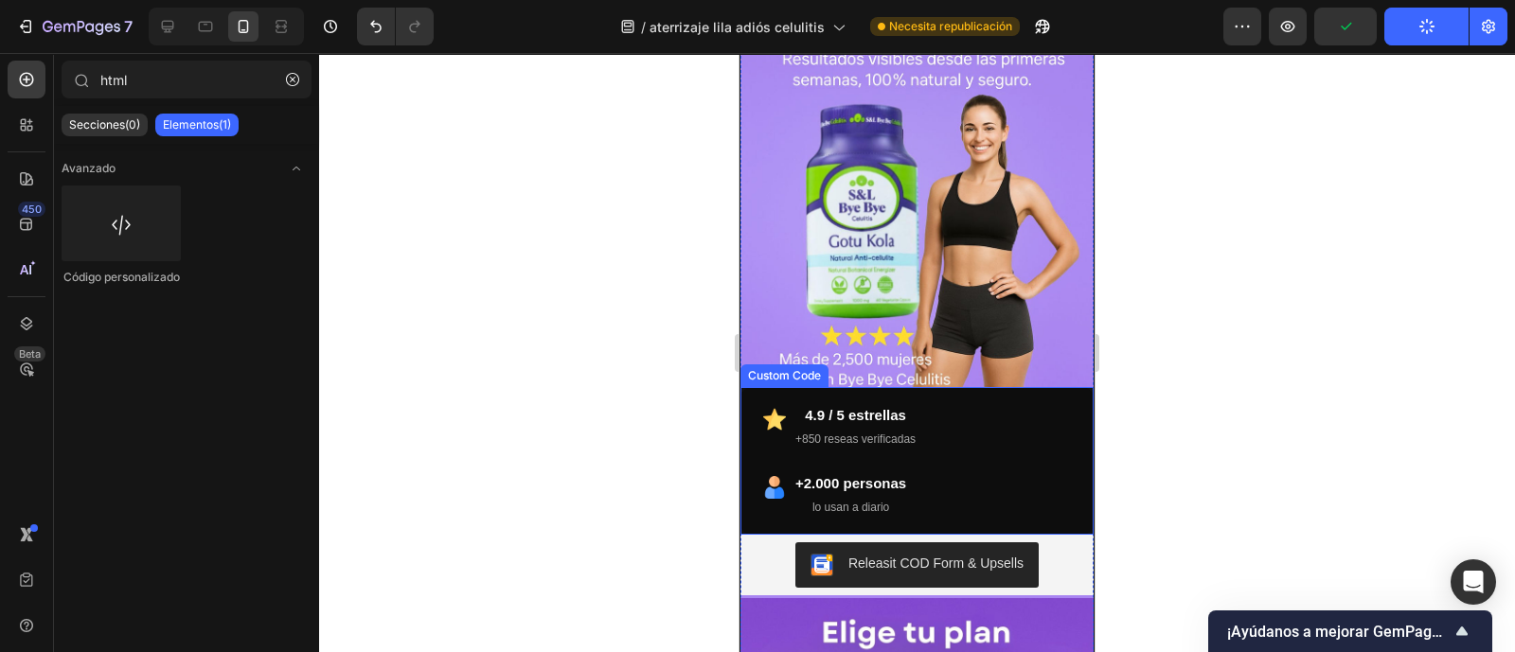
click at [926, 427] on div "4.9 / 5 estrellas +850 reseas verificadas +2.000 personas lo usan a diario" at bounding box center [917, 461] width 308 height 114
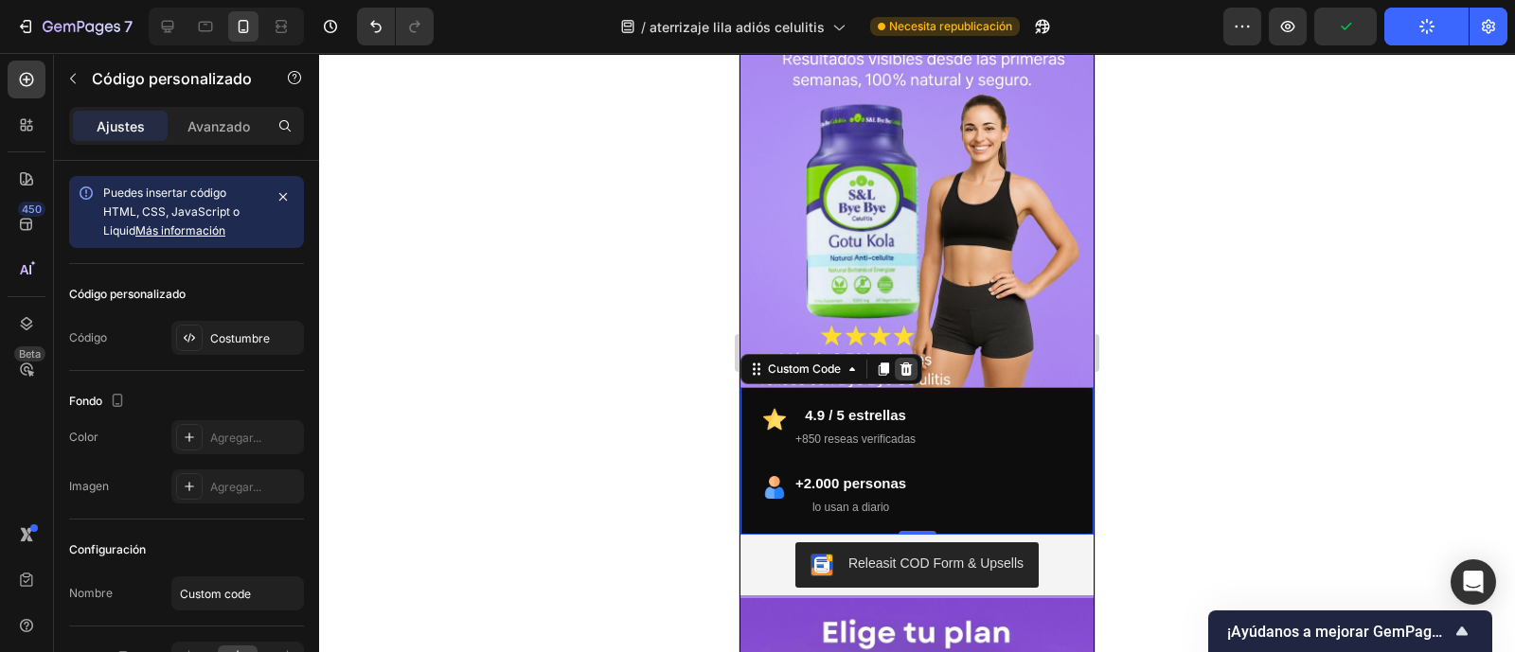
click at [912, 362] on icon at bounding box center [905, 369] width 15 height 15
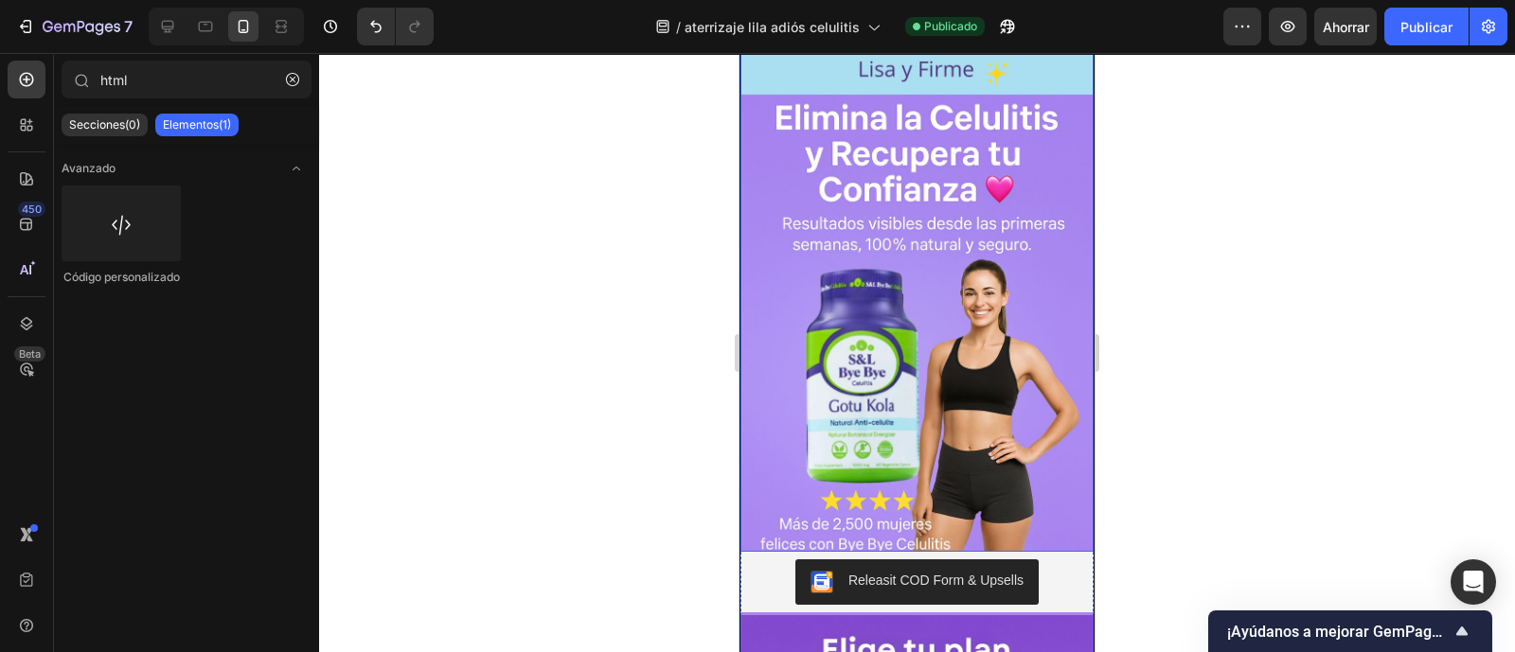
scroll to position [0, 0]
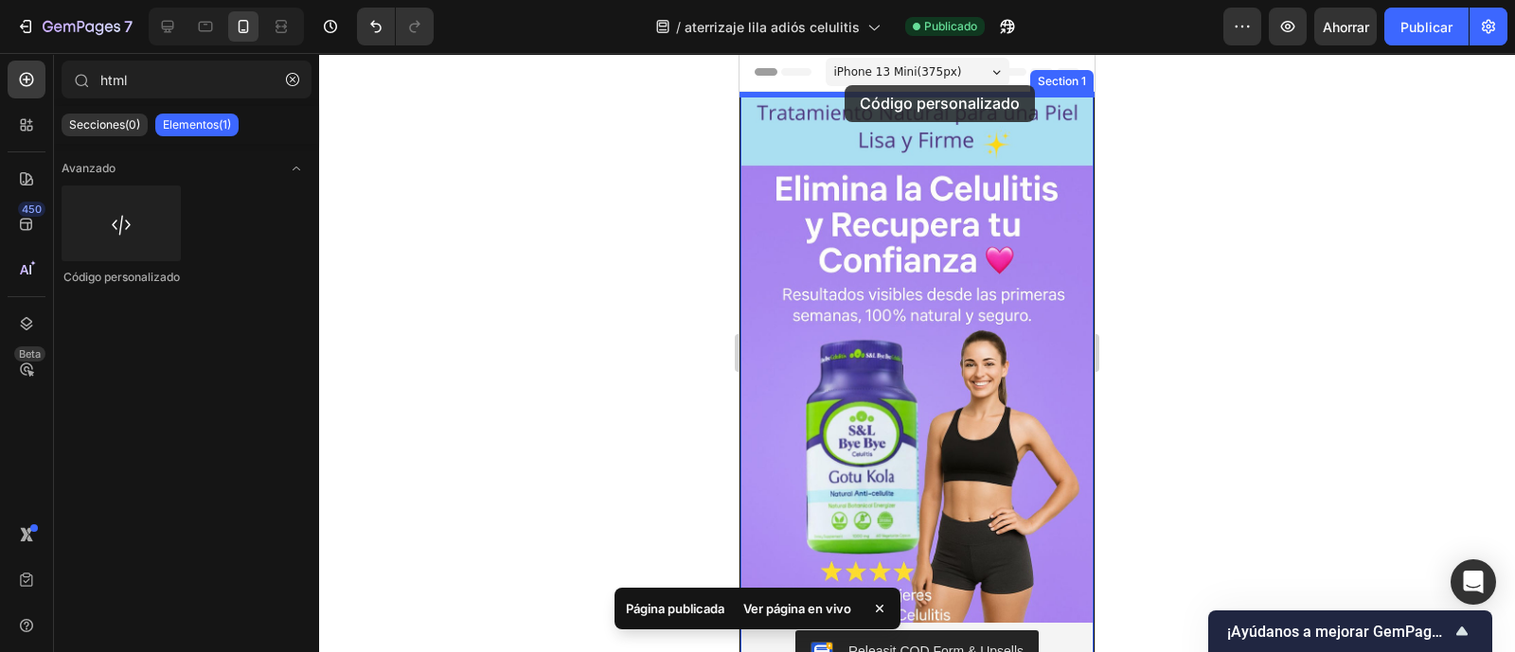
drag, startPoint x: 872, startPoint y: 295, endPoint x: 844, endPoint y: 85, distance: 211.9
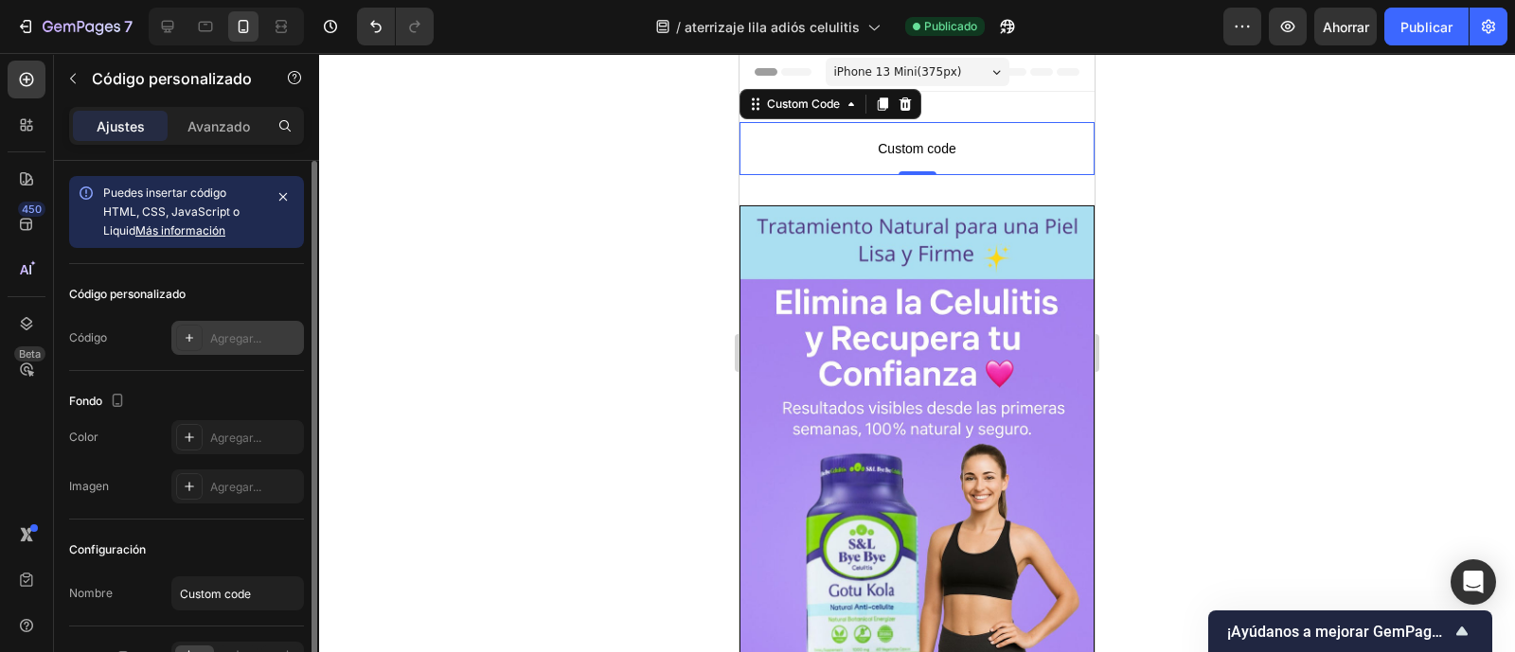
click at [232, 338] on font "Agregar..." at bounding box center [235, 338] width 51 height 14
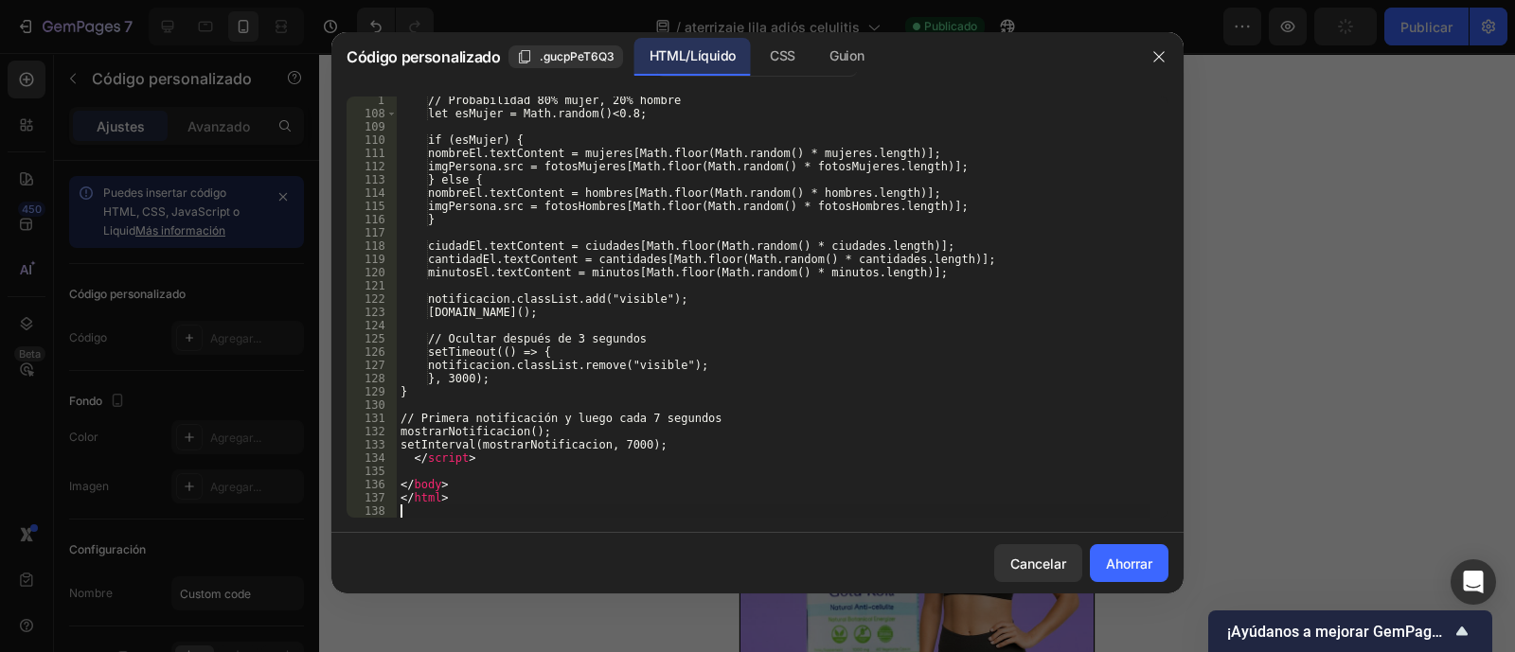
scroll to position [1420, 0]
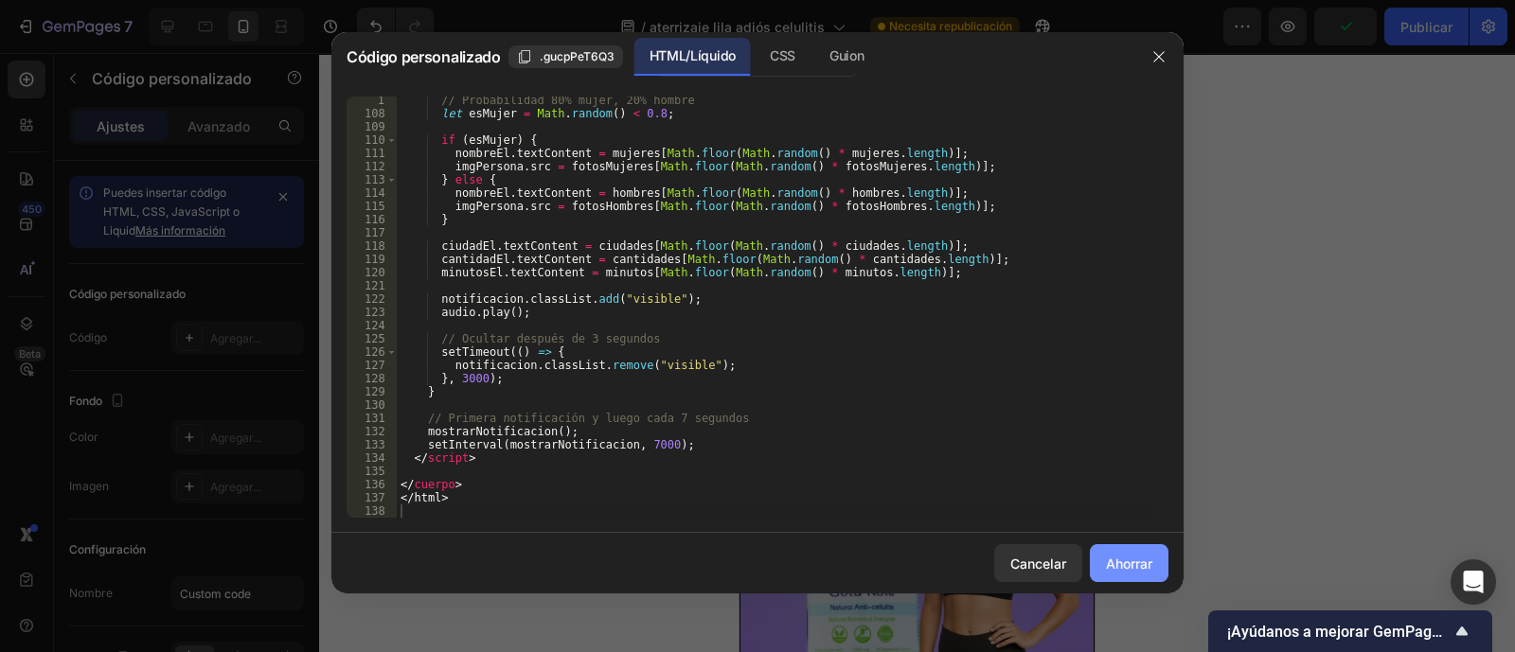
click at [1145, 562] on font "Ahorrar" at bounding box center [1129, 564] width 46 height 16
type textarea "</html>"
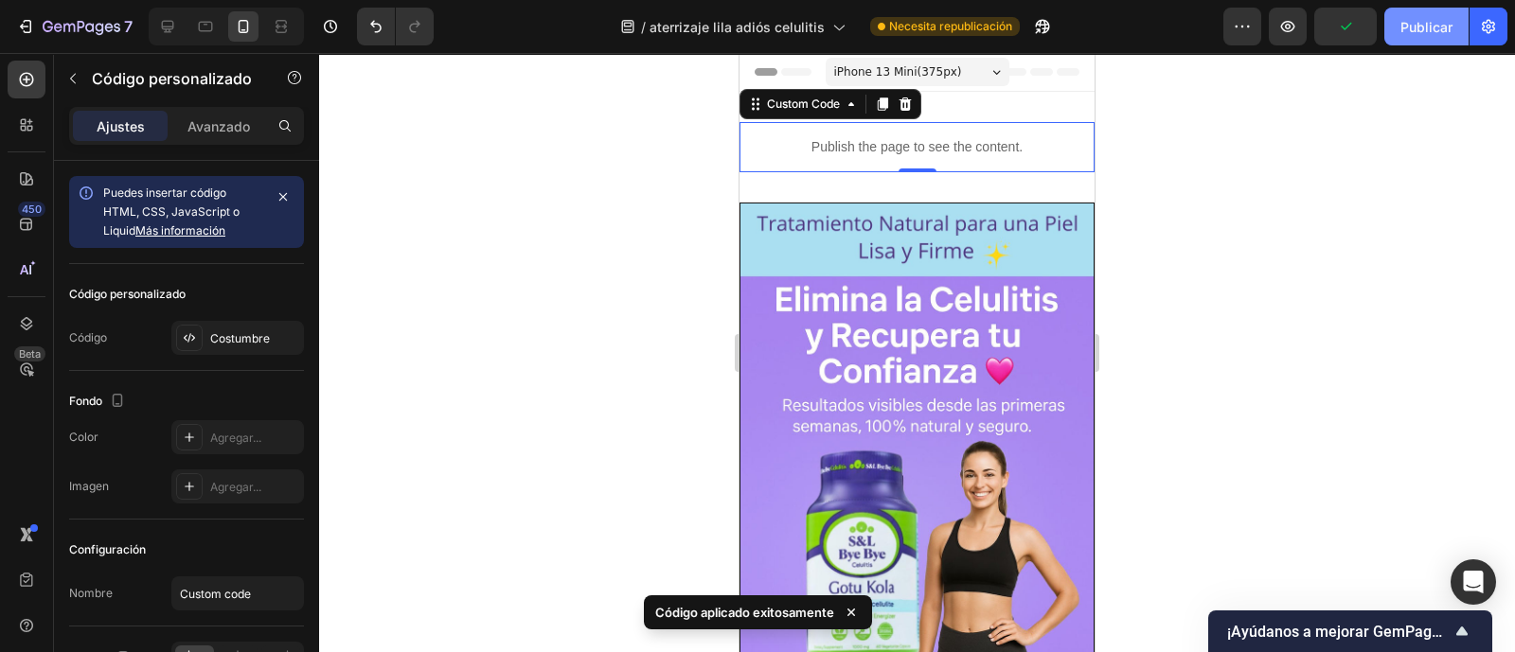
click at [1450, 26] on font "Publicar" at bounding box center [1426, 27] width 52 height 16
